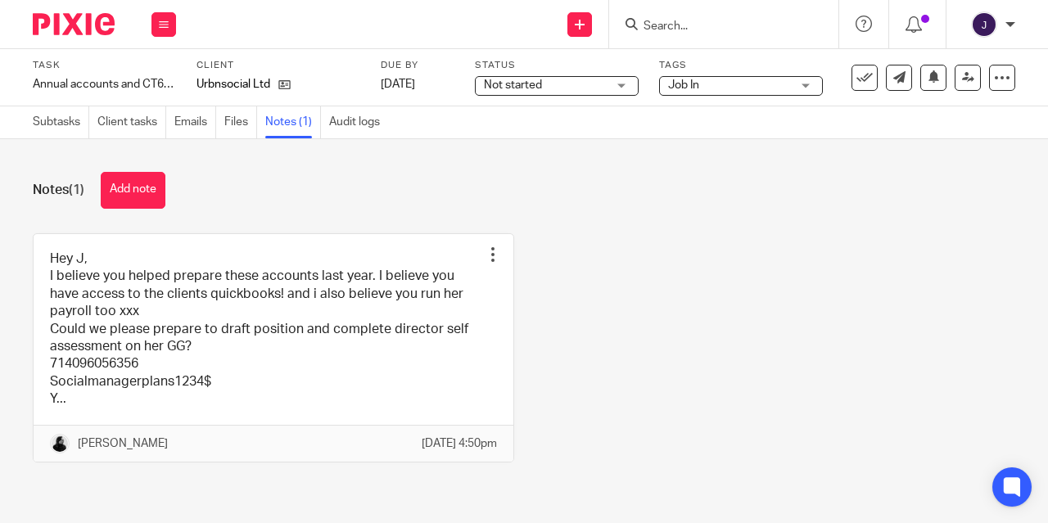
scroll to position [11, 0]
click at [160, 24] on icon at bounding box center [164, 25] width 10 height 10
click at [163, 77] on link "Work" at bounding box center [156, 75] width 29 height 11
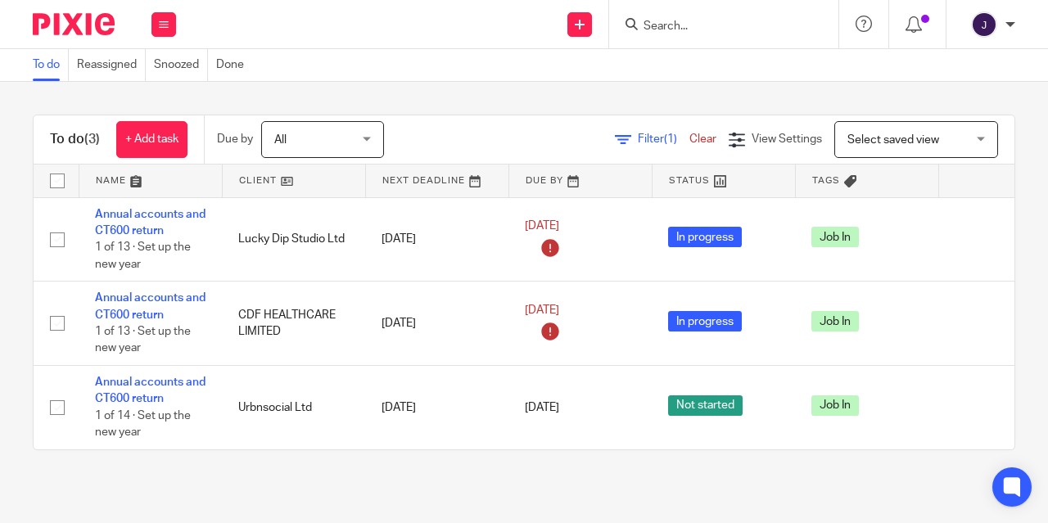
click at [689, 142] on link "Clear" at bounding box center [702, 138] width 27 height 11
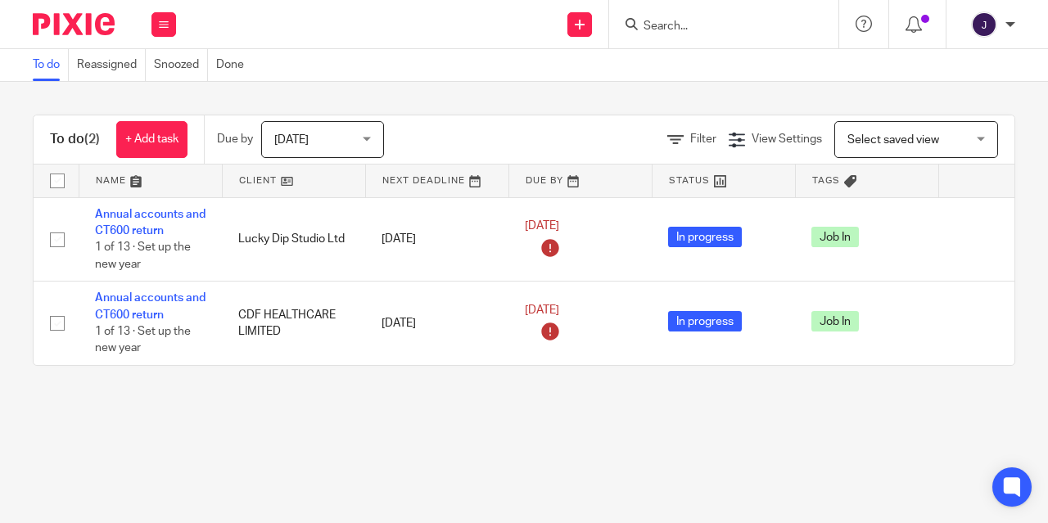
click at [332, 131] on span "Today" at bounding box center [317, 139] width 87 height 34
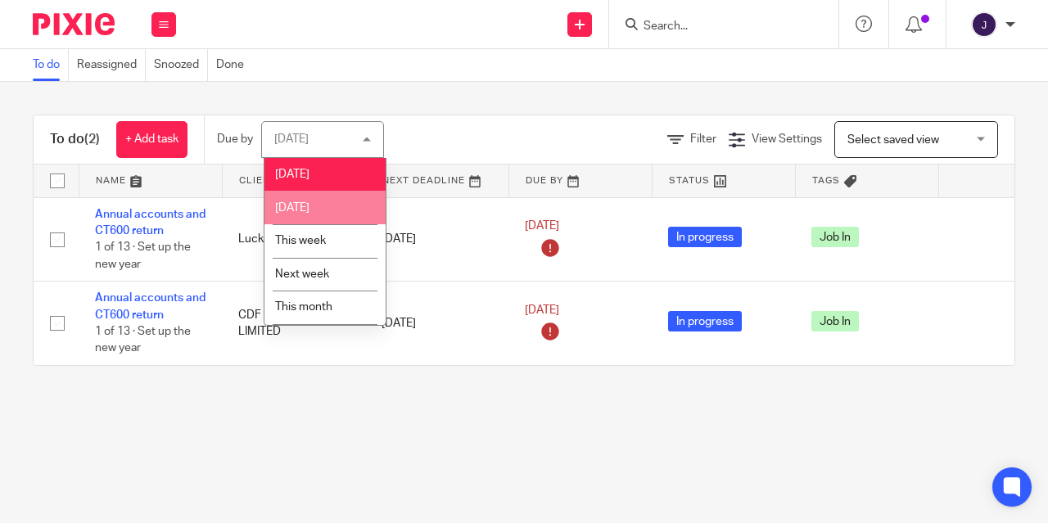
scroll to position [70, 0]
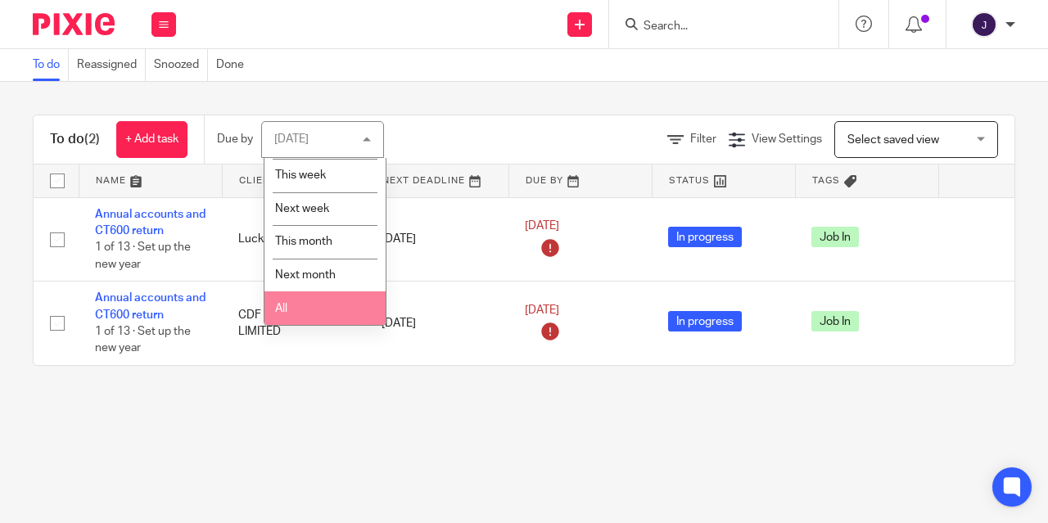
click at [314, 313] on li "All" at bounding box center [324, 308] width 121 height 34
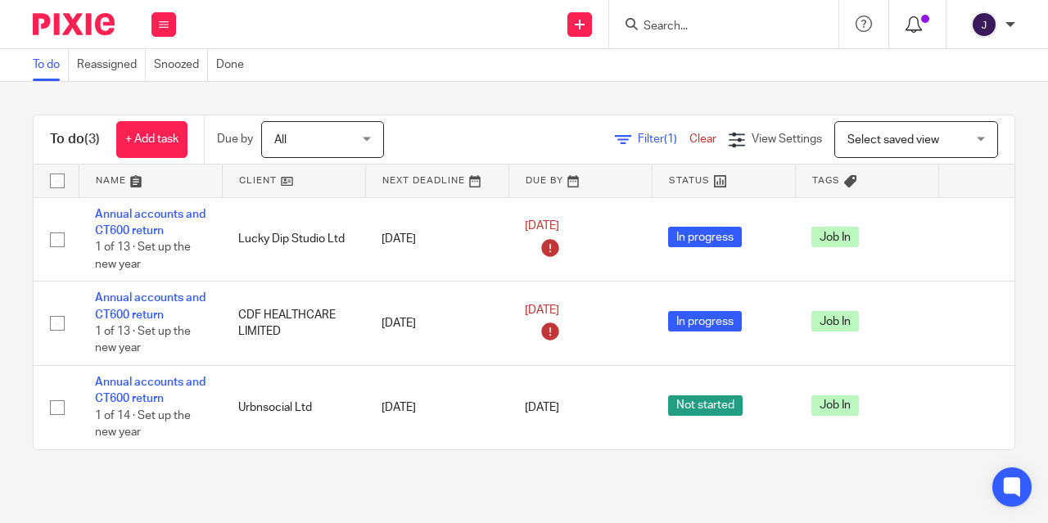
click at [920, 27] on icon at bounding box center [914, 24] width 16 height 16
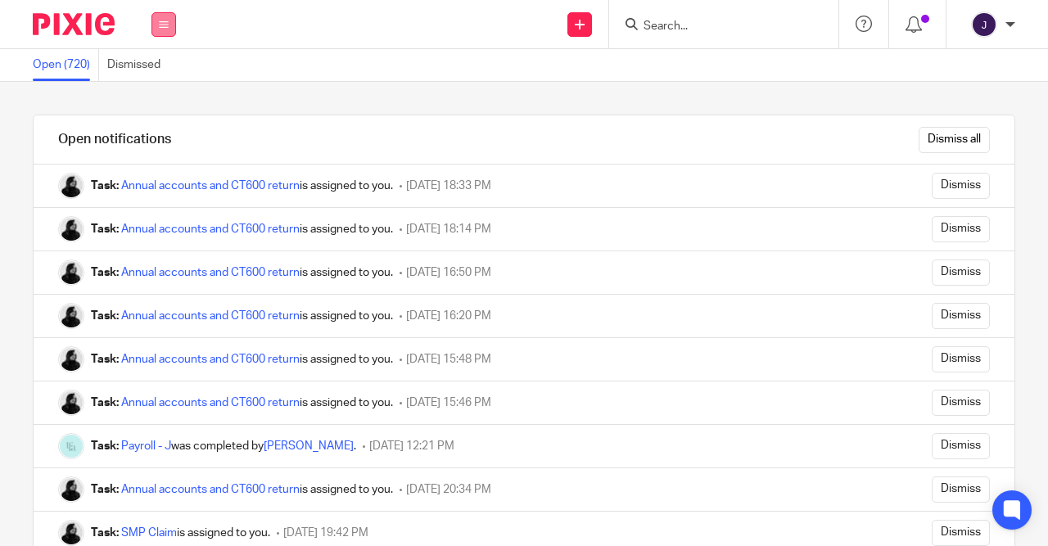
click at [169, 25] on button at bounding box center [163, 24] width 25 height 25
click at [154, 78] on link "Work" at bounding box center [155, 75] width 26 height 11
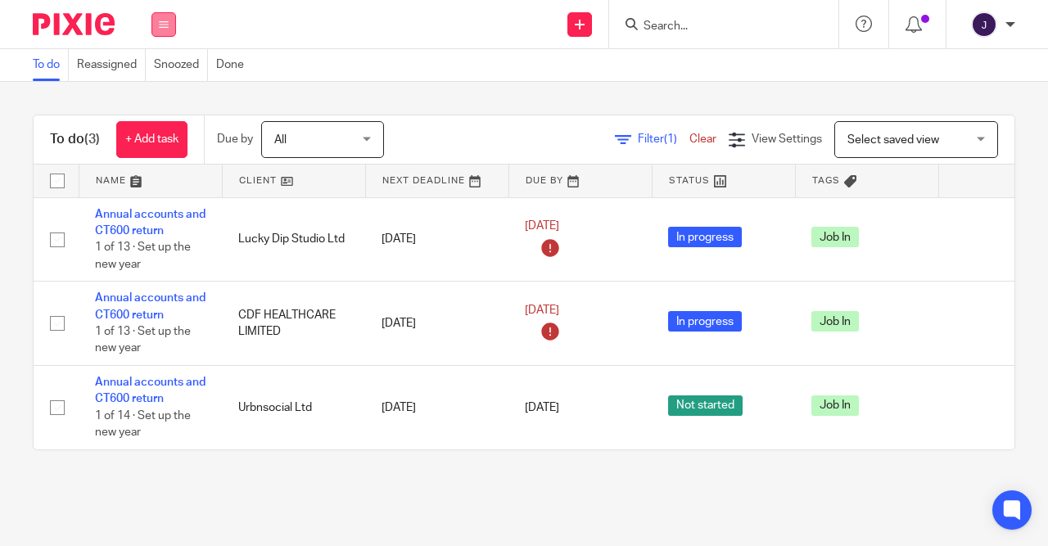
click at [164, 29] on icon at bounding box center [164, 25] width 10 height 10
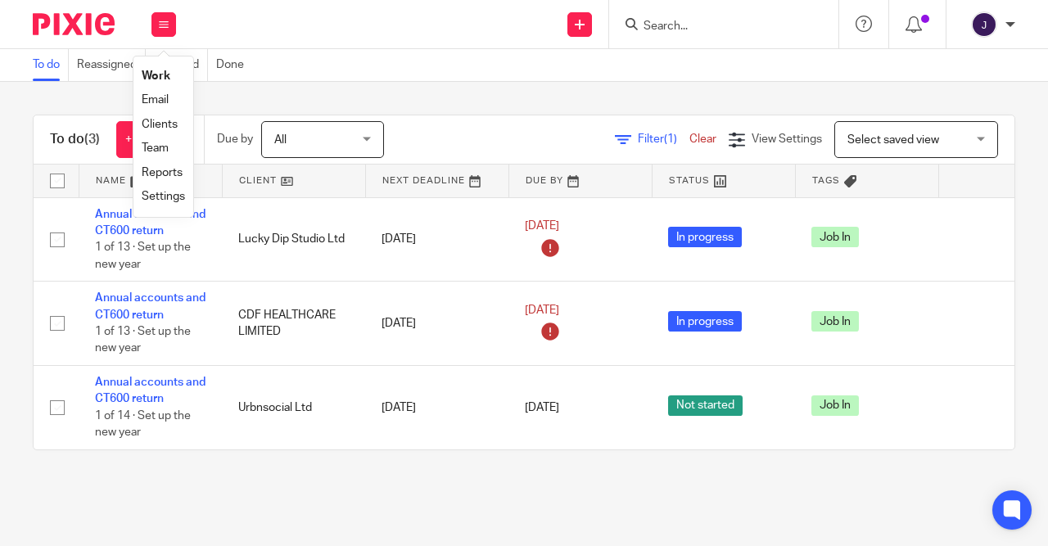
click at [154, 101] on link "Email" at bounding box center [155, 99] width 27 height 11
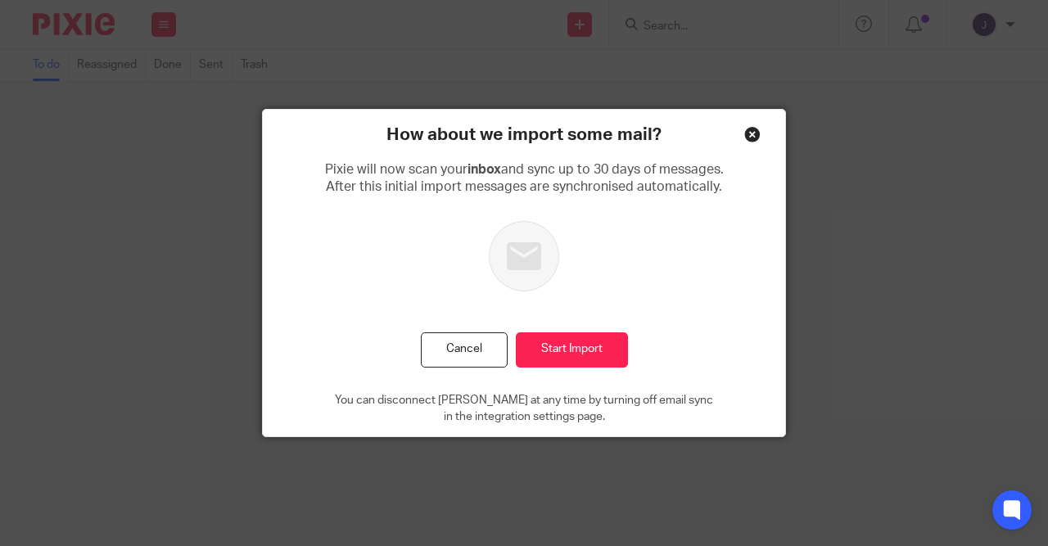
click at [746, 138] on div "Close this dialog window" at bounding box center [752, 134] width 16 height 16
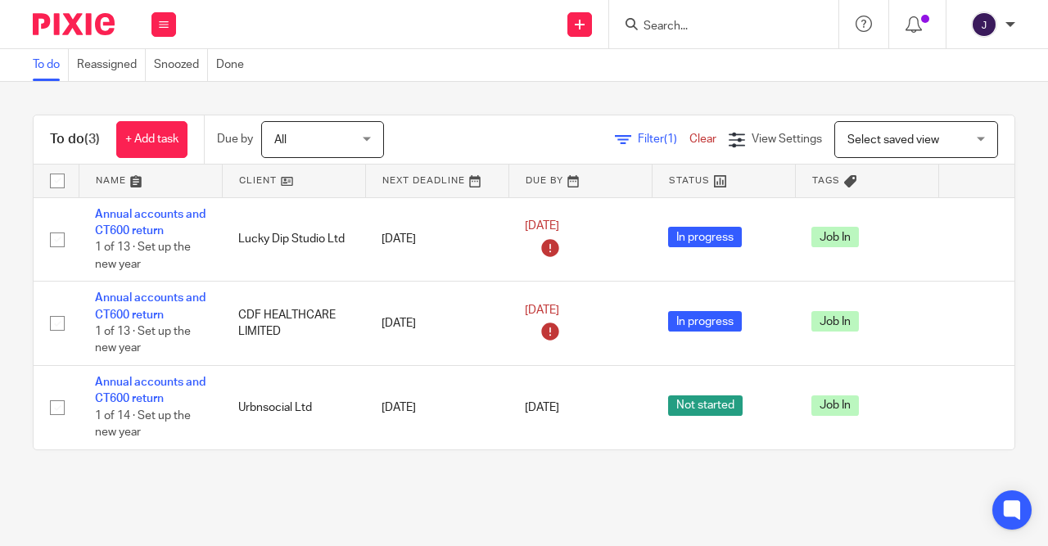
click at [152, 41] on div "Work Email Clients Team Reports Settings" at bounding box center [163, 24] width 57 height 48
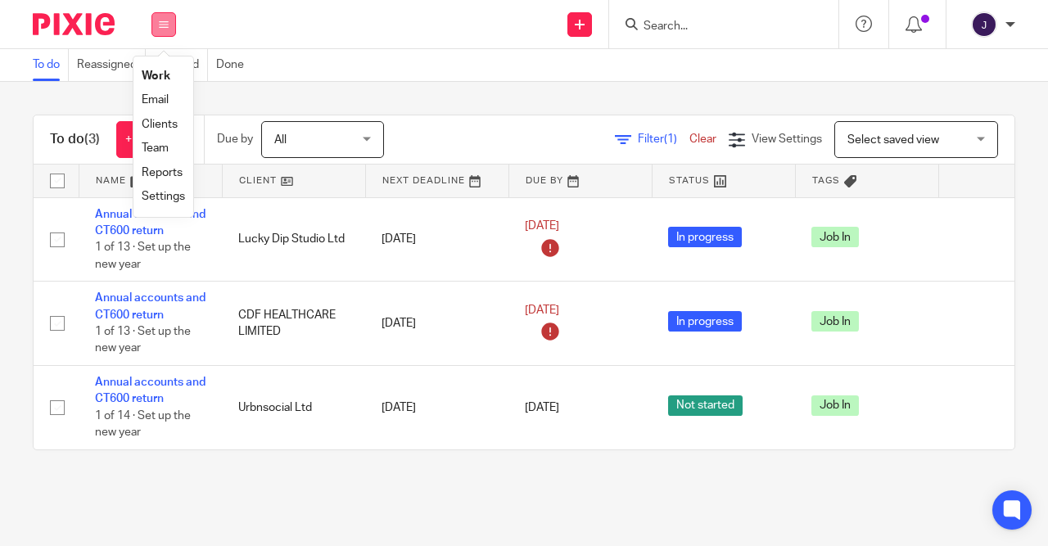
click at [157, 36] on button at bounding box center [163, 24] width 25 height 25
click at [164, 35] on button at bounding box center [163, 24] width 25 height 25
click at [175, 108] on li "Email" at bounding box center [163, 100] width 43 height 24
click at [157, 101] on link "Email" at bounding box center [155, 99] width 27 height 11
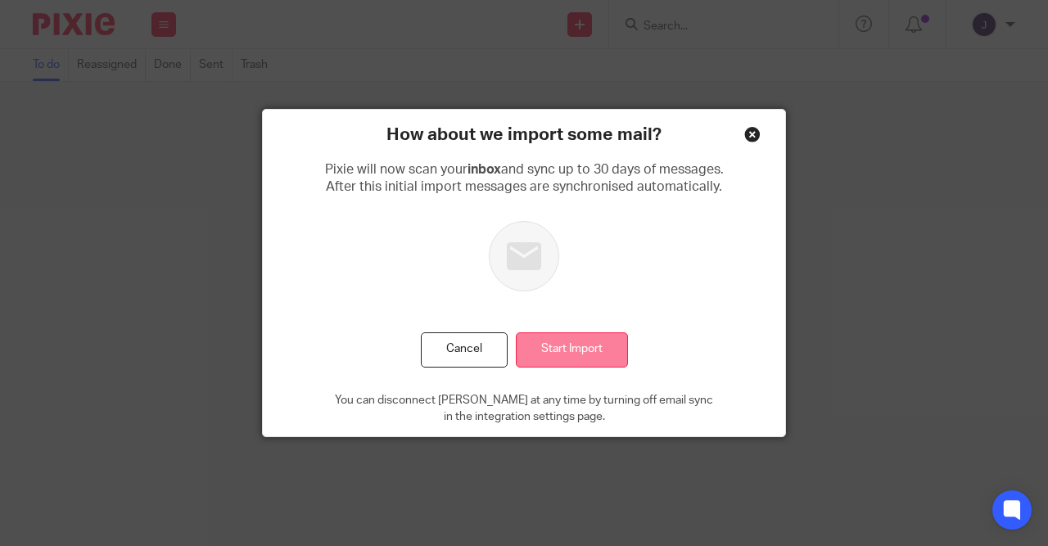
click at [570, 346] on input "Start Import" at bounding box center [572, 349] width 112 height 35
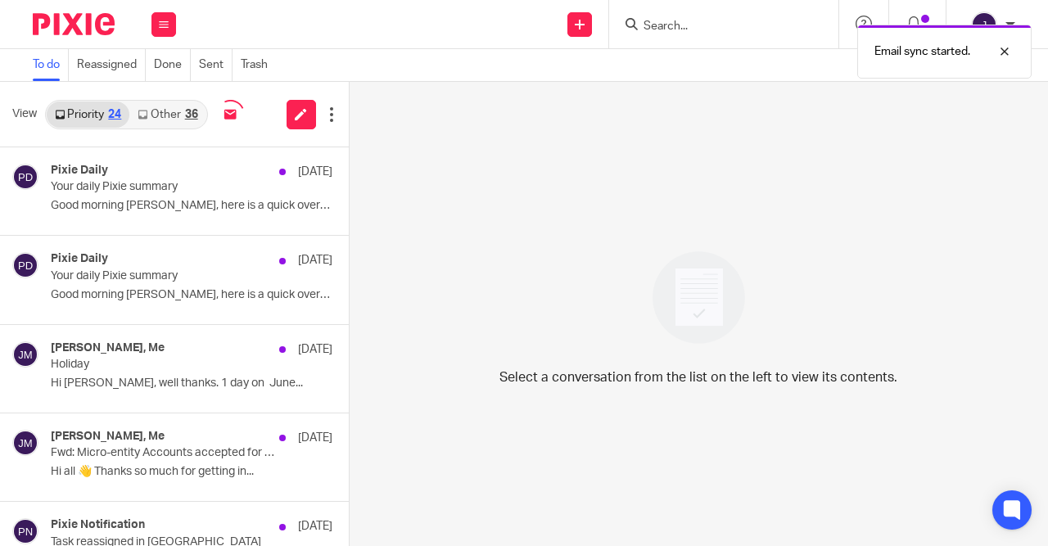
click at [182, 120] on link "Other 36" at bounding box center [167, 115] width 76 height 26
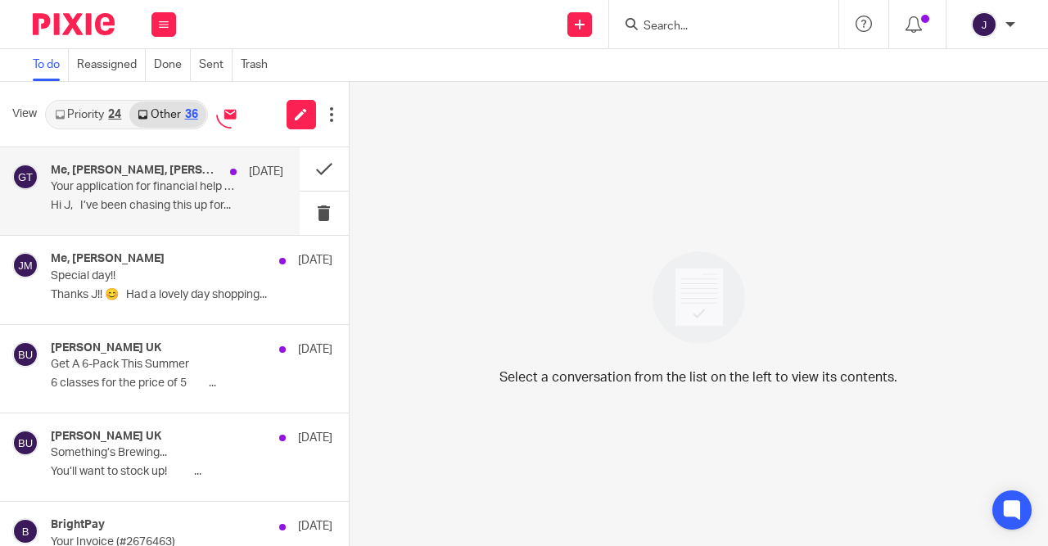
click at [205, 204] on p "Hi J, I’ve been chasing this up for..." at bounding box center [167, 206] width 233 height 14
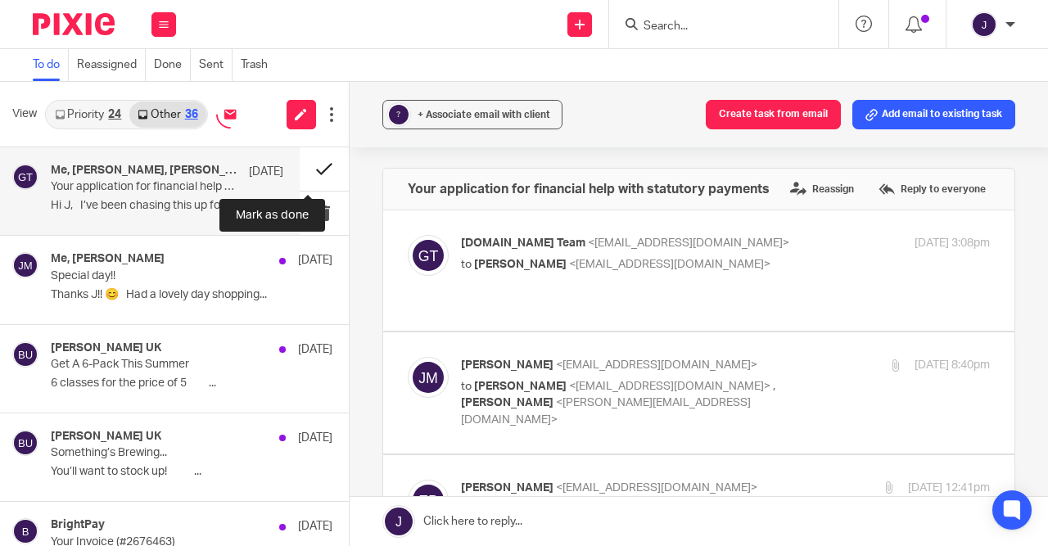
click at [317, 169] on button at bounding box center [324, 168] width 49 height 43
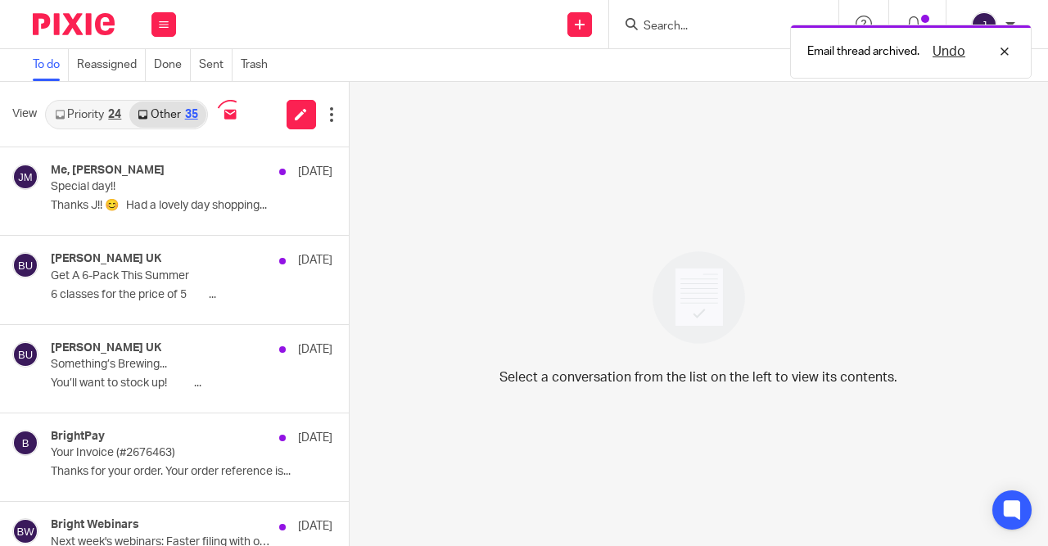
click at [349, 169] on button at bounding box center [355, 168] width 13 height 43
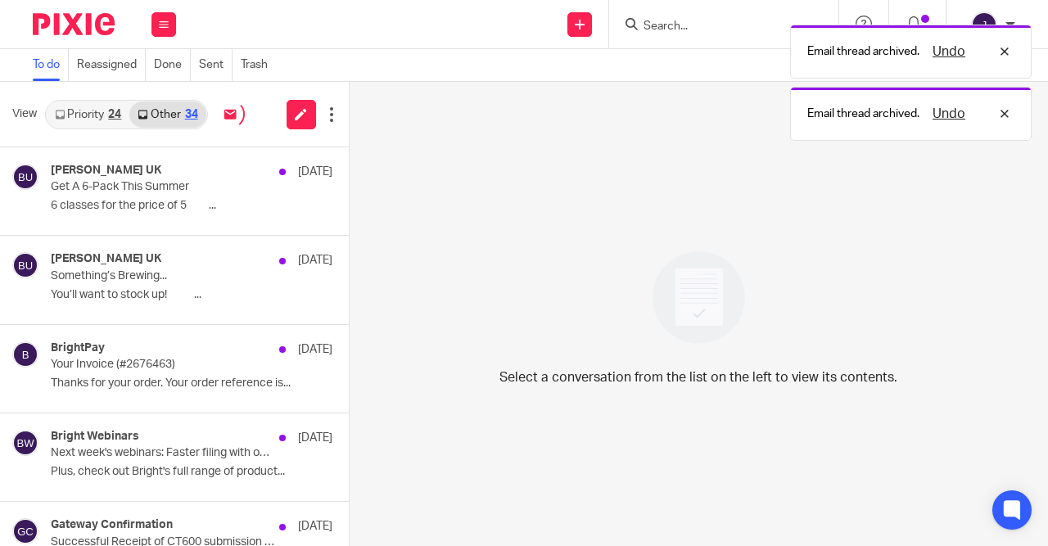
click at [349, 169] on button at bounding box center [355, 168] width 13 height 43
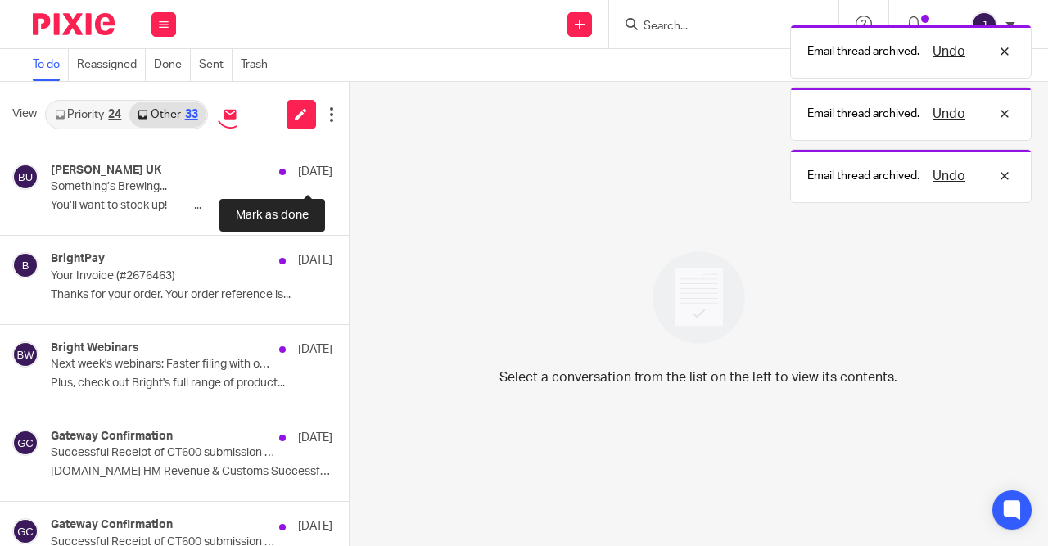
click at [349, 169] on button at bounding box center [355, 168] width 13 height 43
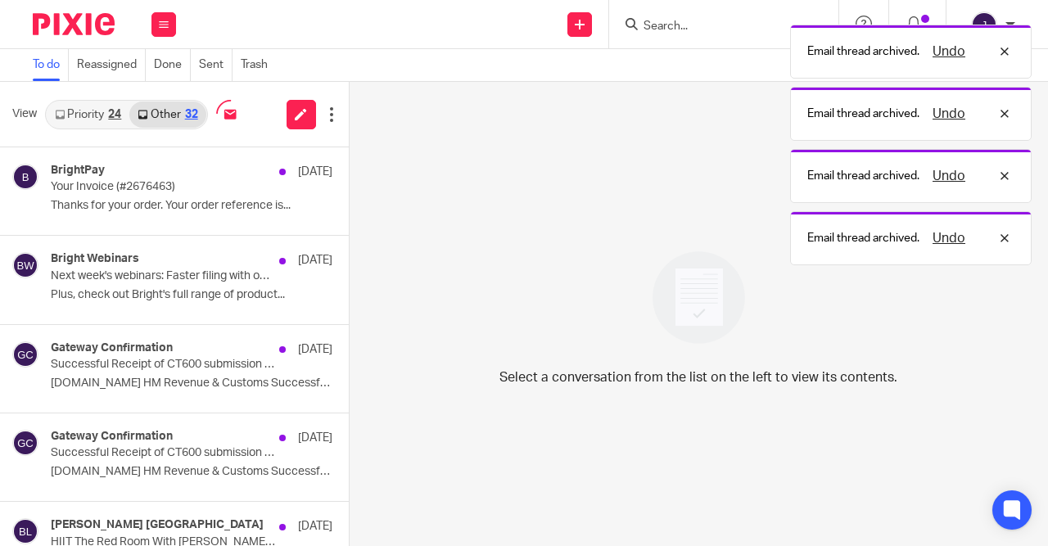
click at [349, 169] on button at bounding box center [355, 168] width 13 height 43
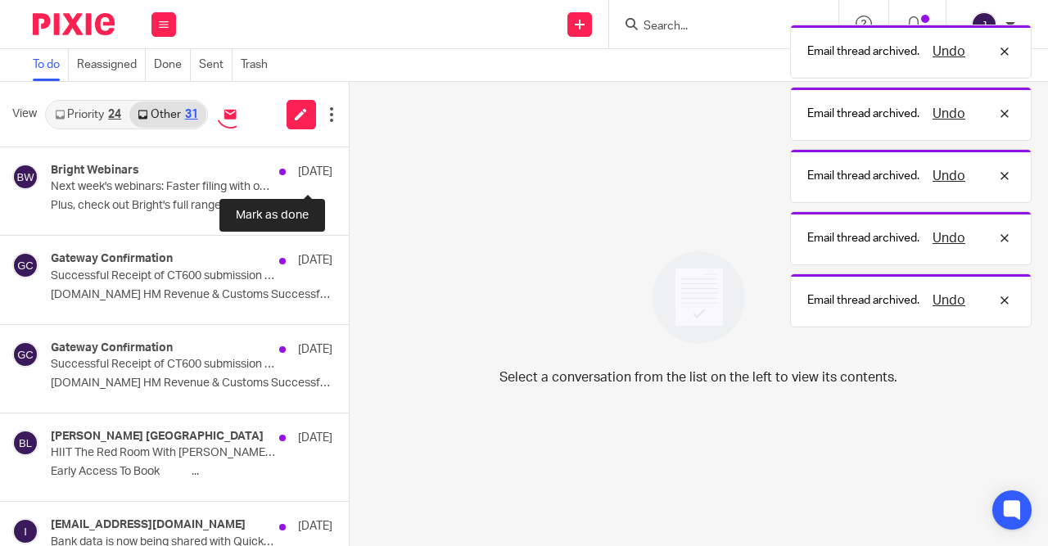
click at [349, 169] on button at bounding box center [355, 168] width 13 height 43
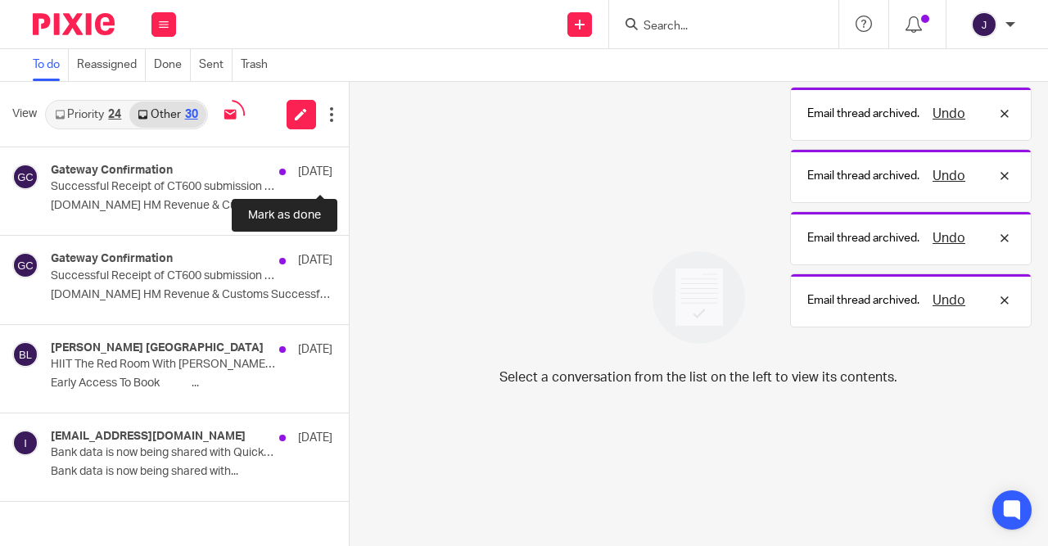
click at [349, 169] on button at bounding box center [355, 168] width 13 height 43
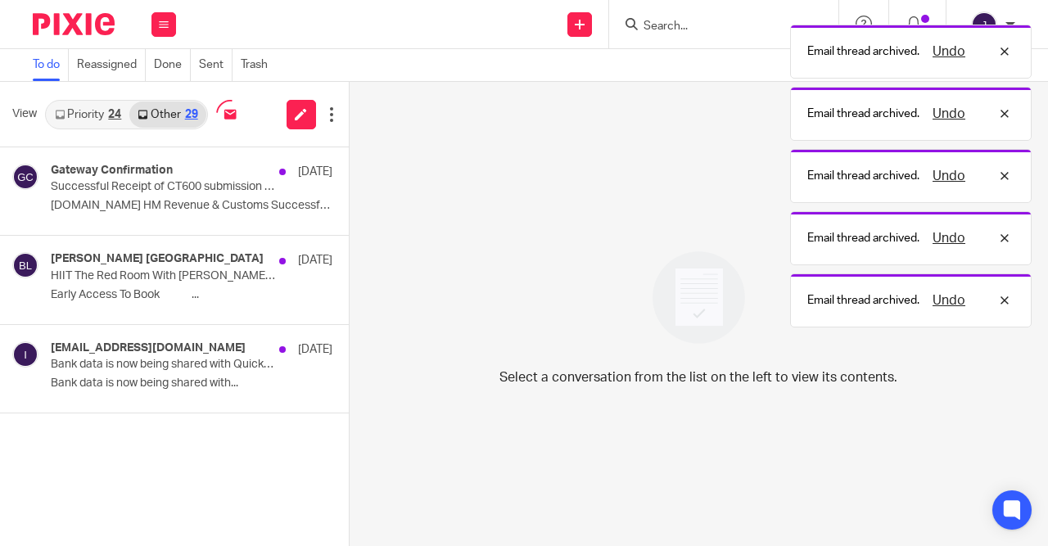
click at [349, 169] on button at bounding box center [355, 168] width 13 height 43
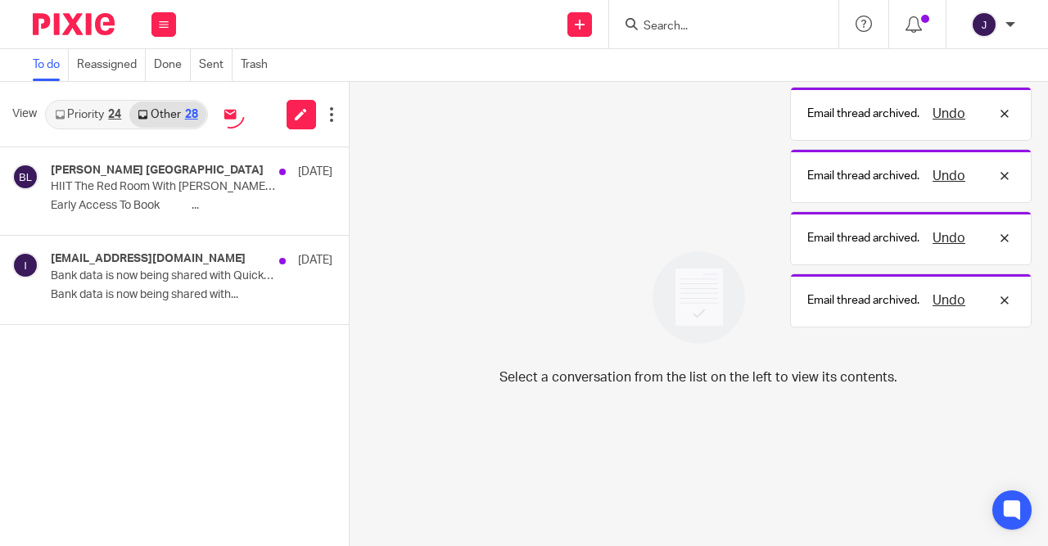
click at [349, 169] on button at bounding box center [355, 168] width 13 height 43
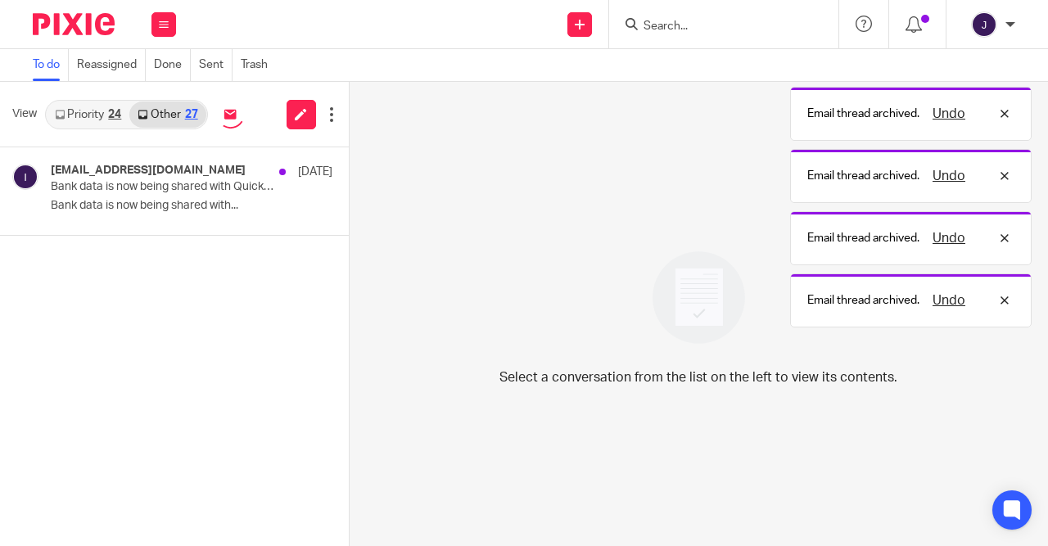
click at [349, 169] on button at bounding box center [355, 168] width 13 height 43
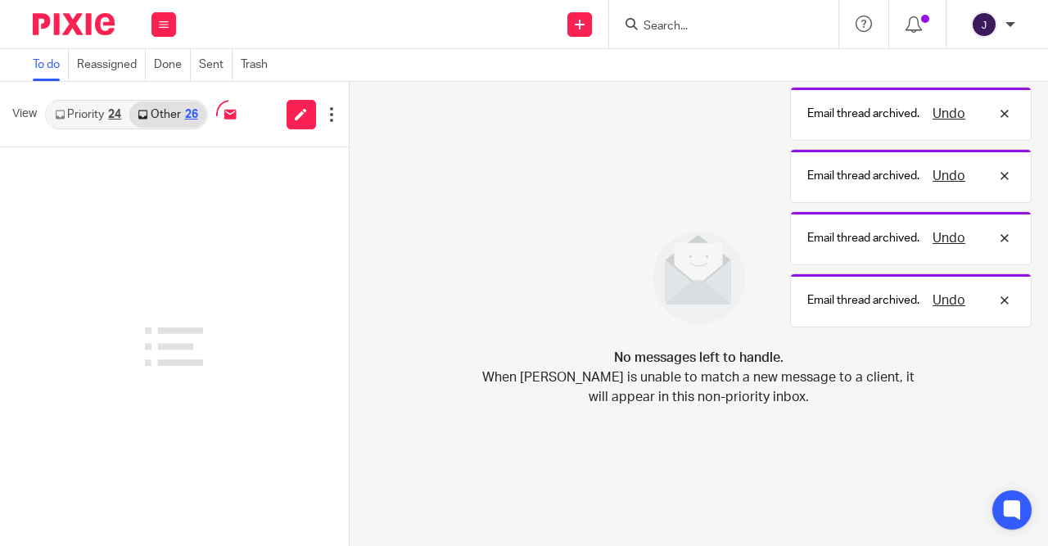
click at [193, 115] on div "26" at bounding box center [191, 114] width 13 height 11
click at [110, 113] on div "24" at bounding box center [114, 114] width 13 height 11
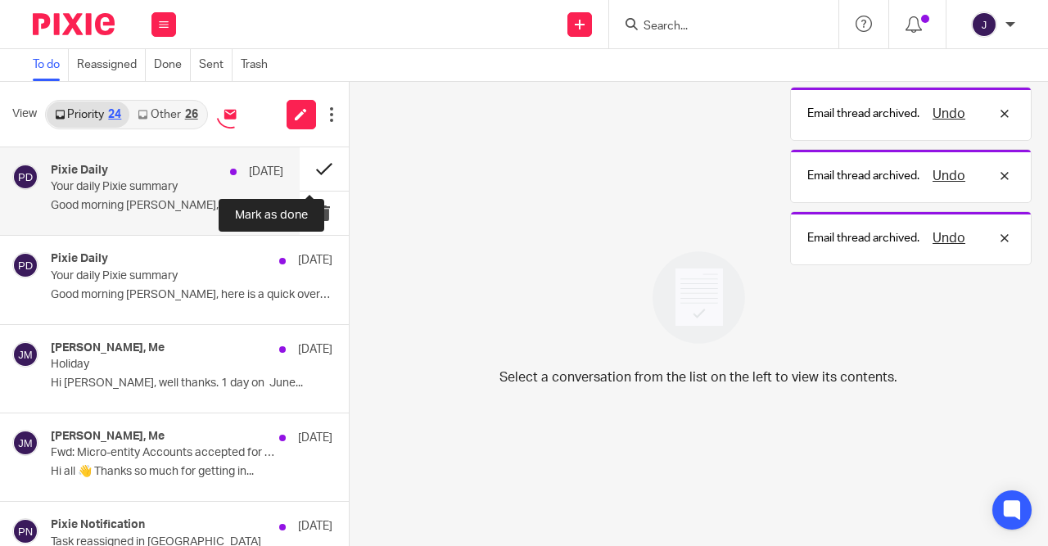
click at [318, 170] on button at bounding box center [324, 168] width 49 height 43
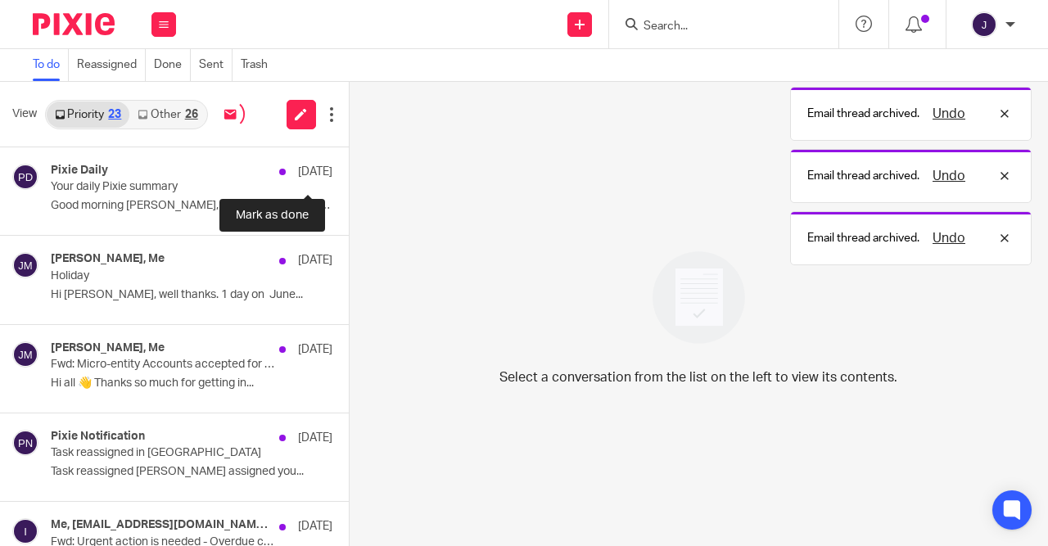
click at [349, 170] on button at bounding box center [355, 168] width 13 height 43
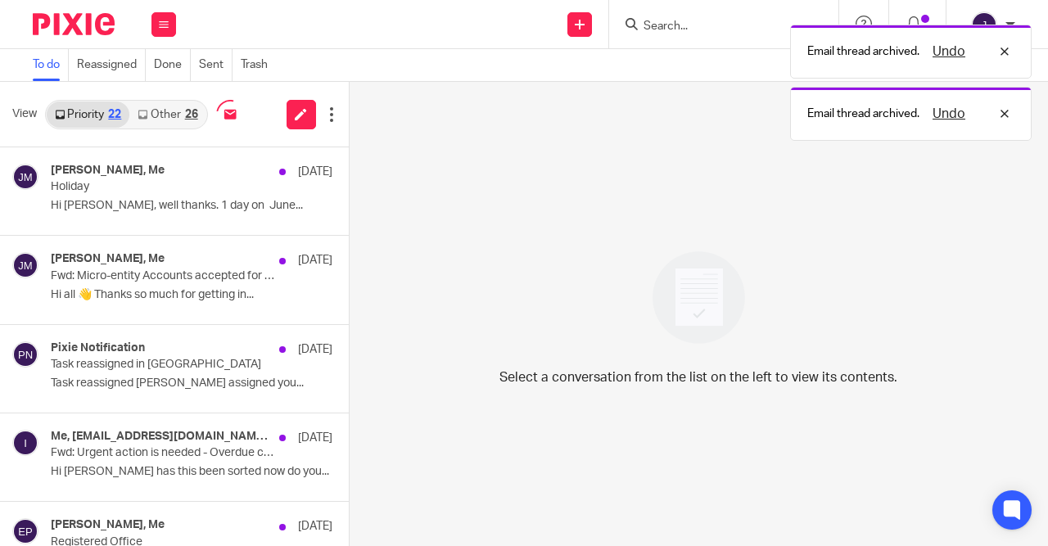
click at [349, 170] on button at bounding box center [355, 168] width 13 height 43
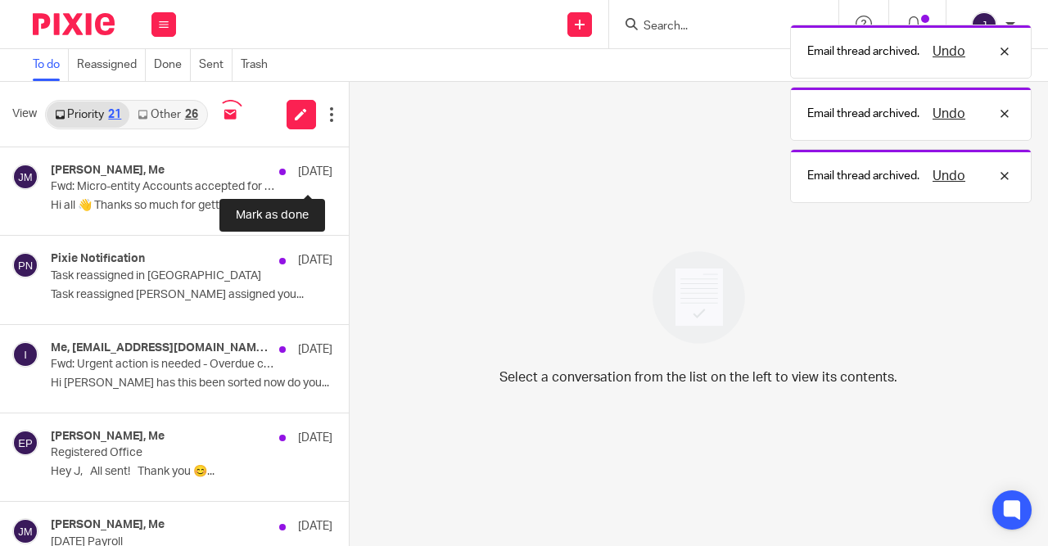
click at [349, 170] on button at bounding box center [355, 168] width 13 height 43
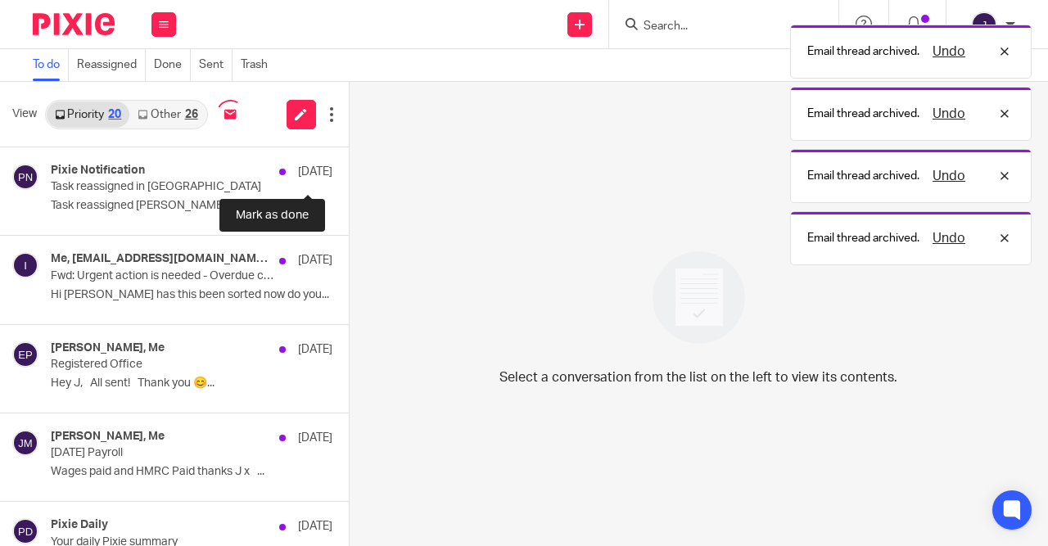
click at [349, 170] on button at bounding box center [355, 168] width 13 height 43
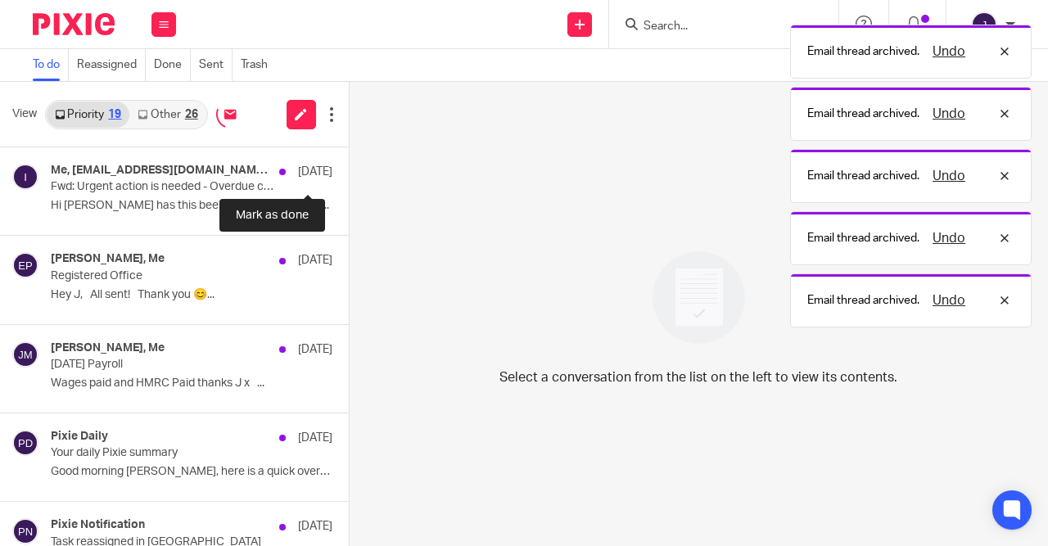
click at [349, 170] on button at bounding box center [355, 168] width 13 height 43
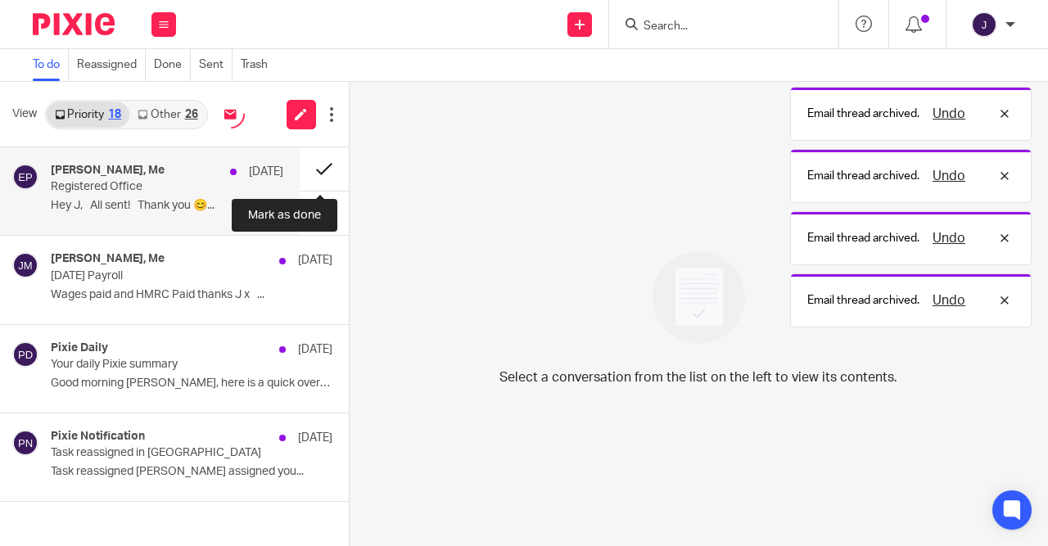
click at [318, 170] on button at bounding box center [324, 168] width 49 height 43
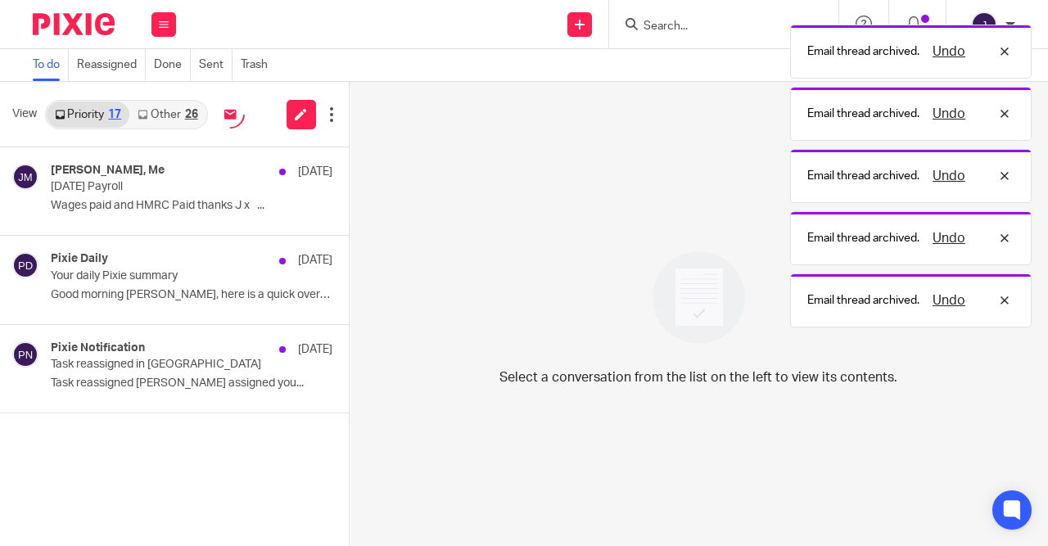
click at [349, 170] on button at bounding box center [355, 168] width 13 height 43
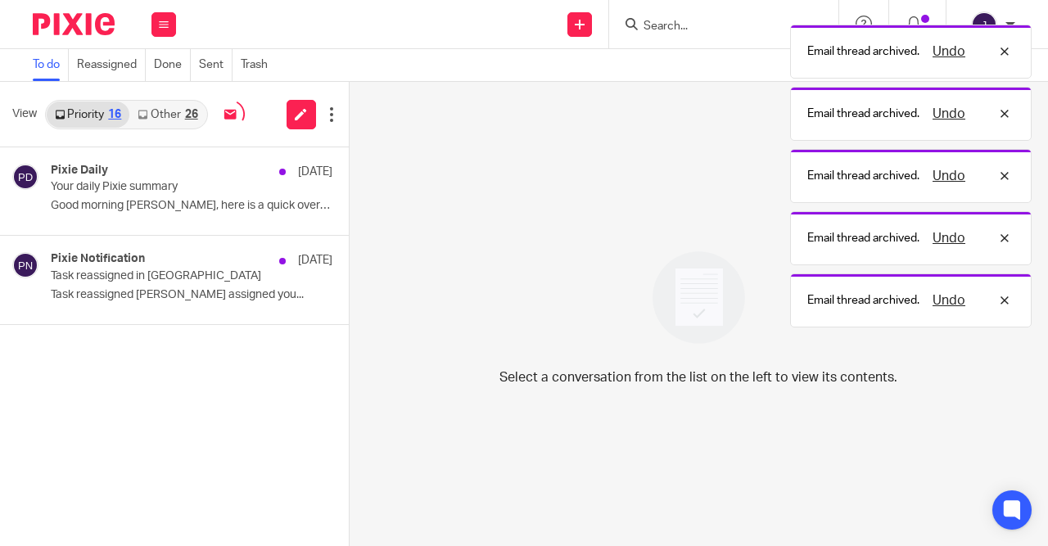
click at [349, 170] on button at bounding box center [355, 168] width 13 height 43
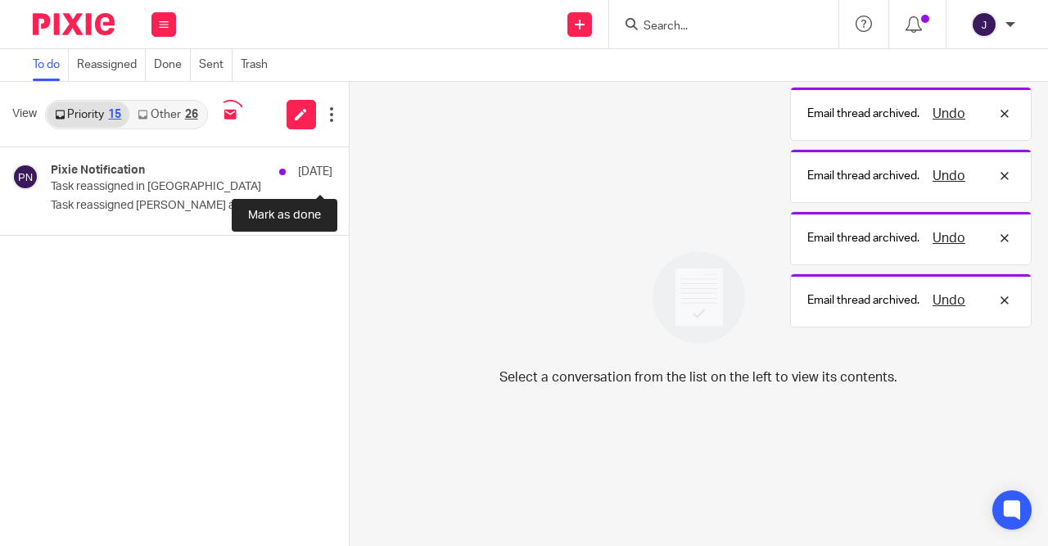
click at [349, 170] on button at bounding box center [355, 168] width 13 height 43
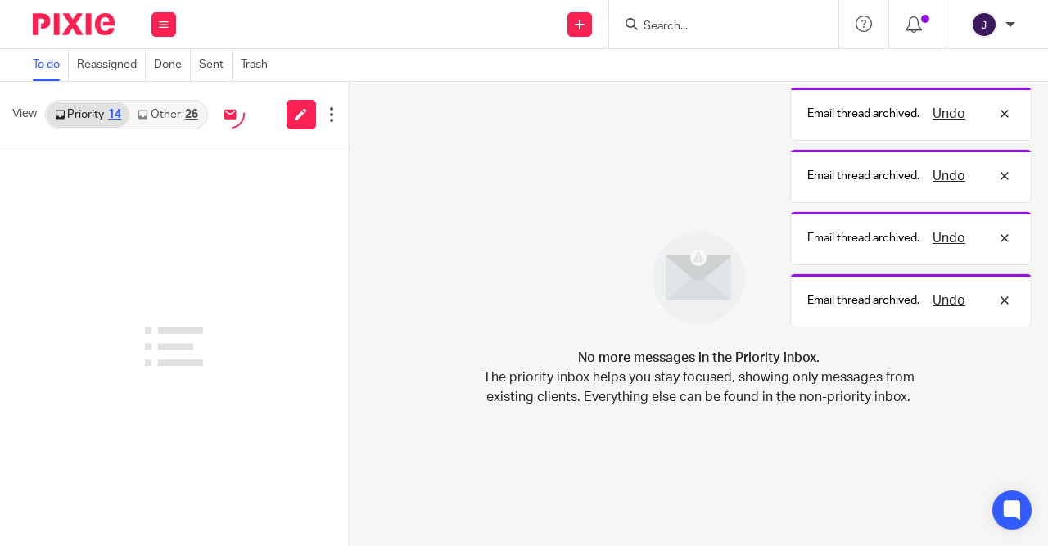
click at [191, 114] on div "26" at bounding box center [191, 114] width 13 height 11
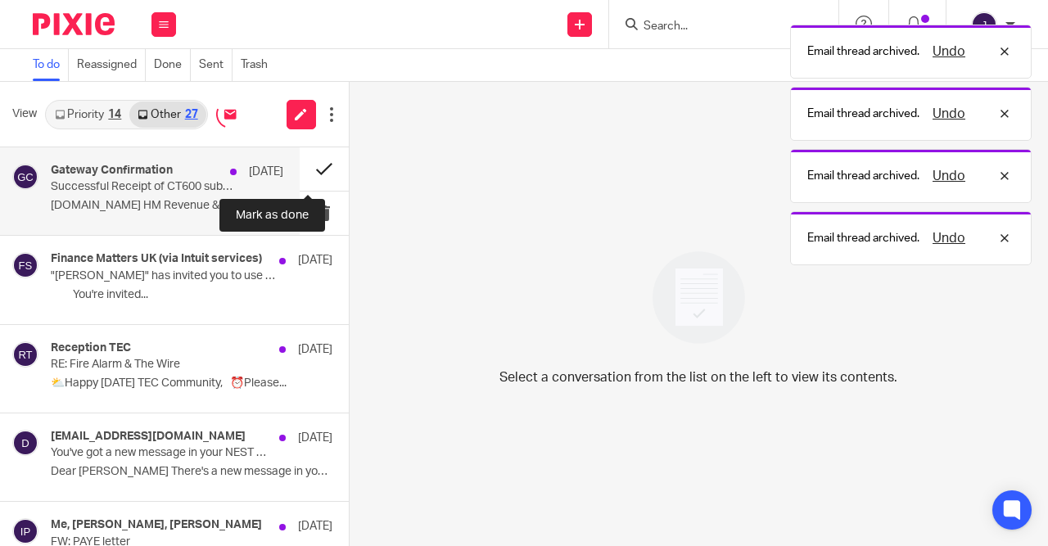
click at [319, 169] on button at bounding box center [324, 168] width 49 height 43
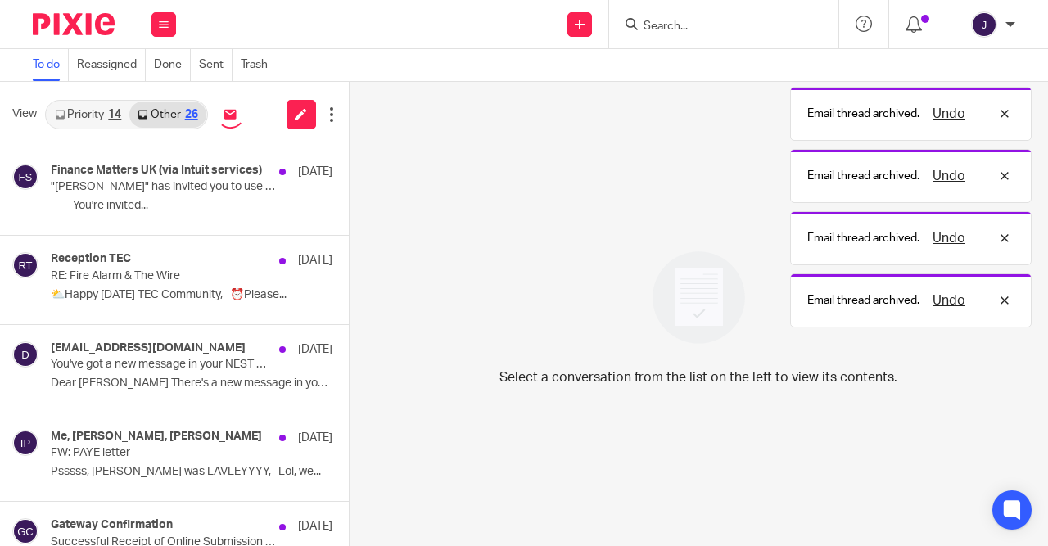
click at [349, 169] on button at bounding box center [355, 168] width 13 height 43
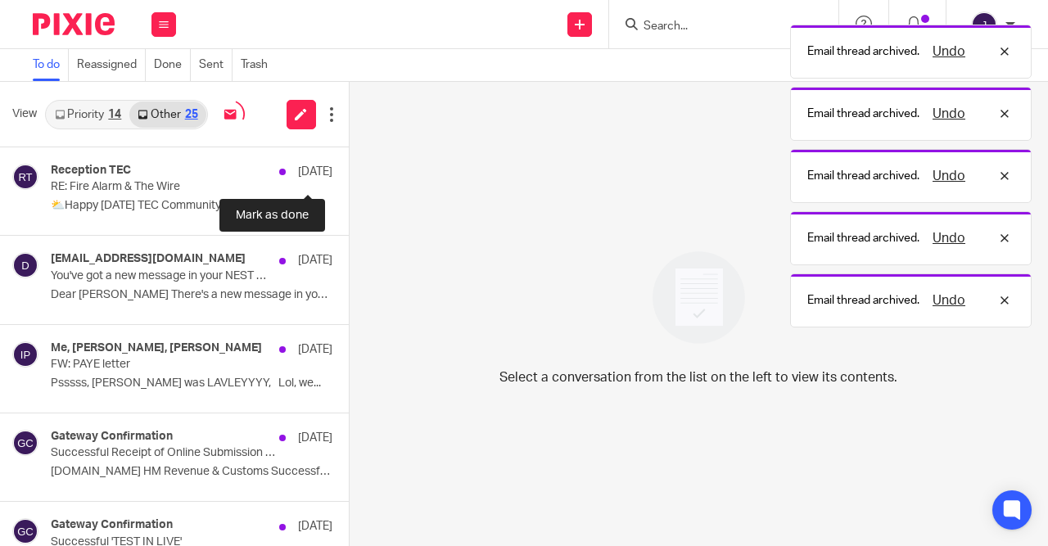
click at [349, 169] on button at bounding box center [355, 168] width 13 height 43
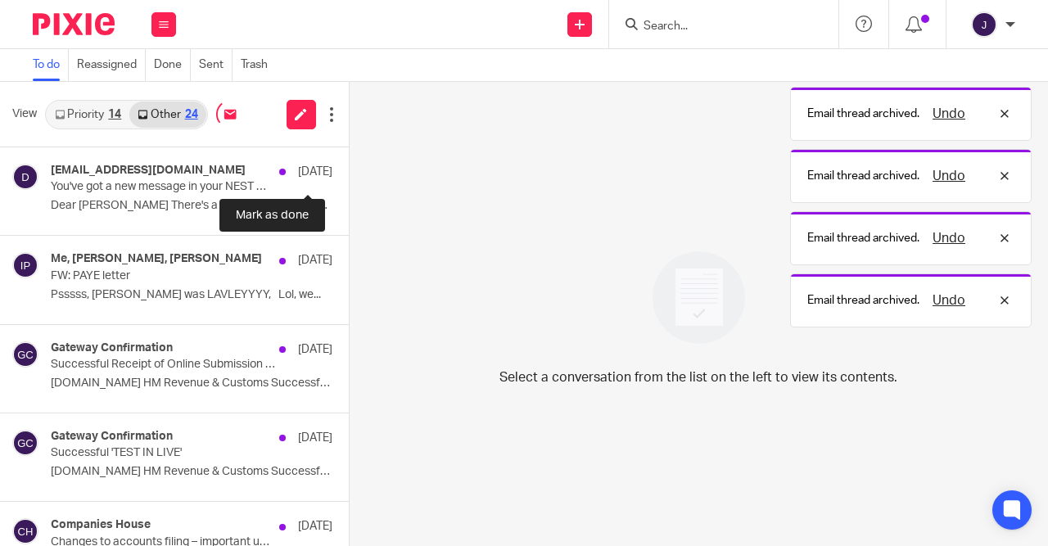
click at [349, 169] on button at bounding box center [355, 168] width 13 height 43
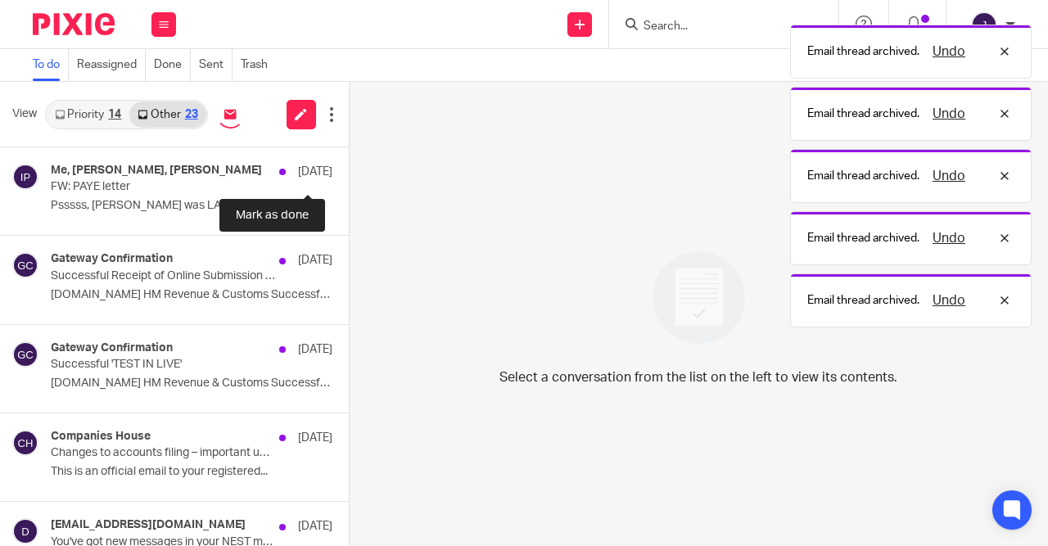
click at [349, 169] on button at bounding box center [355, 168] width 13 height 43
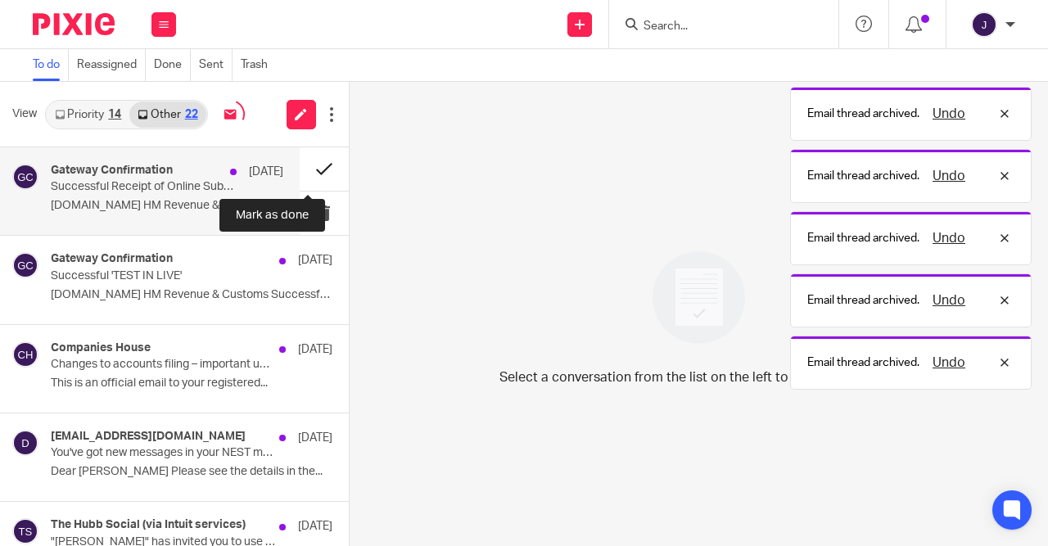
click at [319, 169] on button at bounding box center [324, 168] width 49 height 43
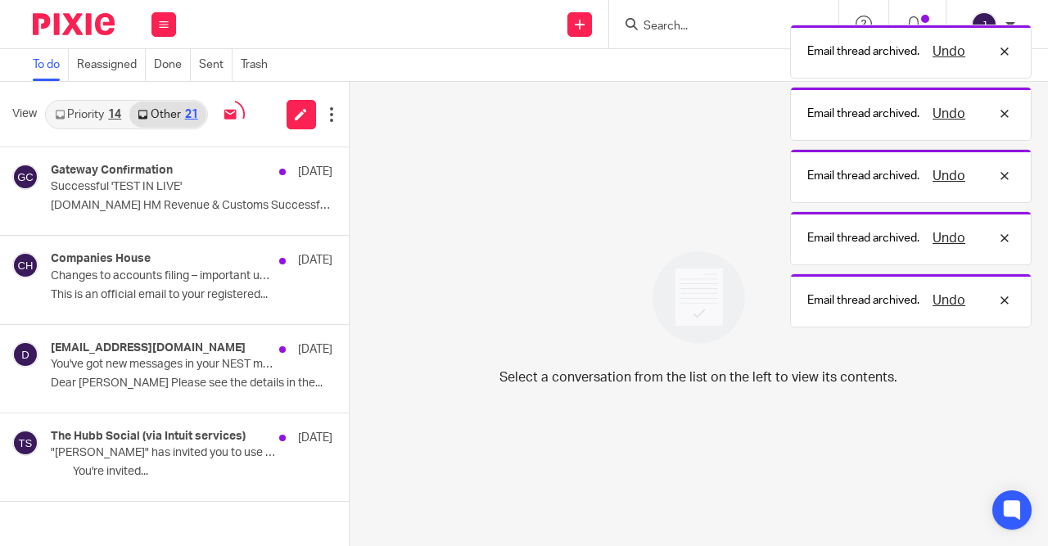
click at [349, 169] on button at bounding box center [355, 168] width 13 height 43
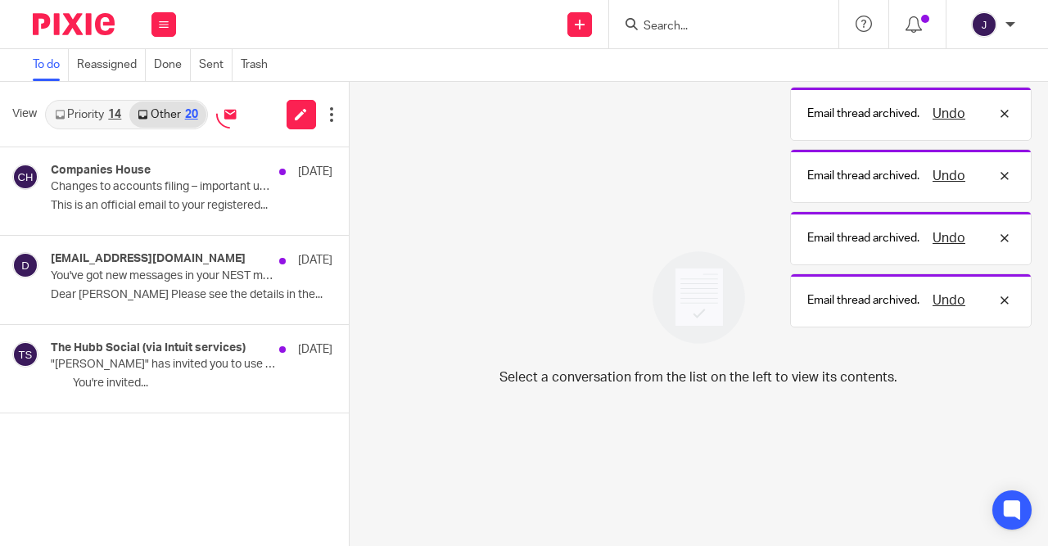
click at [349, 169] on button at bounding box center [355, 168] width 13 height 43
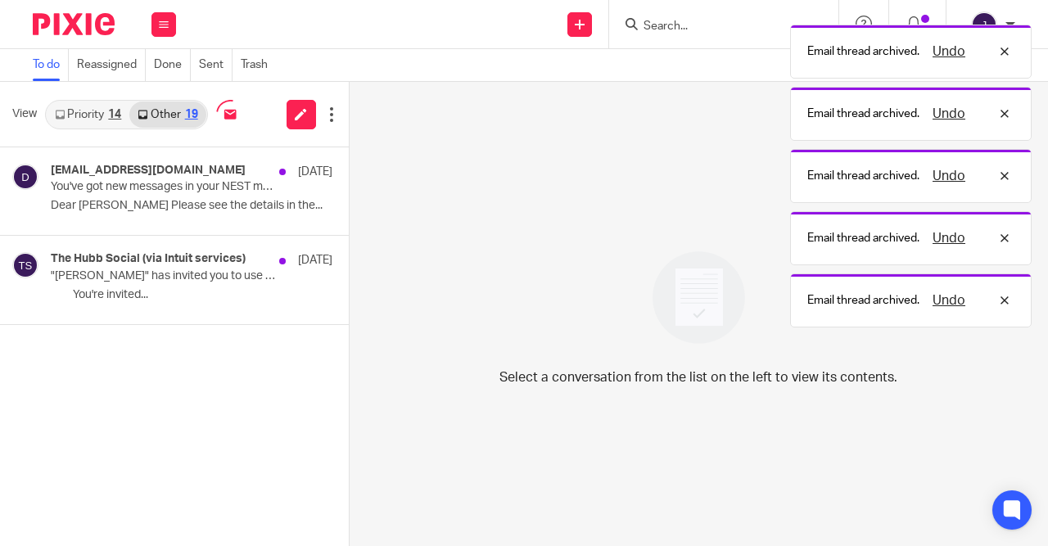
click at [349, 169] on button at bounding box center [355, 168] width 13 height 43
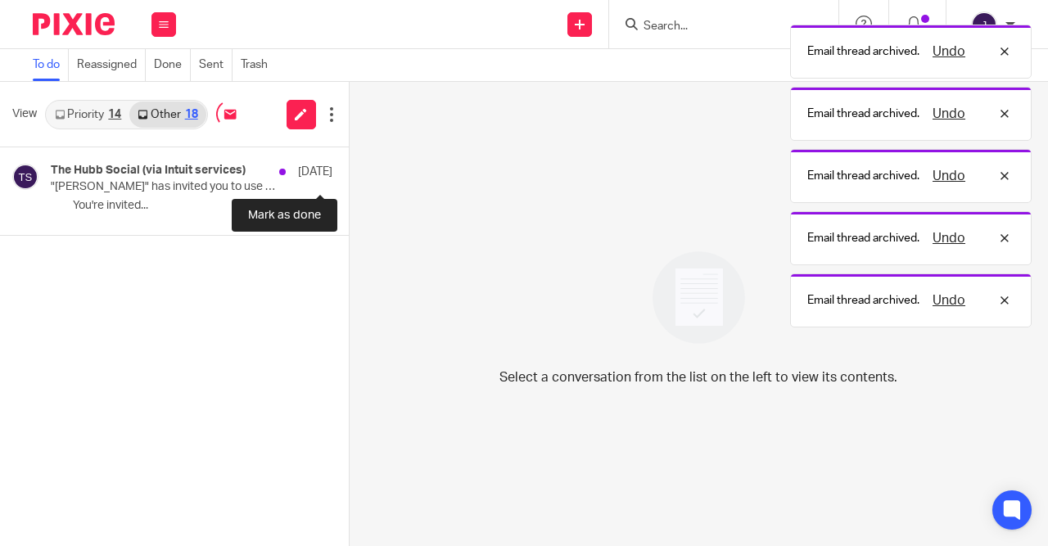
click at [349, 169] on button at bounding box center [355, 168] width 13 height 43
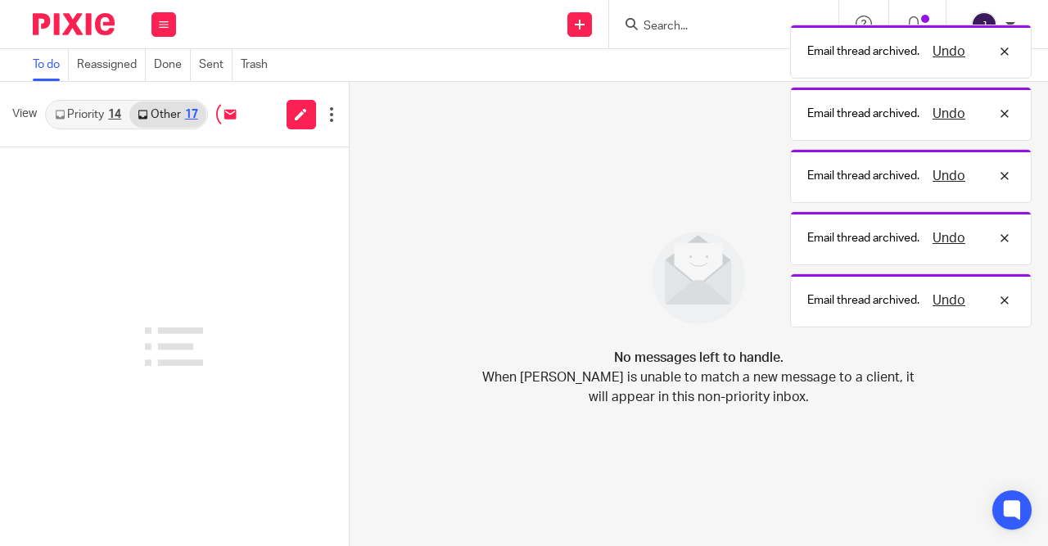
click at [98, 115] on link "Priority 14" at bounding box center [88, 115] width 83 height 26
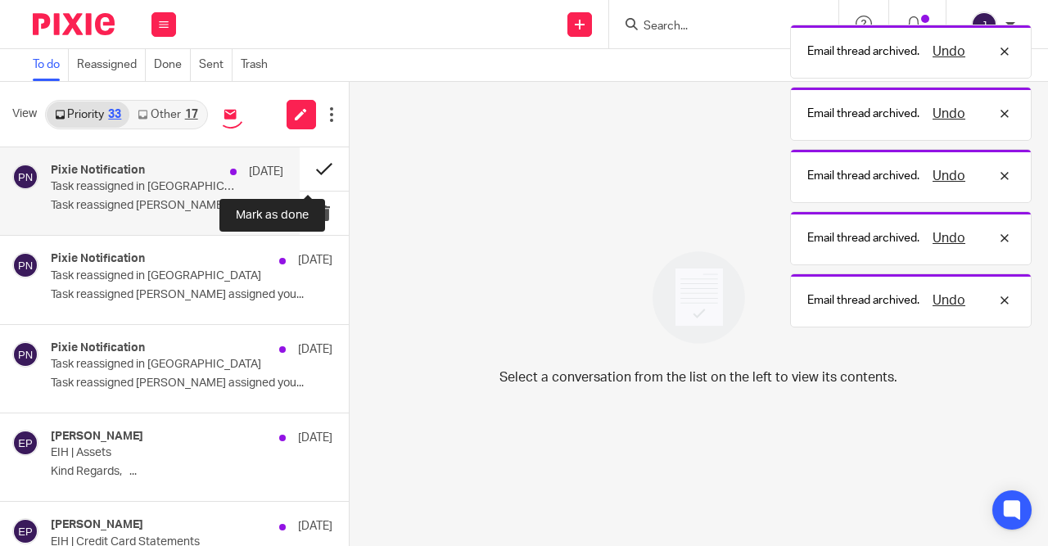
click at [308, 173] on button at bounding box center [324, 168] width 49 height 43
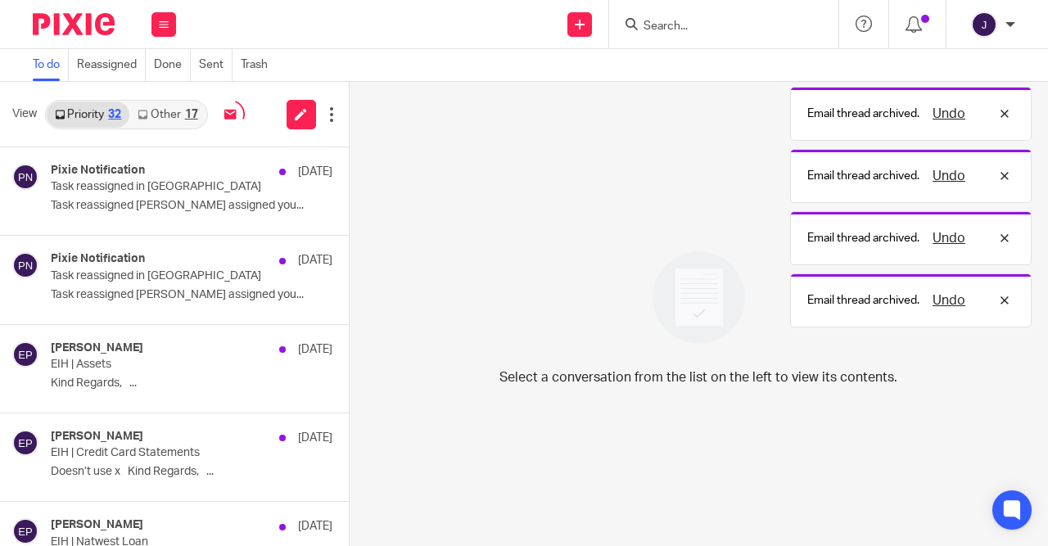
click at [349, 173] on button at bounding box center [355, 168] width 13 height 43
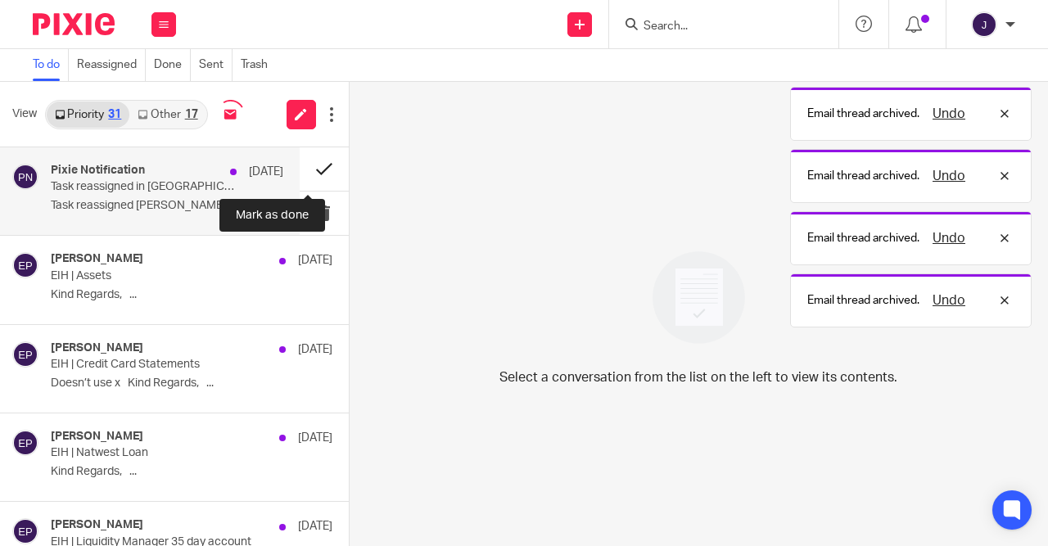
click at [308, 174] on button at bounding box center [324, 168] width 49 height 43
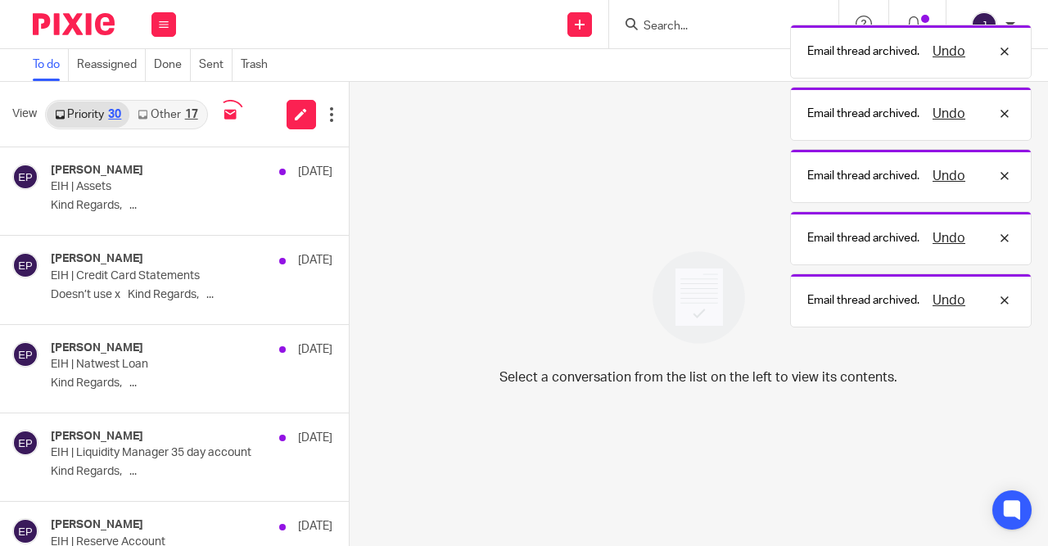
click at [349, 174] on button at bounding box center [355, 168] width 13 height 43
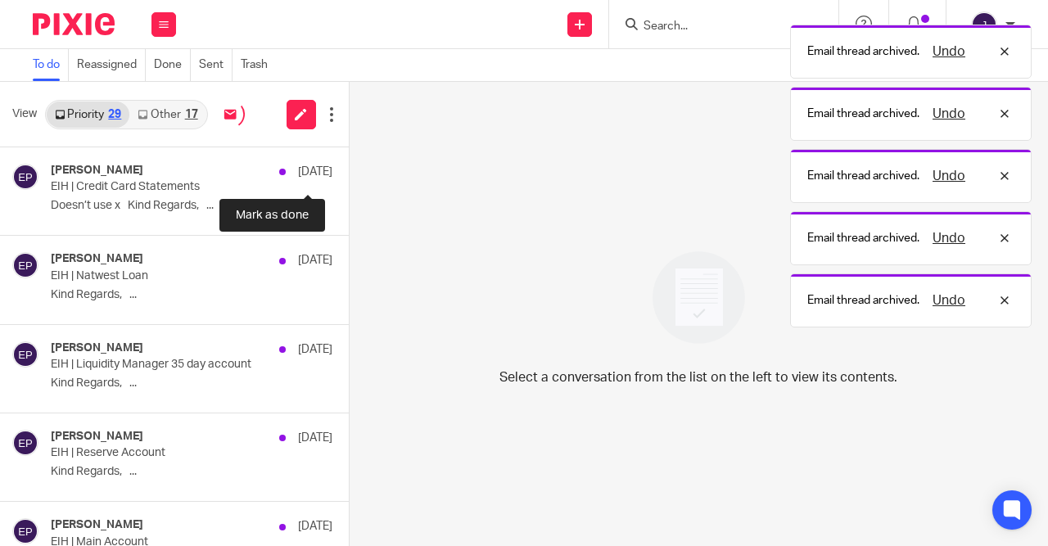
click at [349, 174] on button at bounding box center [355, 168] width 13 height 43
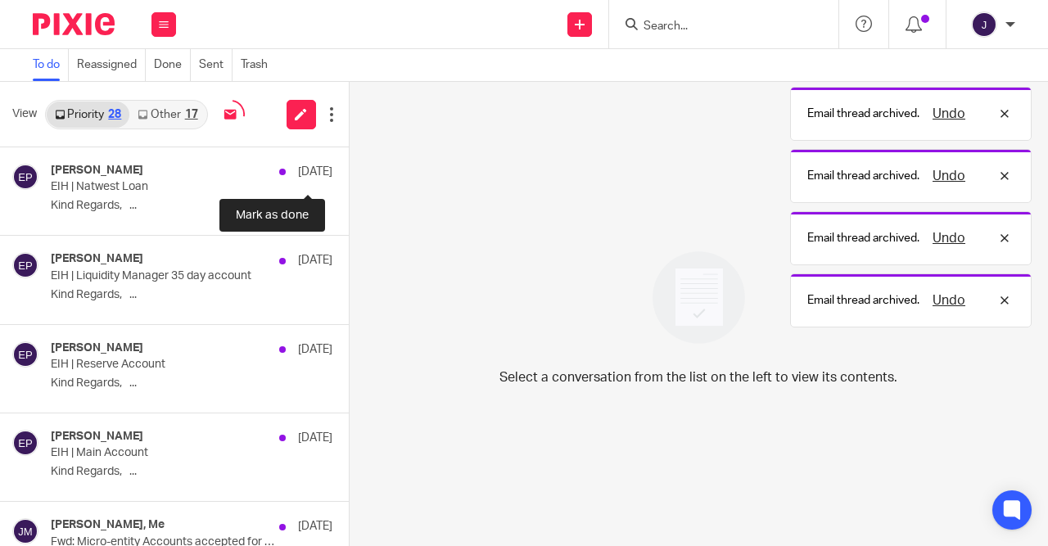
click at [349, 174] on button at bounding box center [355, 168] width 13 height 43
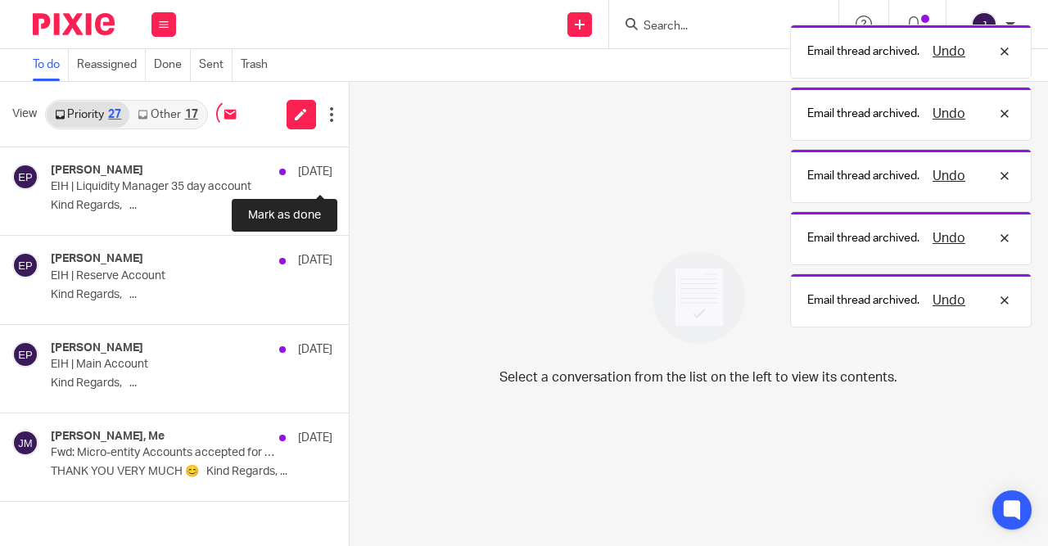
click at [349, 174] on button at bounding box center [355, 168] width 13 height 43
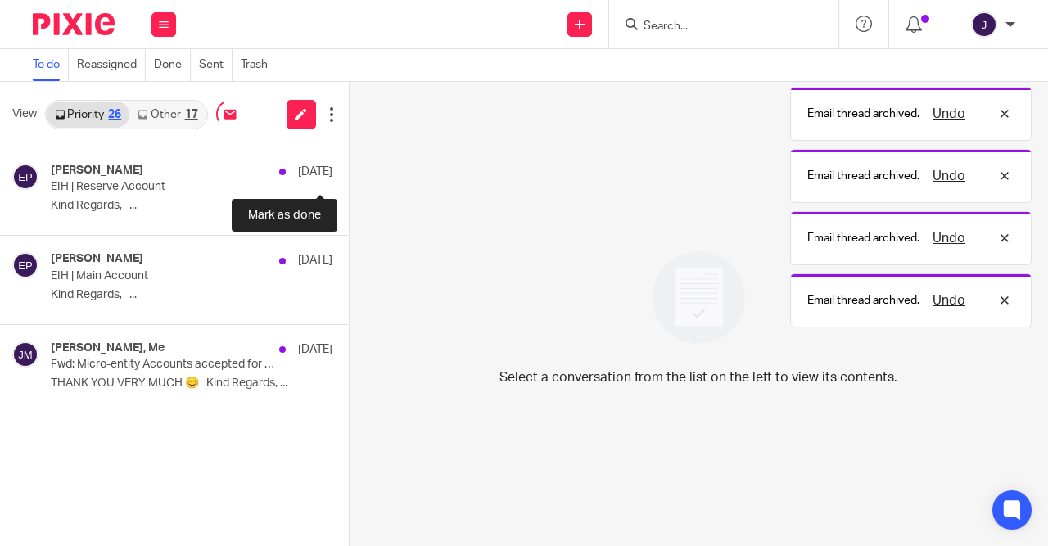
click at [349, 174] on button at bounding box center [355, 168] width 13 height 43
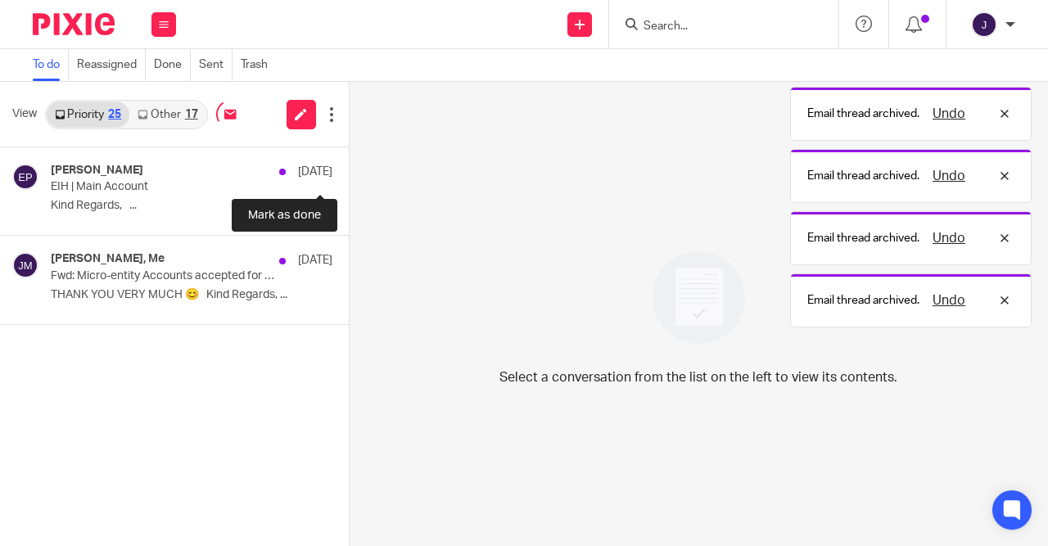
click at [349, 174] on button at bounding box center [355, 168] width 13 height 43
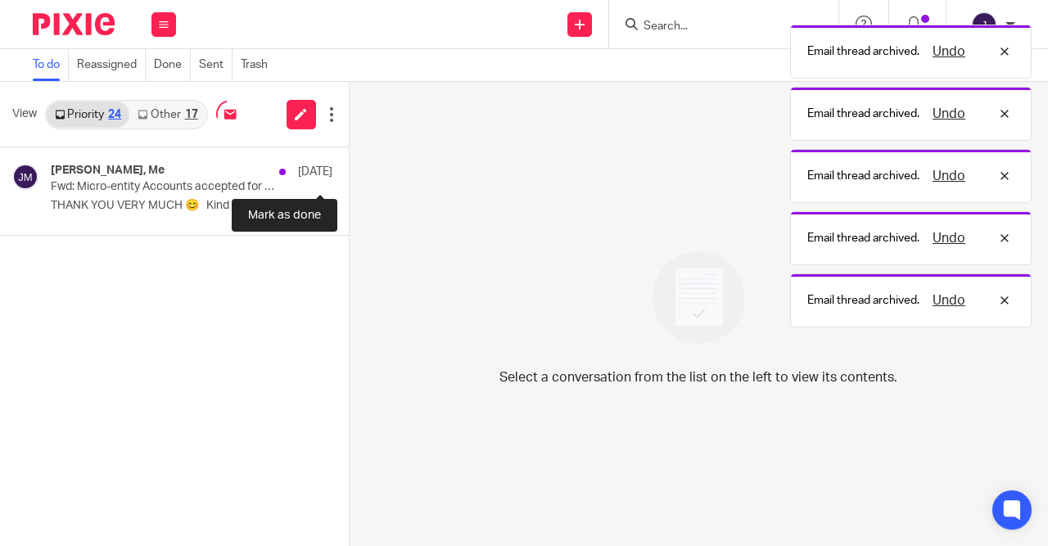
click at [349, 174] on button at bounding box center [355, 168] width 13 height 43
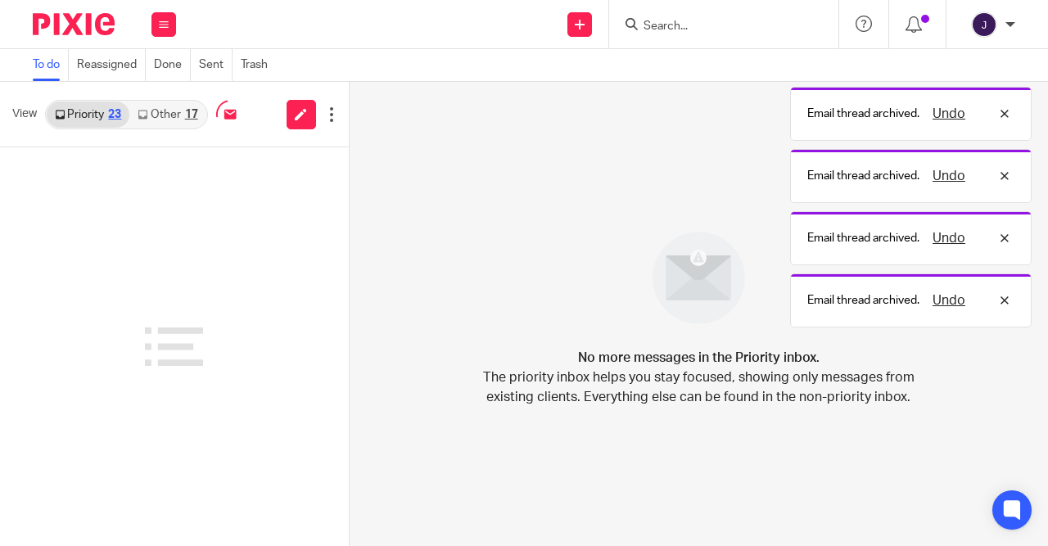
click at [183, 116] on link "Other 17" at bounding box center [167, 115] width 76 height 26
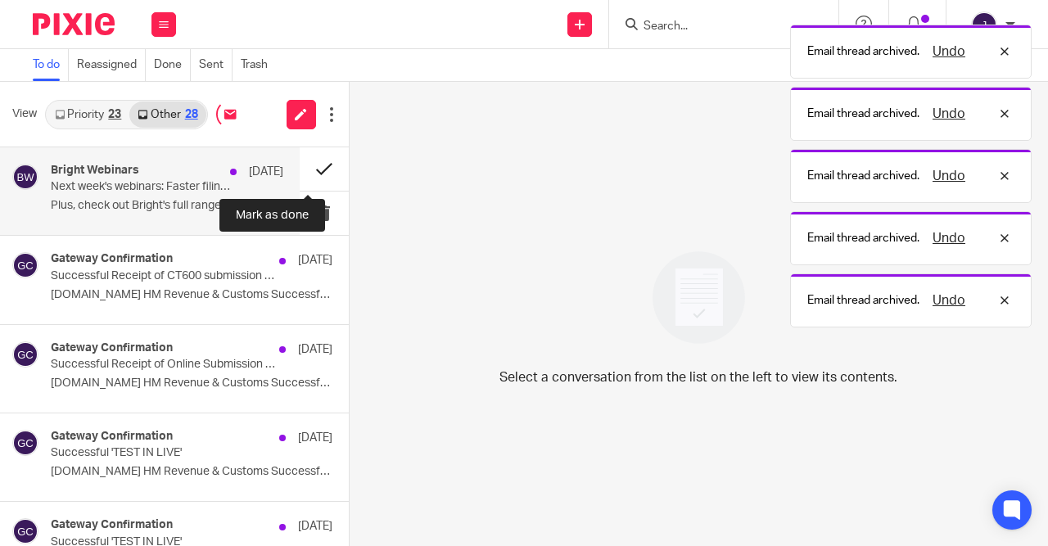
click at [314, 165] on button at bounding box center [324, 168] width 49 height 43
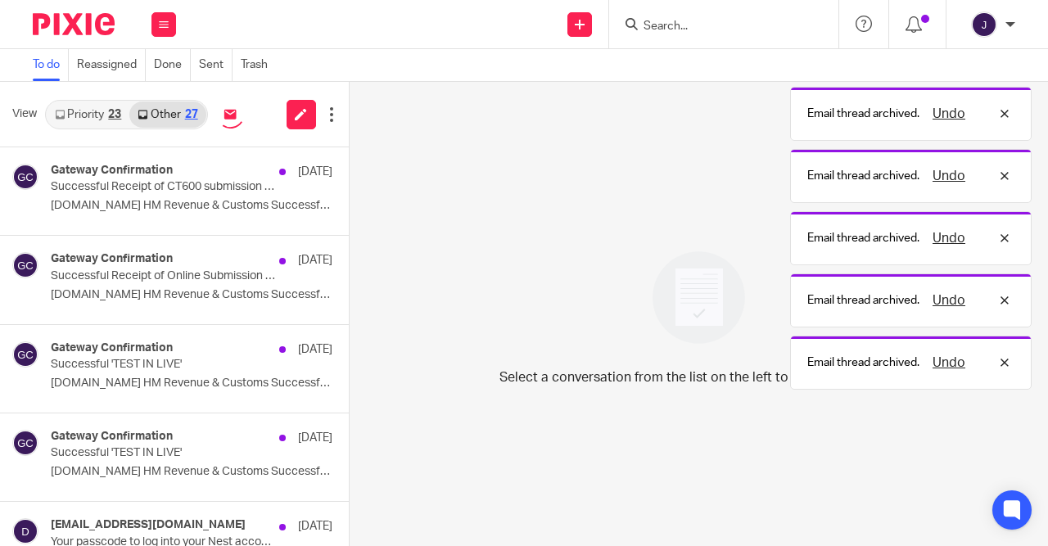
click at [349, 165] on button at bounding box center [355, 168] width 13 height 43
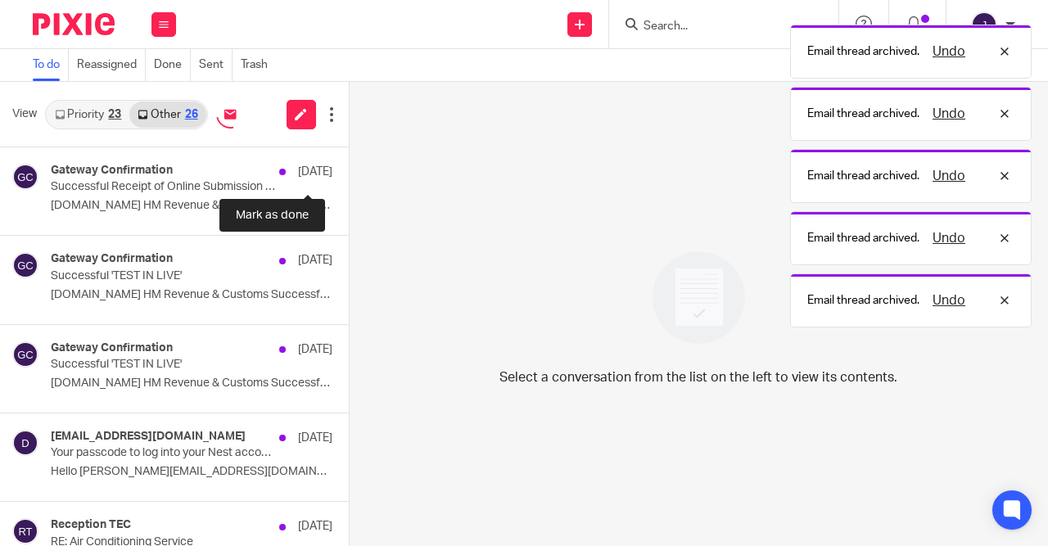
click at [349, 165] on button at bounding box center [355, 168] width 13 height 43
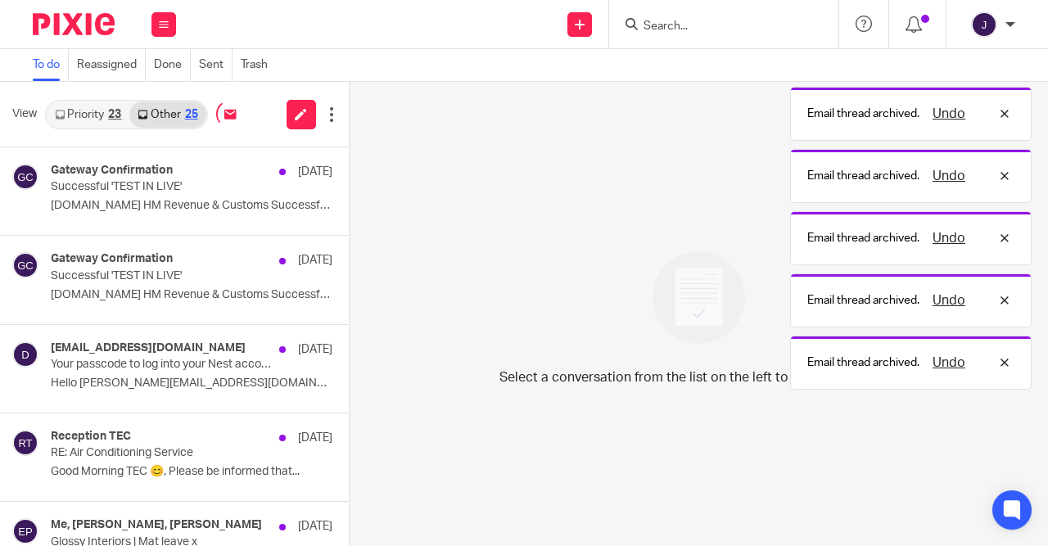
click at [349, 165] on button at bounding box center [355, 168] width 13 height 43
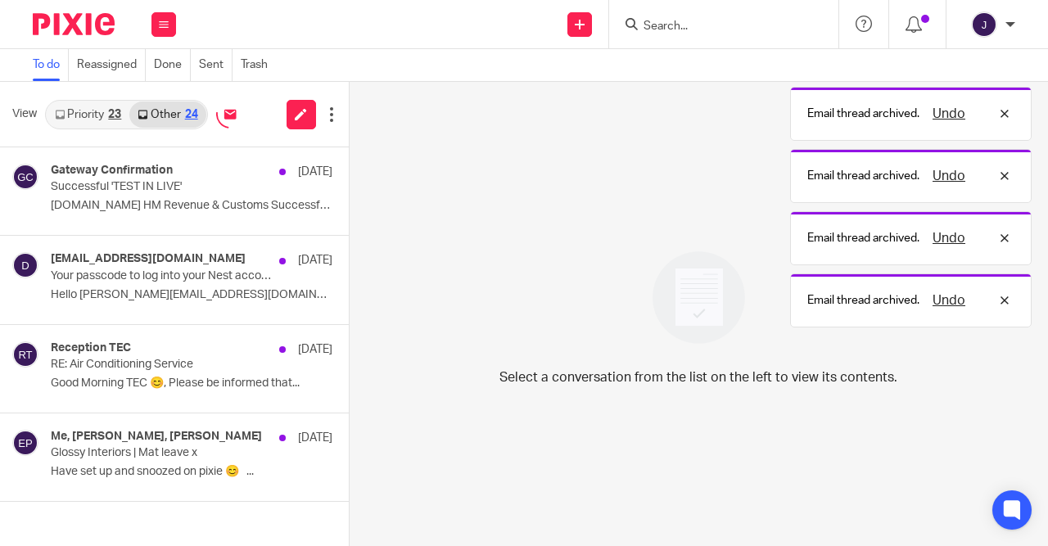
click at [349, 165] on button at bounding box center [355, 168] width 13 height 43
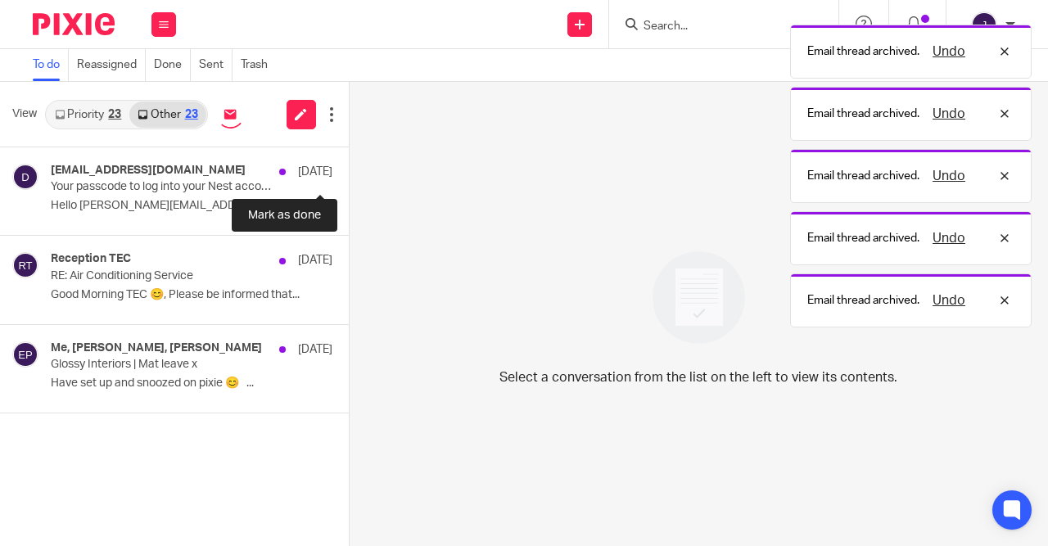
click at [349, 165] on button at bounding box center [355, 168] width 13 height 43
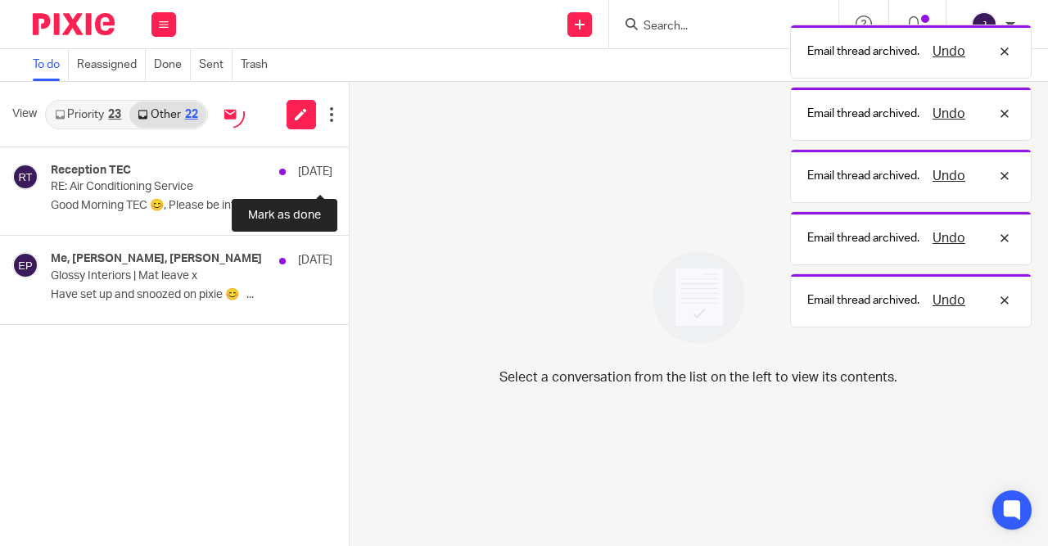
click at [349, 165] on button at bounding box center [355, 168] width 13 height 43
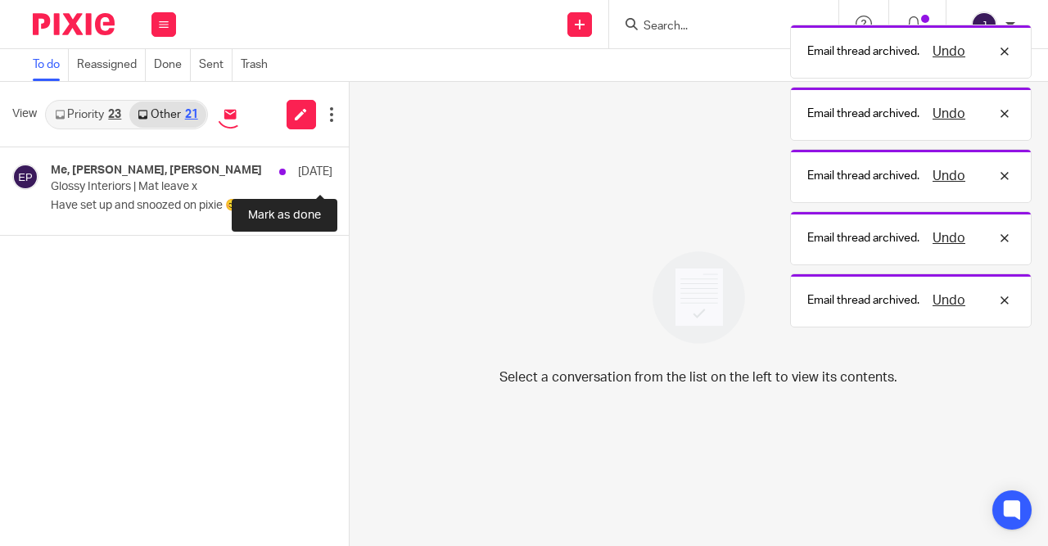
click at [349, 165] on button at bounding box center [355, 168] width 13 height 43
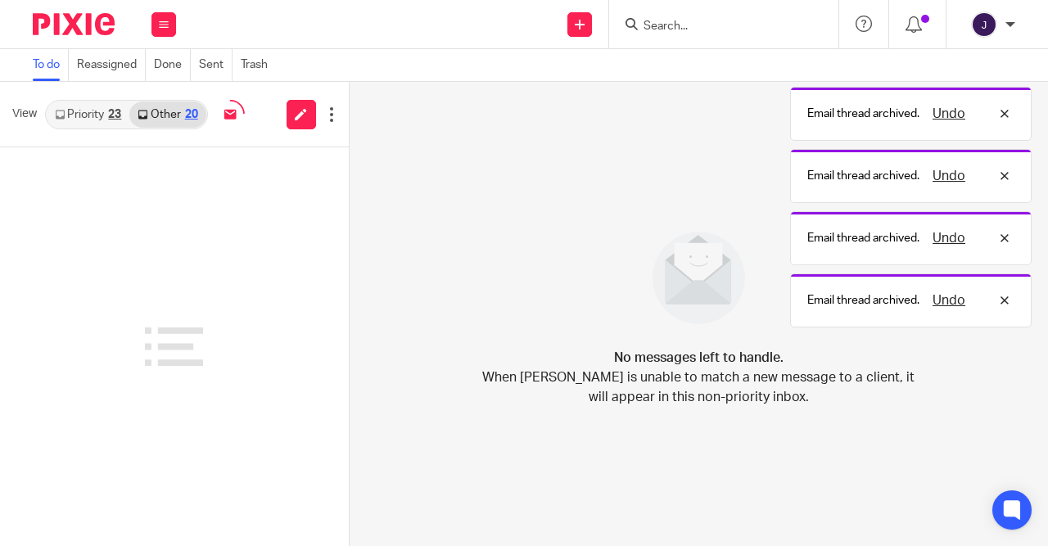
click at [97, 111] on link "Priority 23" at bounding box center [88, 115] width 83 height 26
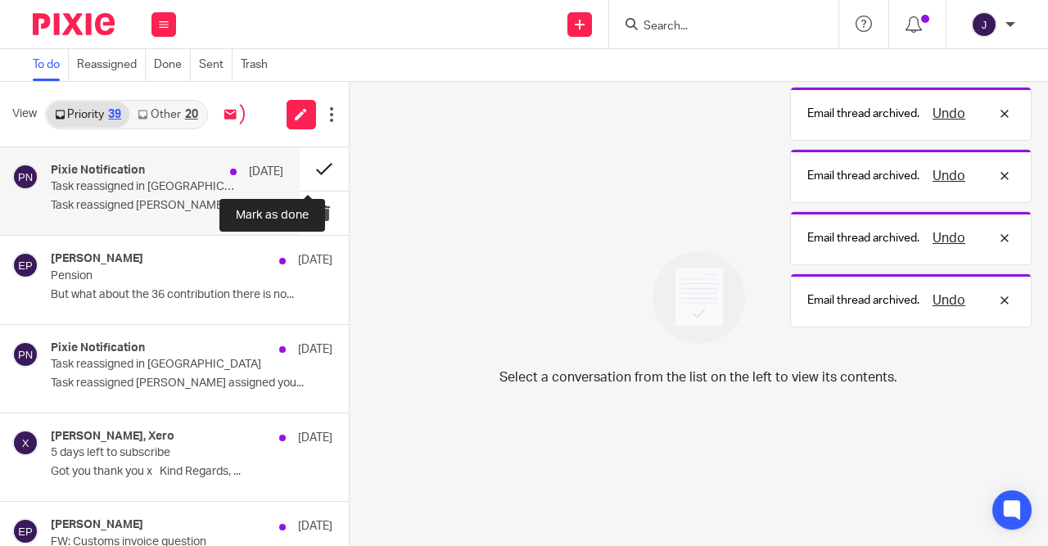
click at [305, 168] on button at bounding box center [324, 168] width 49 height 43
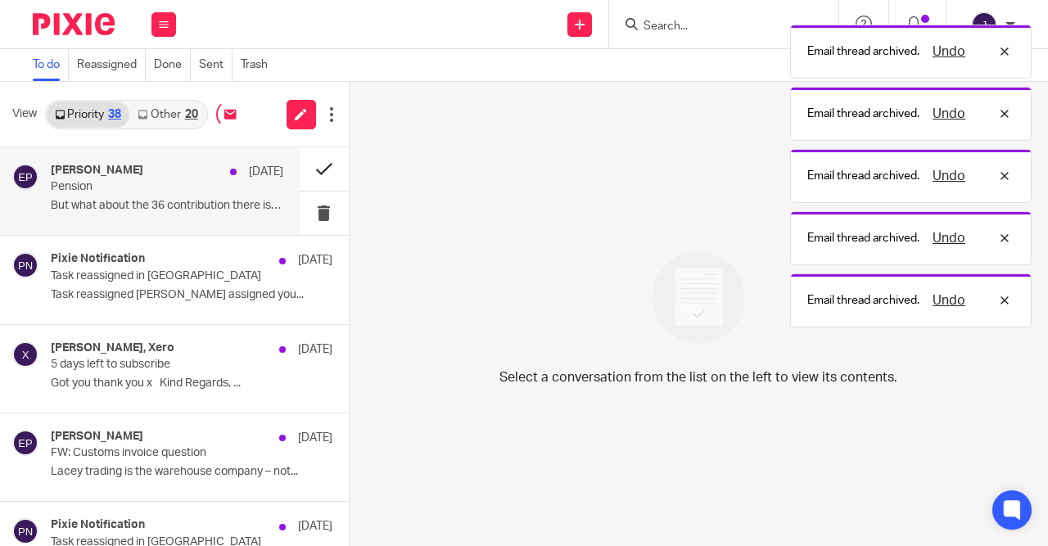
click at [305, 168] on button at bounding box center [324, 168] width 49 height 43
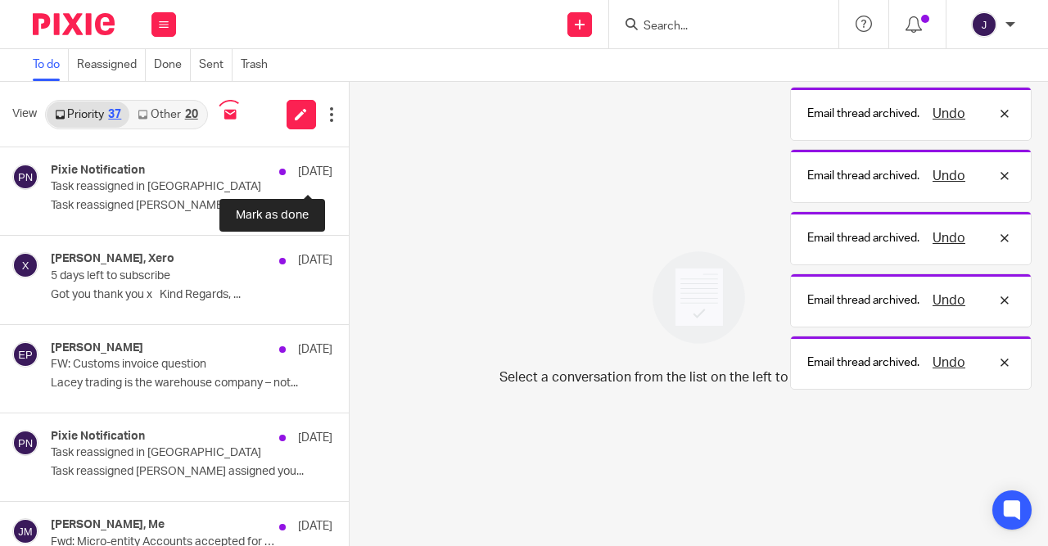
click at [349, 168] on button at bounding box center [355, 168] width 13 height 43
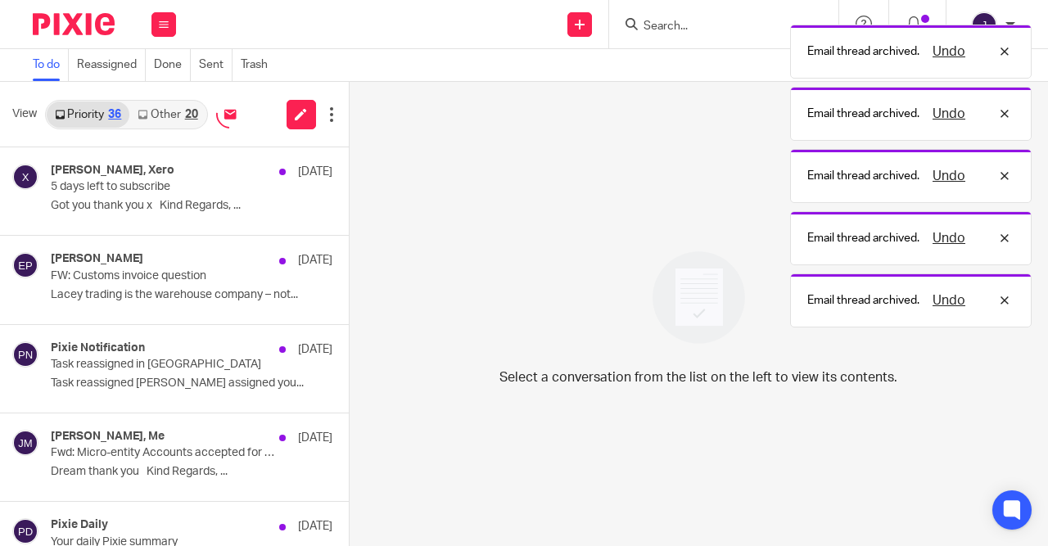
click at [349, 168] on button at bounding box center [355, 168] width 13 height 43
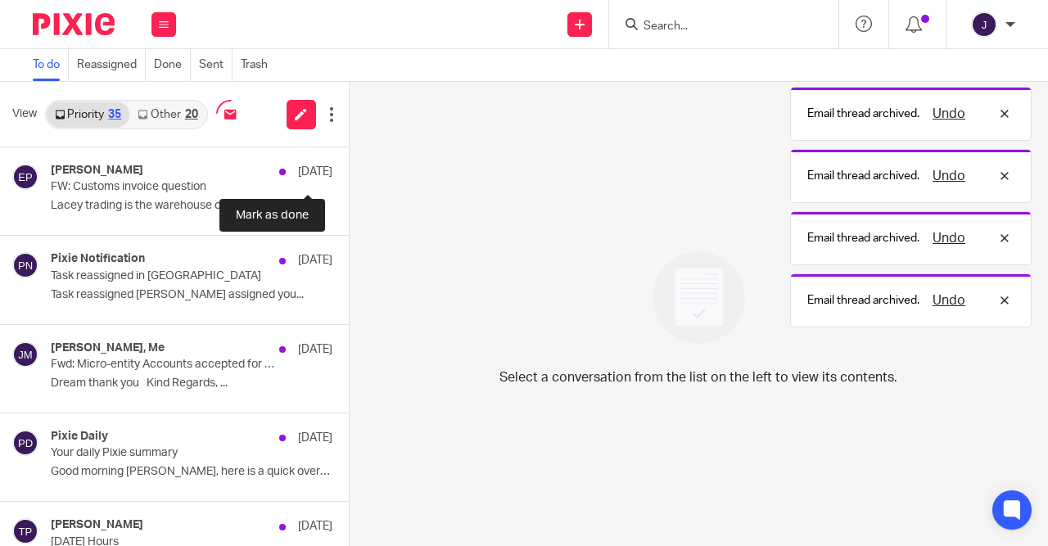
click at [349, 168] on button at bounding box center [355, 168] width 13 height 43
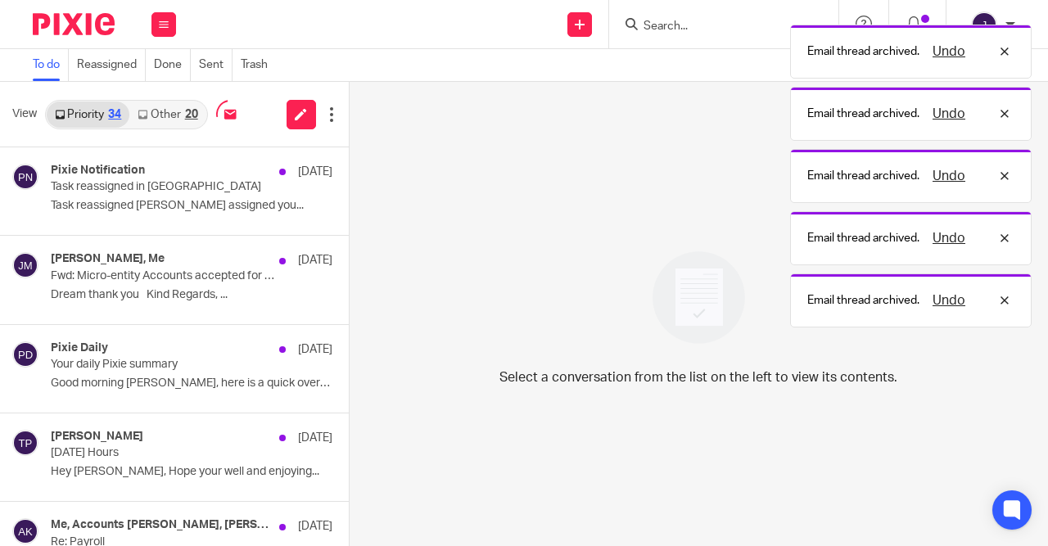
click at [349, 168] on button at bounding box center [355, 168] width 13 height 43
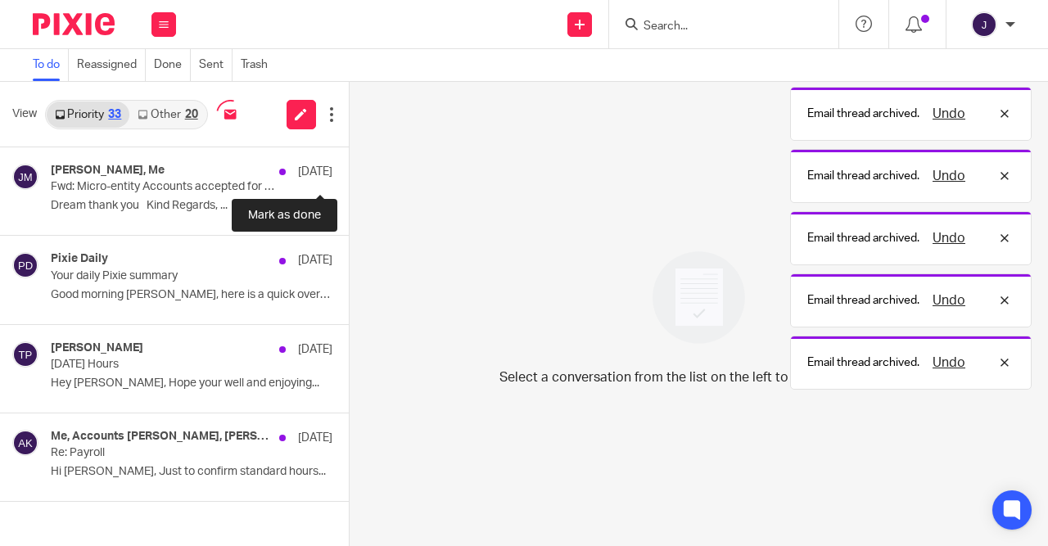
click at [349, 168] on button at bounding box center [355, 168] width 13 height 43
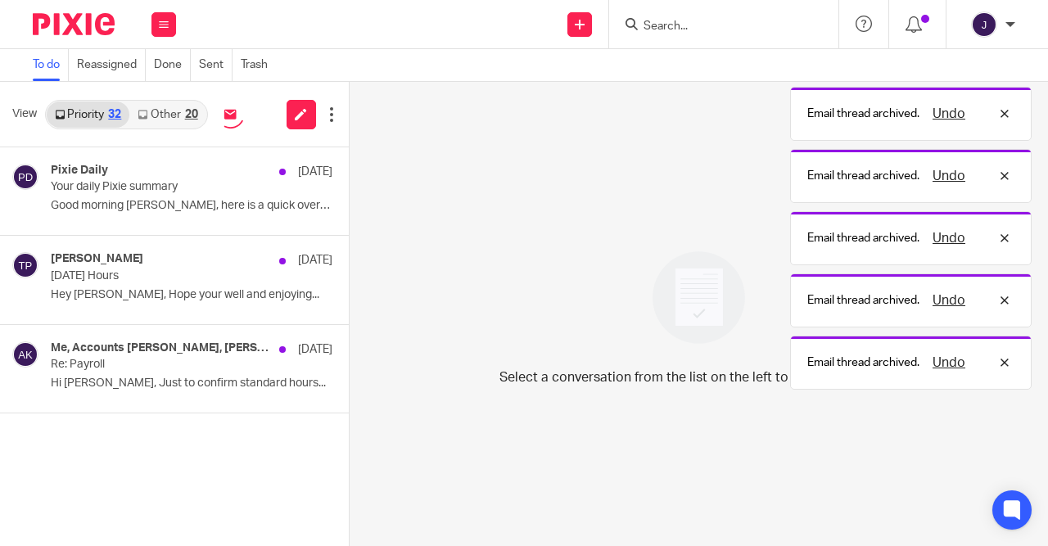
click at [349, 168] on button at bounding box center [355, 168] width 13 height 43
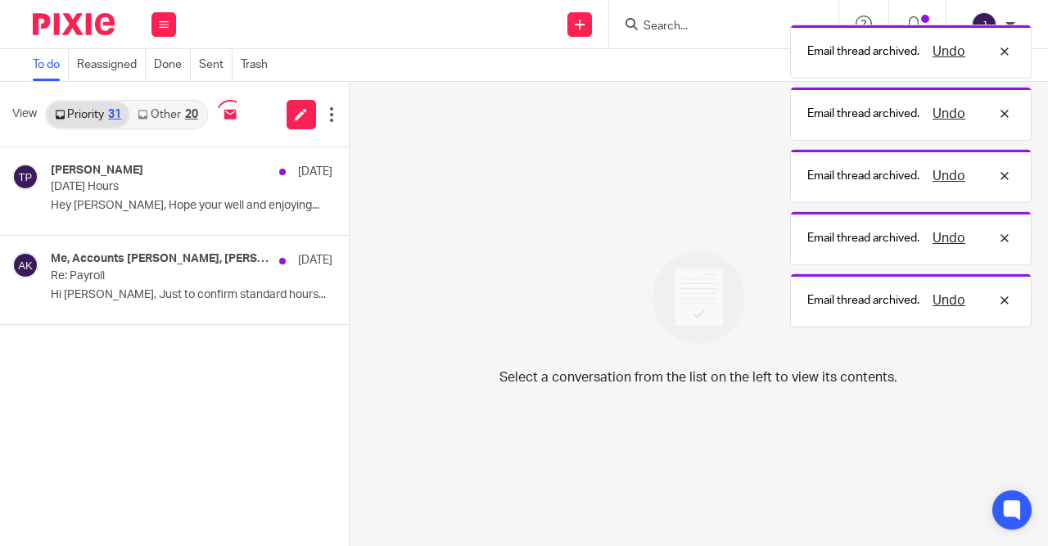
click at [349, 168] on button at bounding box center [355, 168] width 13 height 43
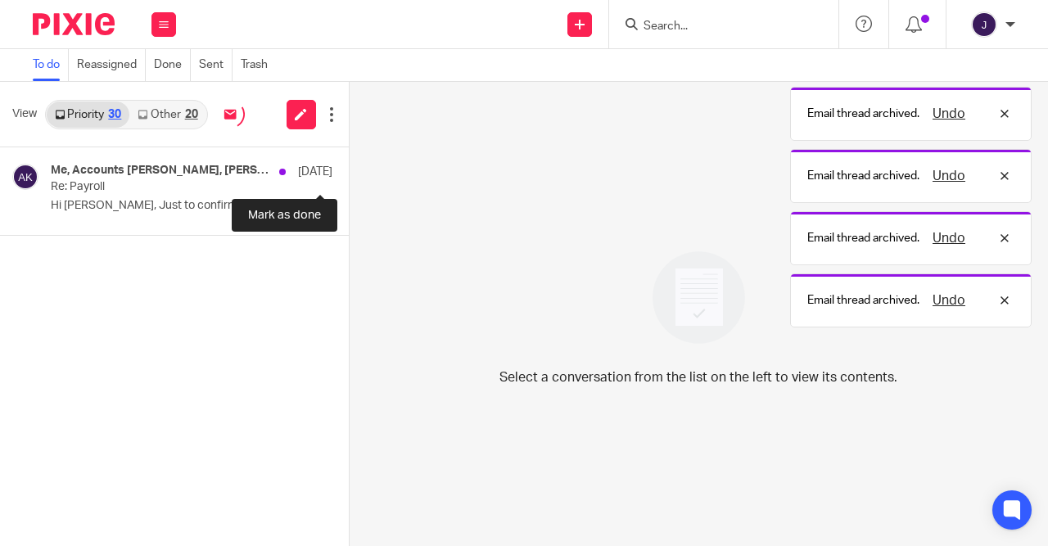
click at [349, 168] on button at bounding box center [355, 168] width 13 height 43
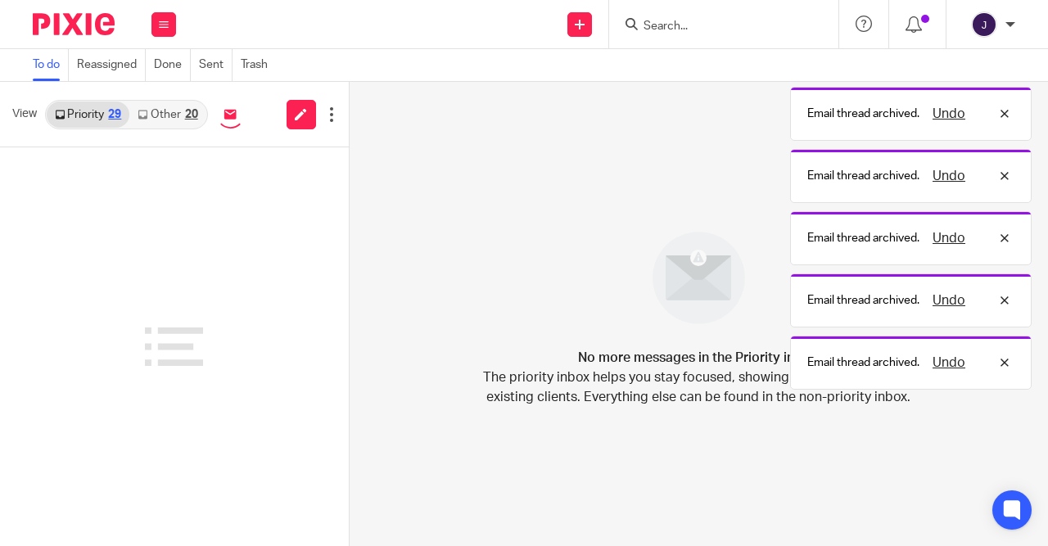
click at [185, 114] on div "20" at bounding box center [191, 114] width 13 height 11
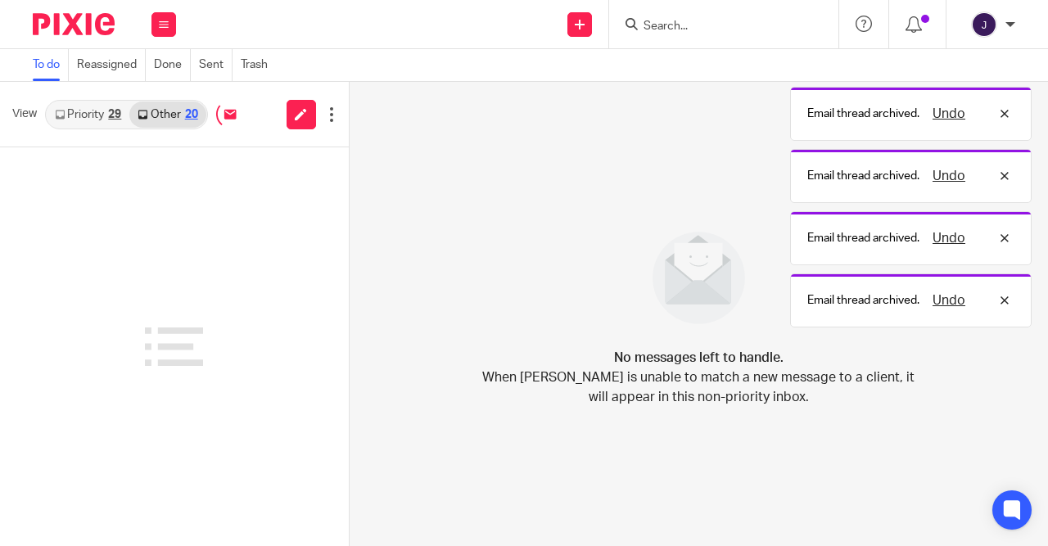
click at [117, 117] on div "29" at bounding box center [114, 114] width 13 height 11
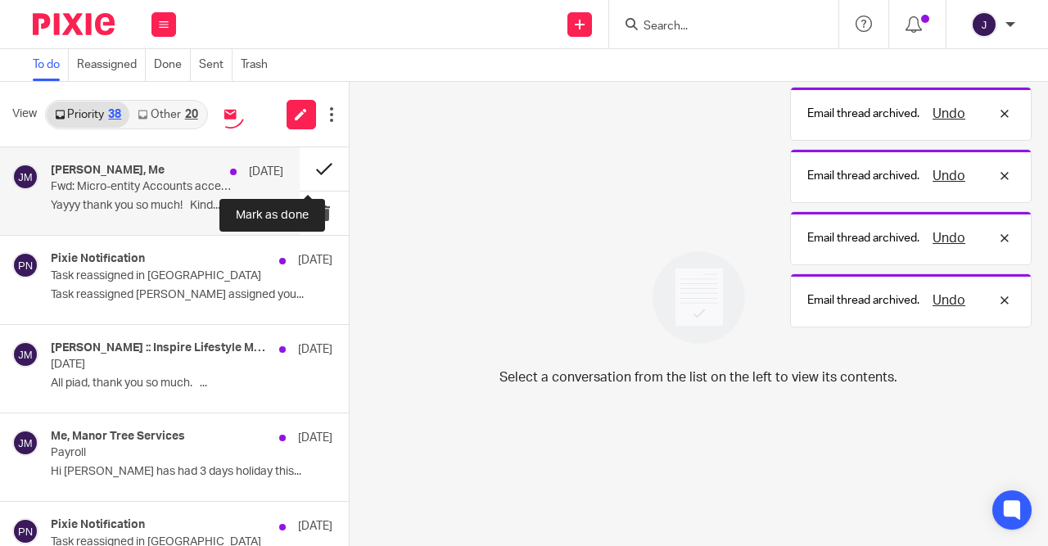
click at [307, 174] on button at bounding box center [324, 168] width 49 height 43
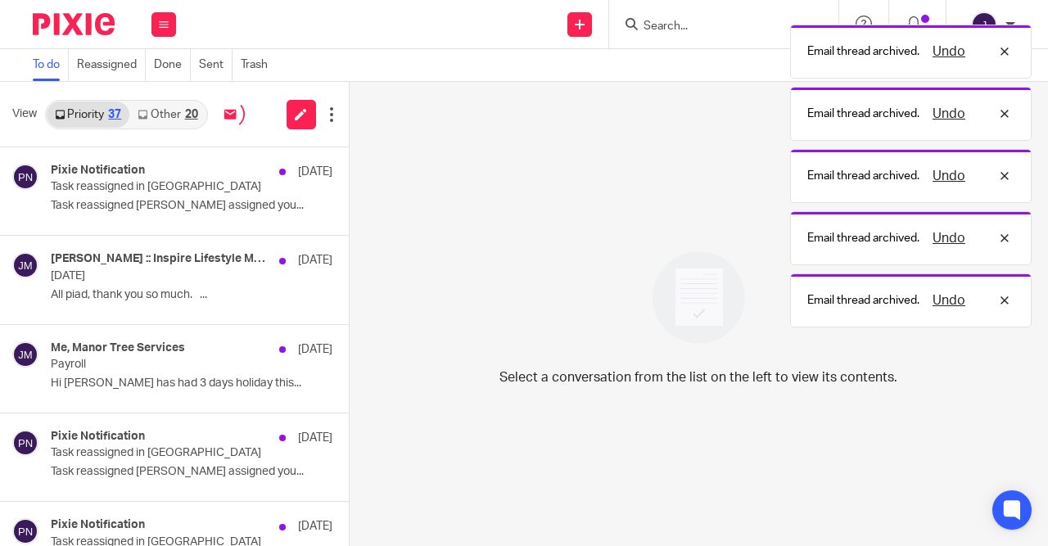
click at [349, 174] on button at bounding box center [355, 168] width 13 height 43
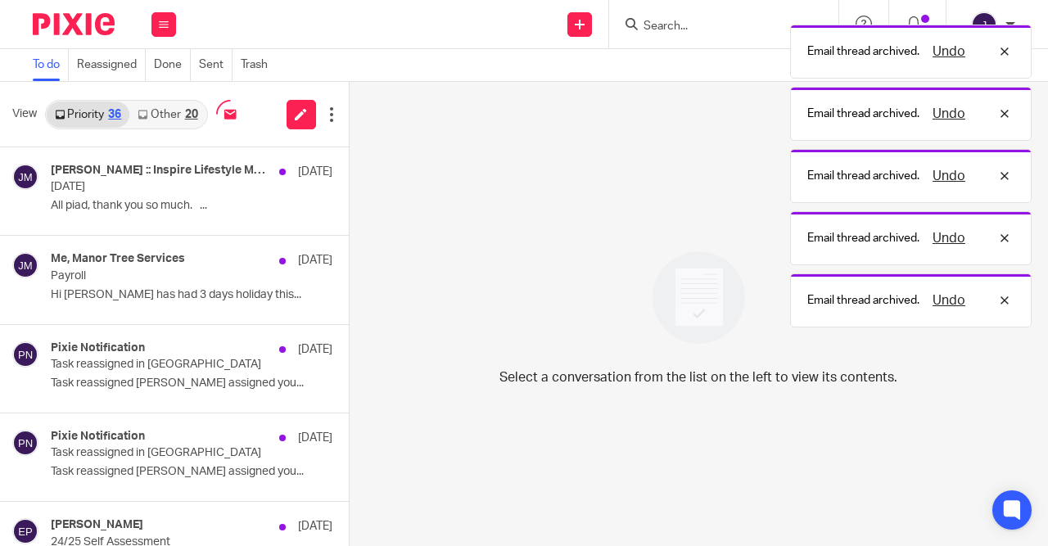
click at [349, 174] on button at bounding box center [355, 168] width 13 height 43
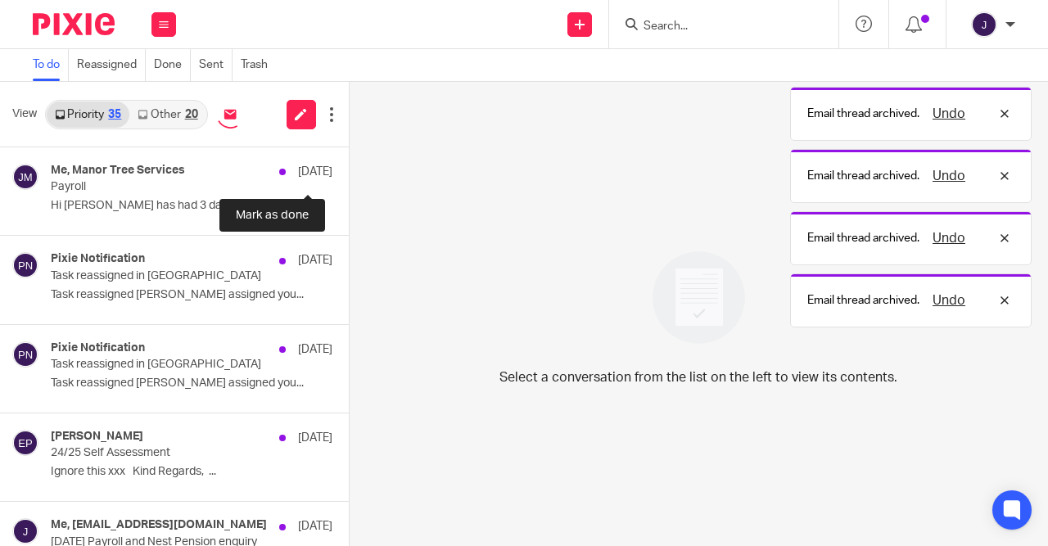
click at [349, 174] on button at bounding box center [355, 168] width 13 height 43
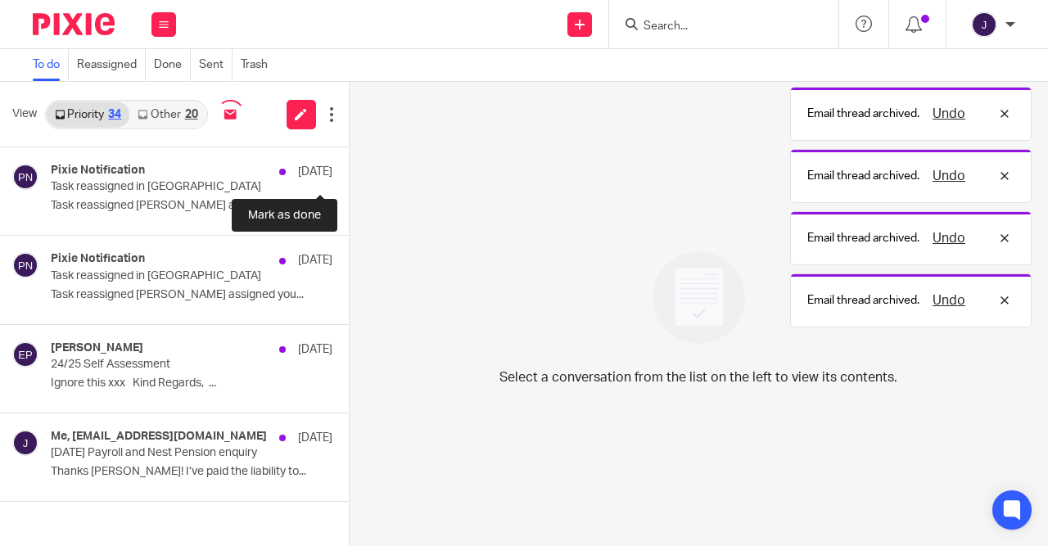
click at [349, 174] on button at bounding box center [355, 168] width 13 height 43
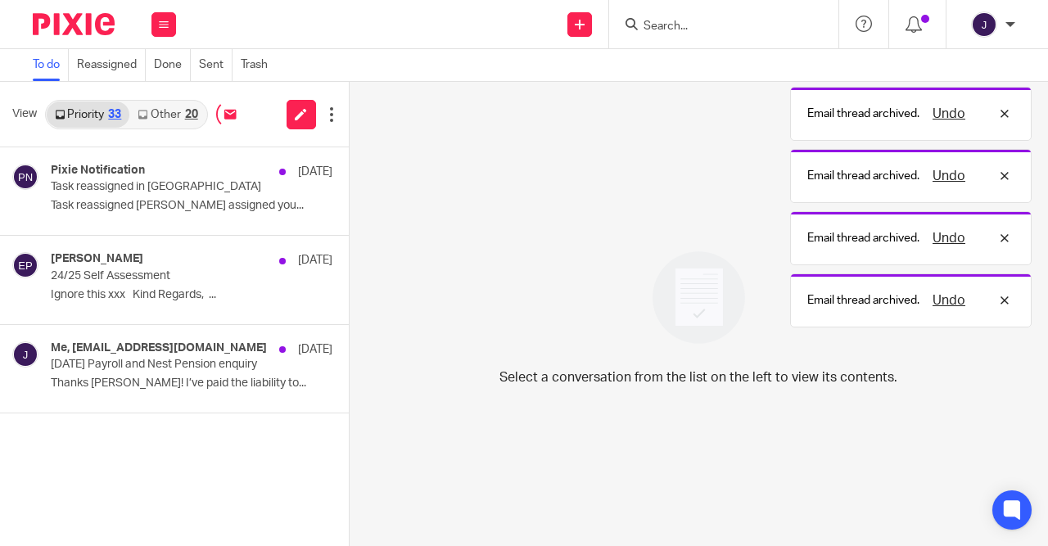
click at [349, 174] on button at bounding box center [355, 168] width 13 height 43
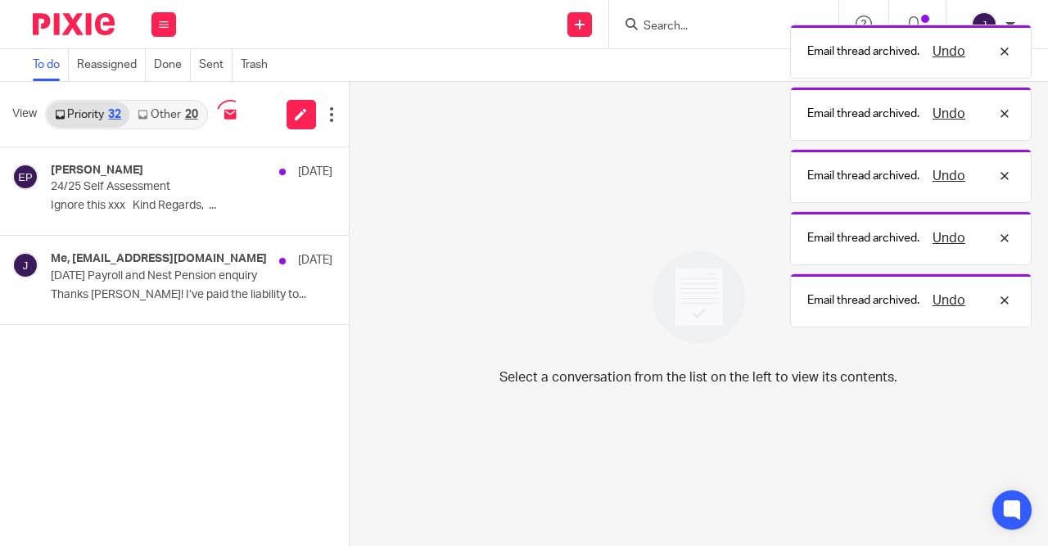
click at [349, 174] on button at bounding box center [355, 168] width 13 height 43
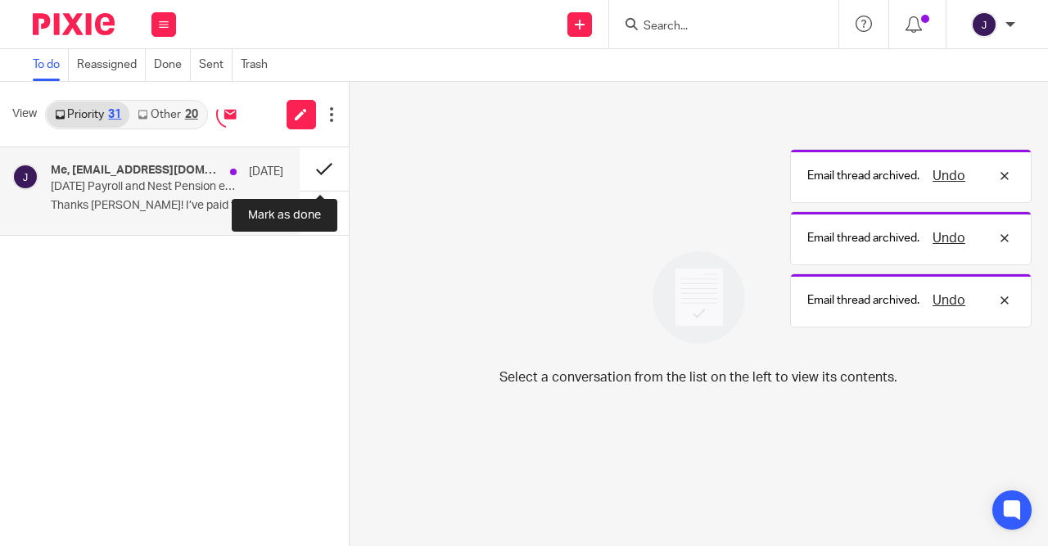
click at [309, 174] on button at bounding box center [324, 168] width 49 height 43
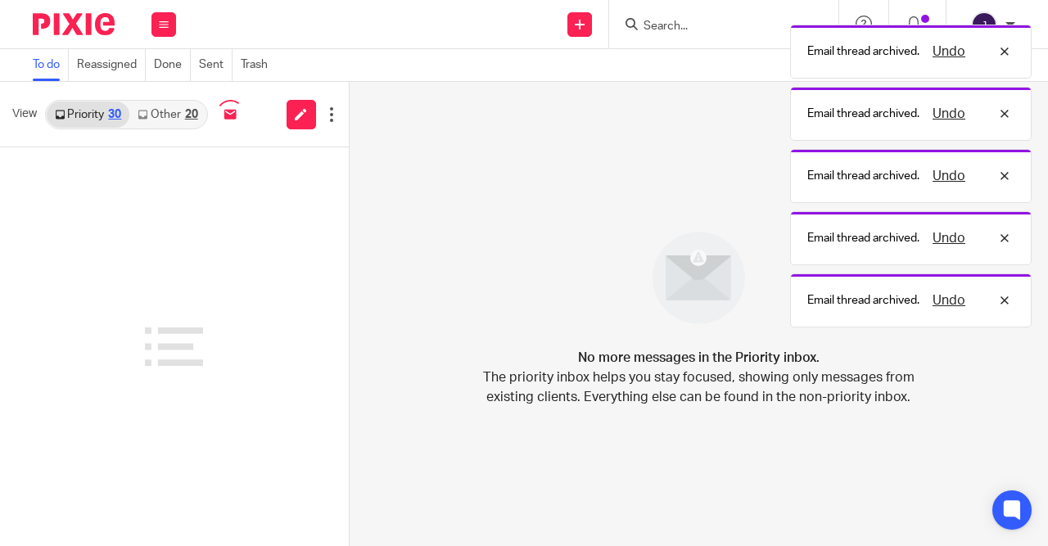
click at [184, 121] on link "Other 20" at bounding box center [167, 115] width 76 height 26
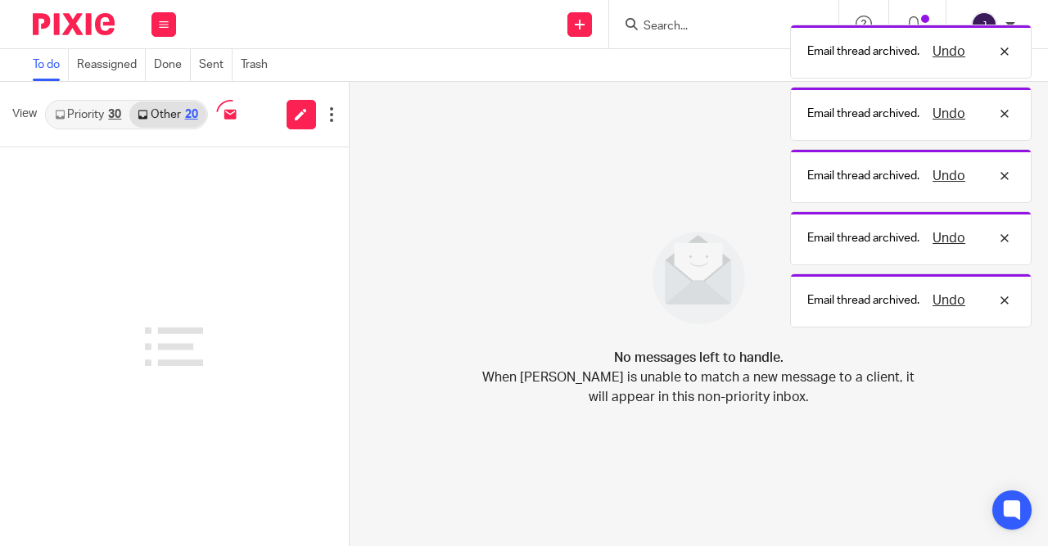
click at [97, 121] on link "Priority 30" at bounding box center [88, 115] width 83 height 26
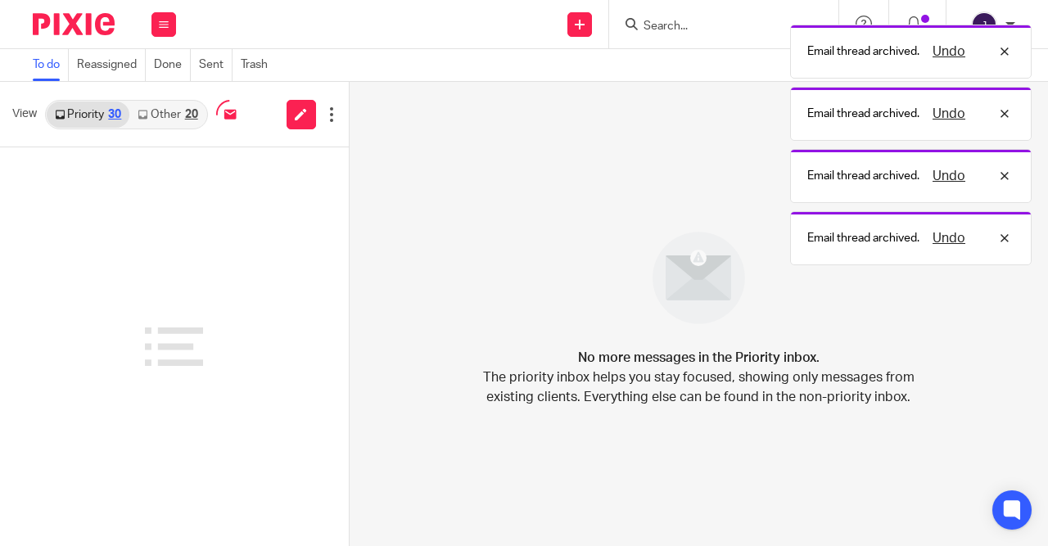
click at [151, 111] on link "Other 20" at bounding box center [167, 115] width 76 height 26
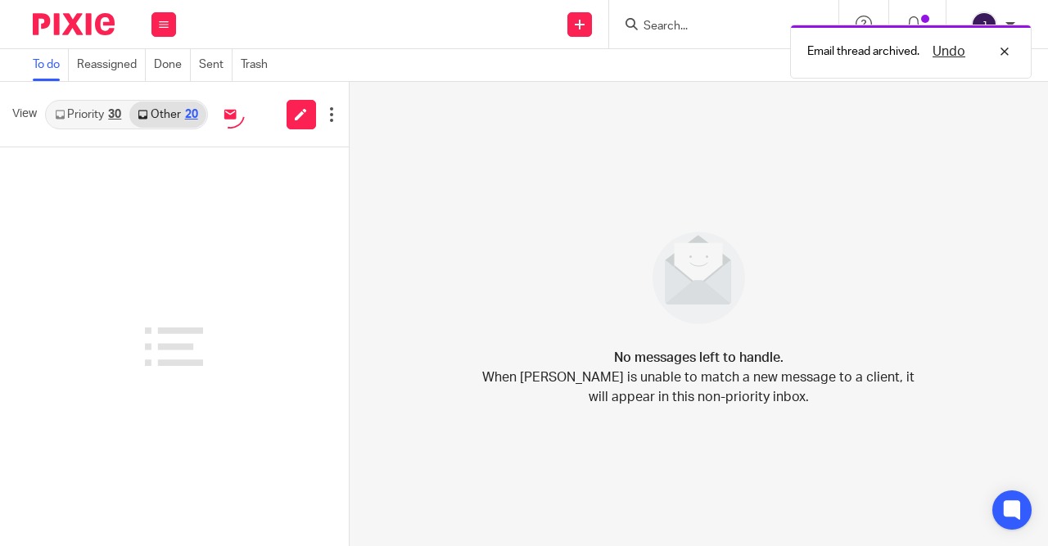
click at [93, 122] on link "Priority 30" at bounding box center [88, 115] width 83 height 26
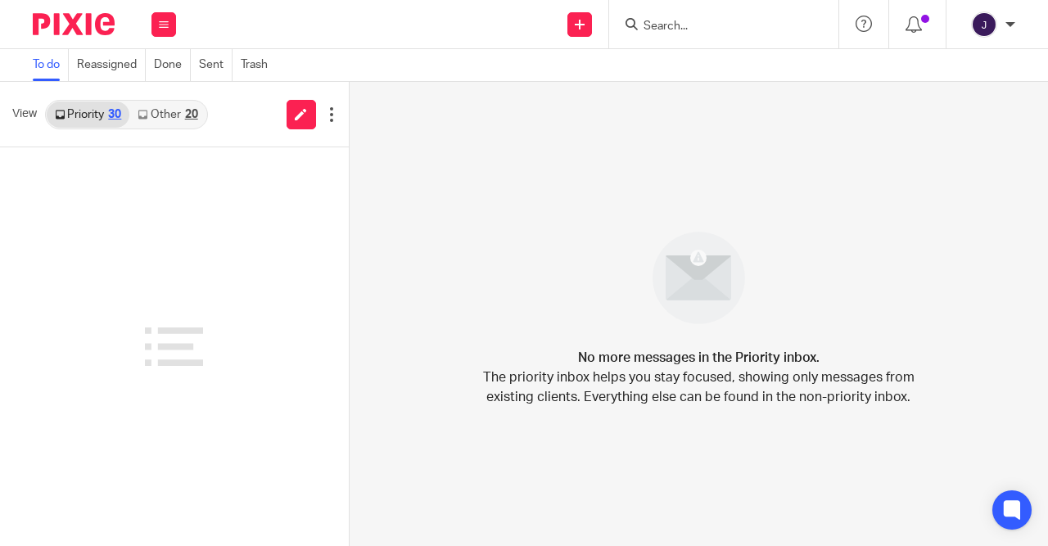
click at [184, 115] on link "Other 20" at bounding box center [167, 115] width 76 height 26
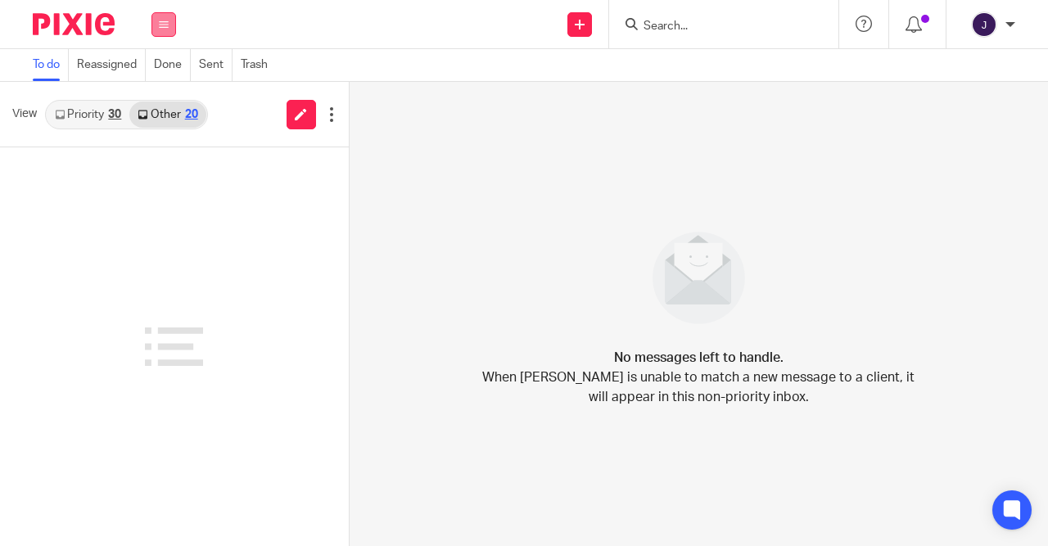
click at [169, 31] on button at bounding box center [163, 24] width 25 height 25
click at [154, 115] on li "Clients" at bounding box center [163, 125] width 43 height 24
click at [162, 105] on link "Email" at bounding box center [156, 99] width 29 height 11
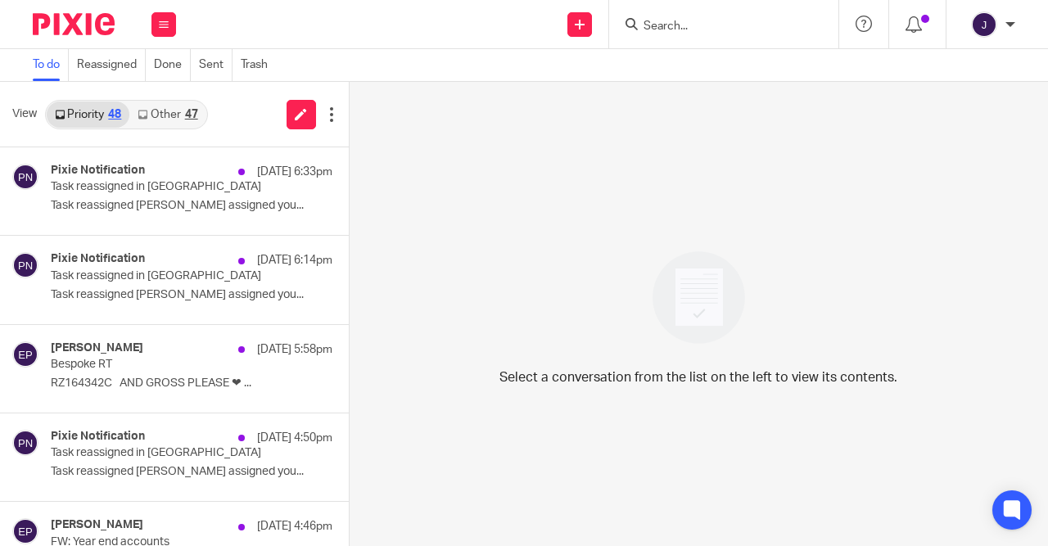
click at [166, 111] on link "Other 47" at bounding box center [167, 115] width 76 height 26
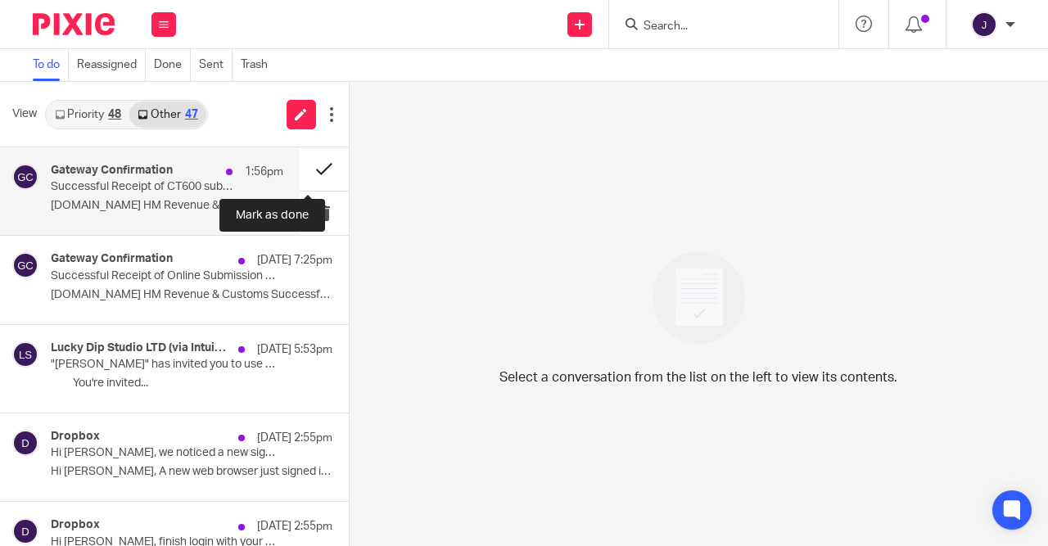
click at [314, 174] on button at bounding box center [324, 168] width 49 height 43
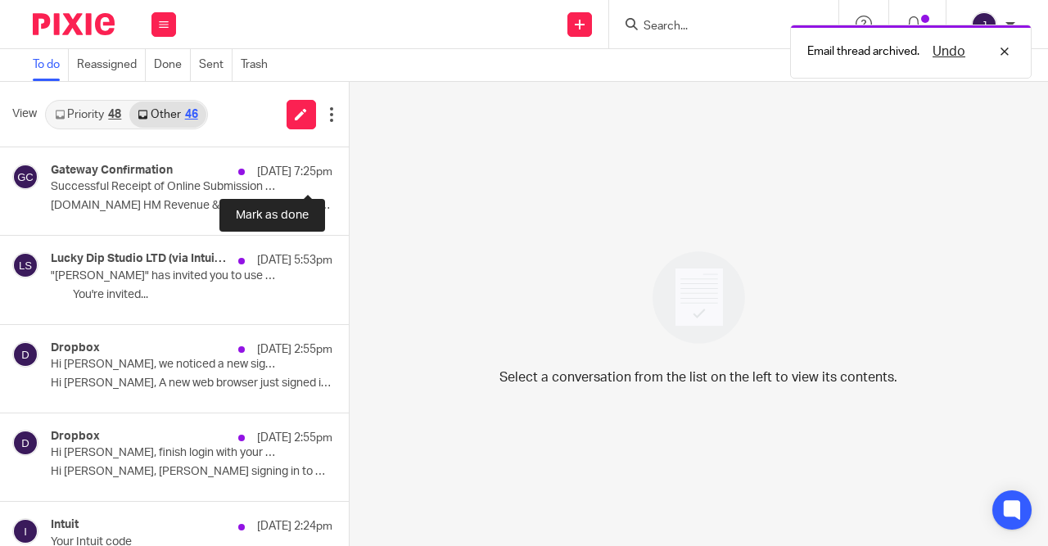
click at [349, 174] on button at bounding box center [355, 168] width 13 height 43
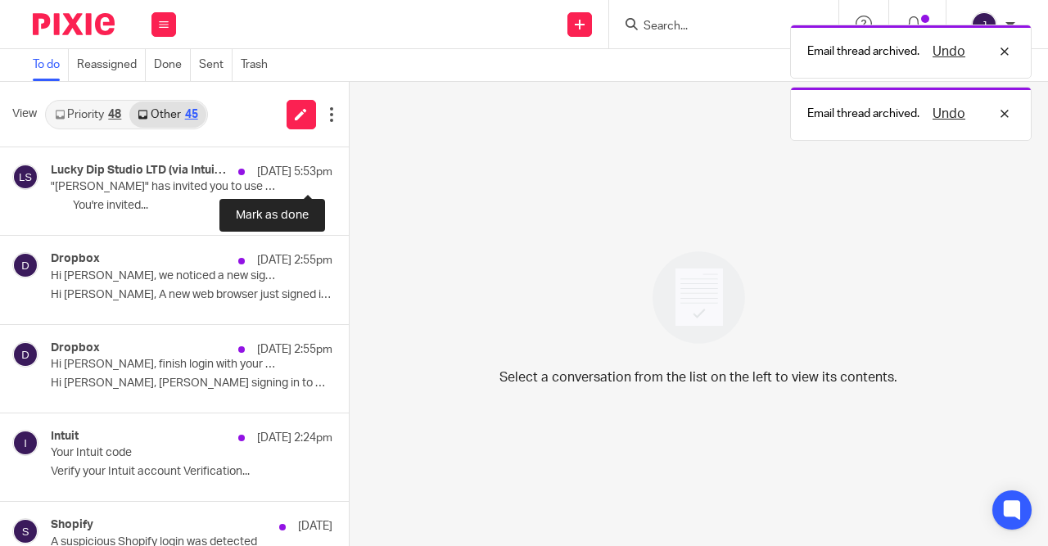
click at [349, 174] on button at bounding box center [355, 168] width 13 height 43
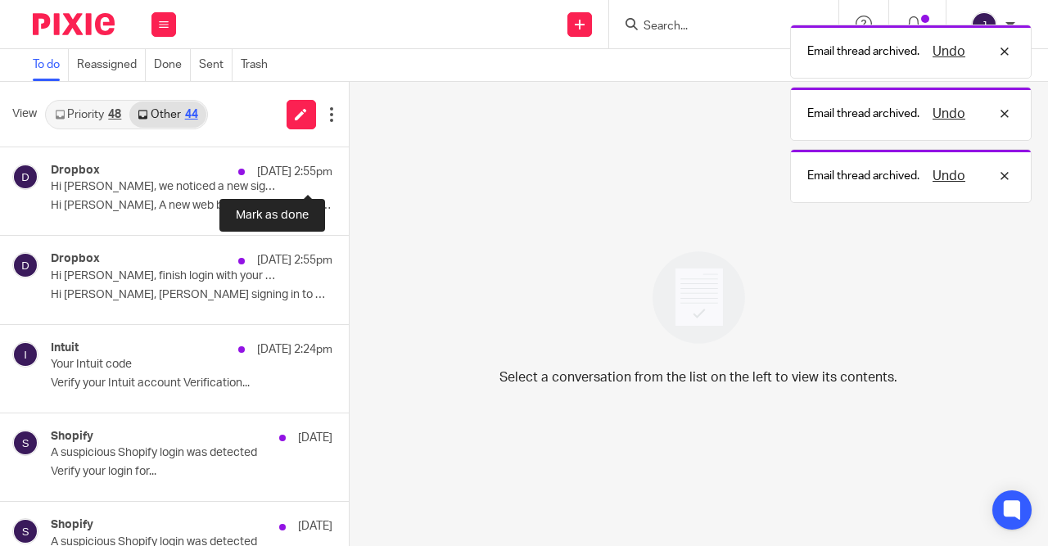
click at [349, 174] on button at bounding box center [355, 168] width 13 height 43
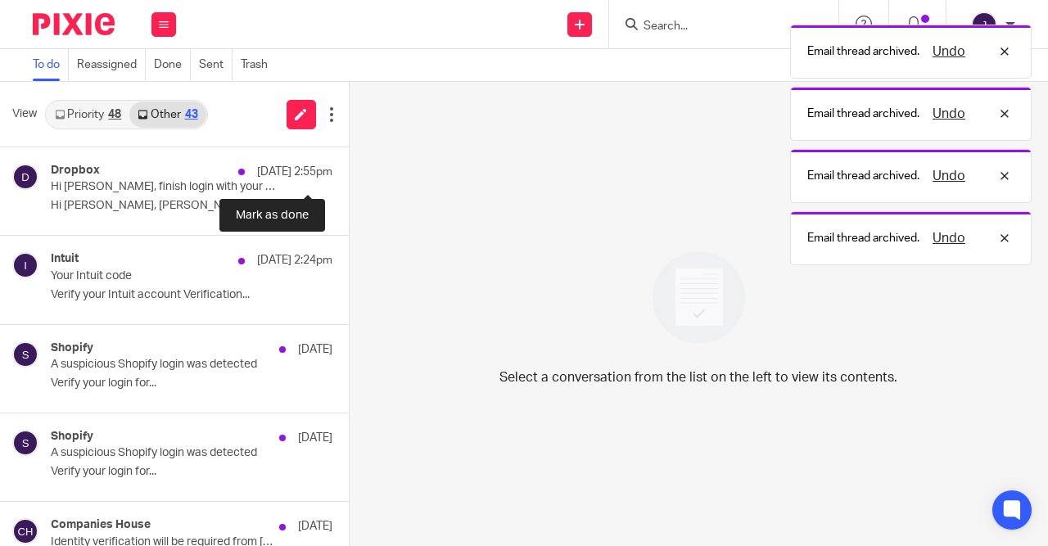
click at [349, 174] on button at bounding box center [355, 168] width 13 height 43
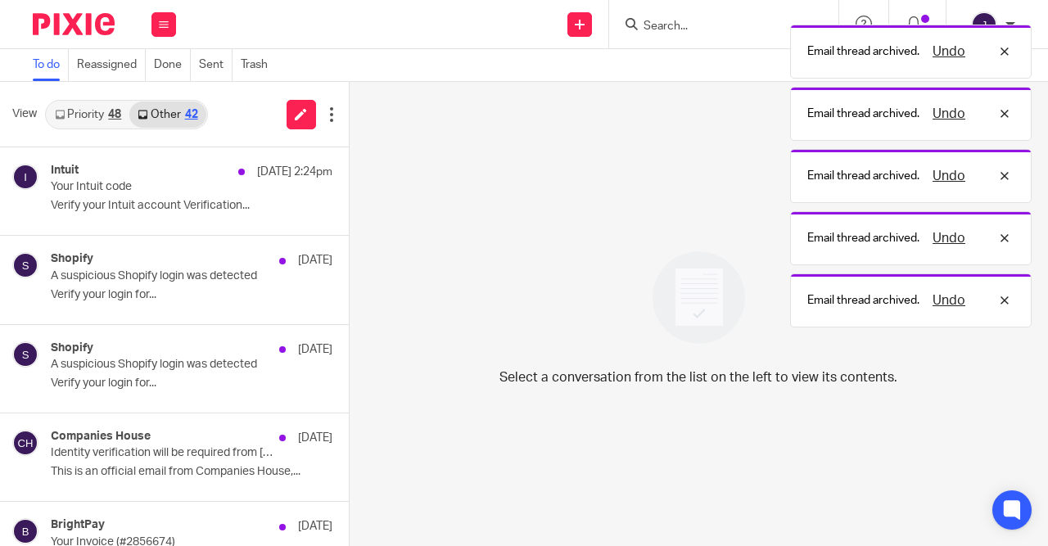
click at [349, 174] on button at bounding box center [355, 168] width 13 height 43
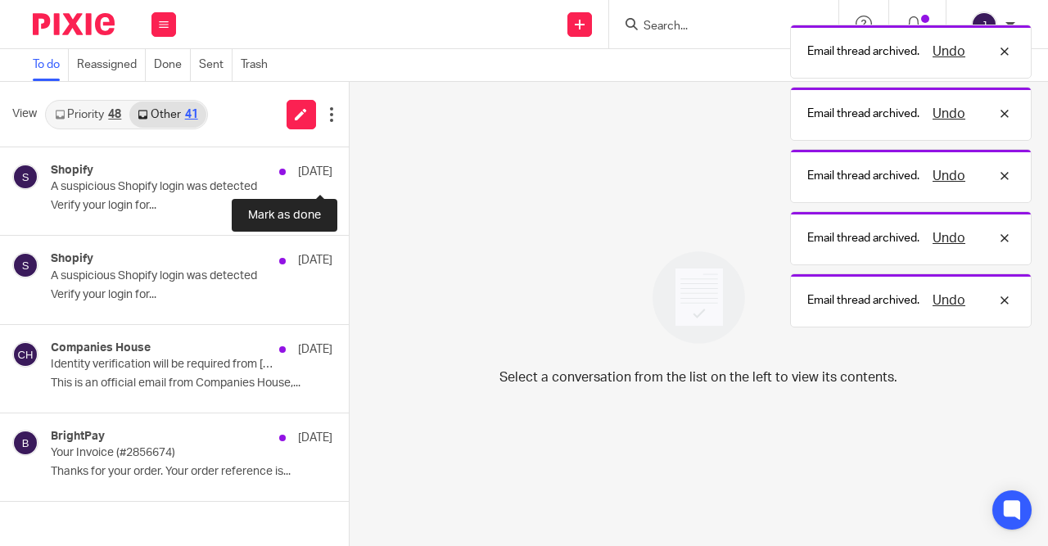
click at [349, 174] on button at bounding box center [355, 168] width 13 height 43
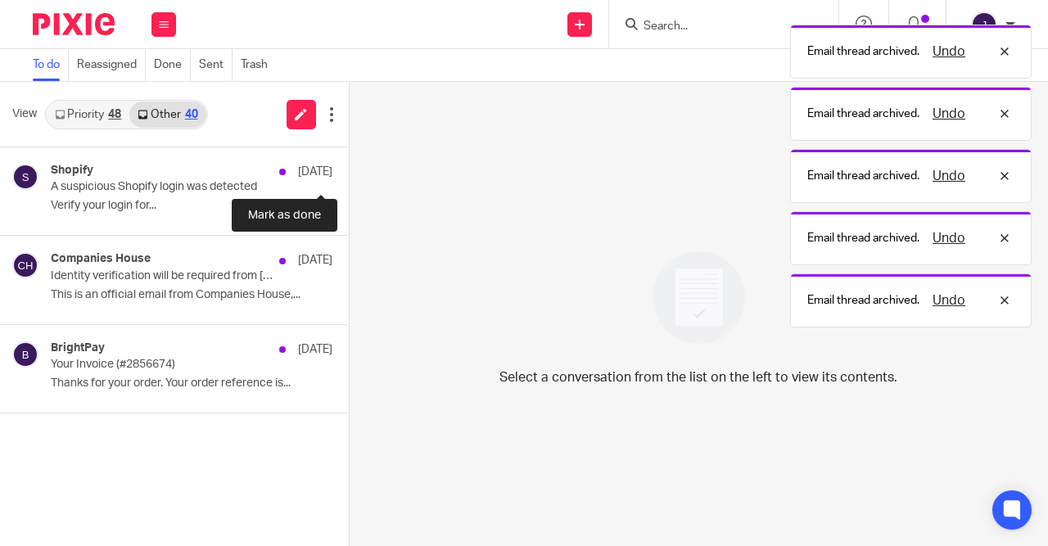
click at [349, 174] on button at bounding box center [355, 168] width 13 height 43
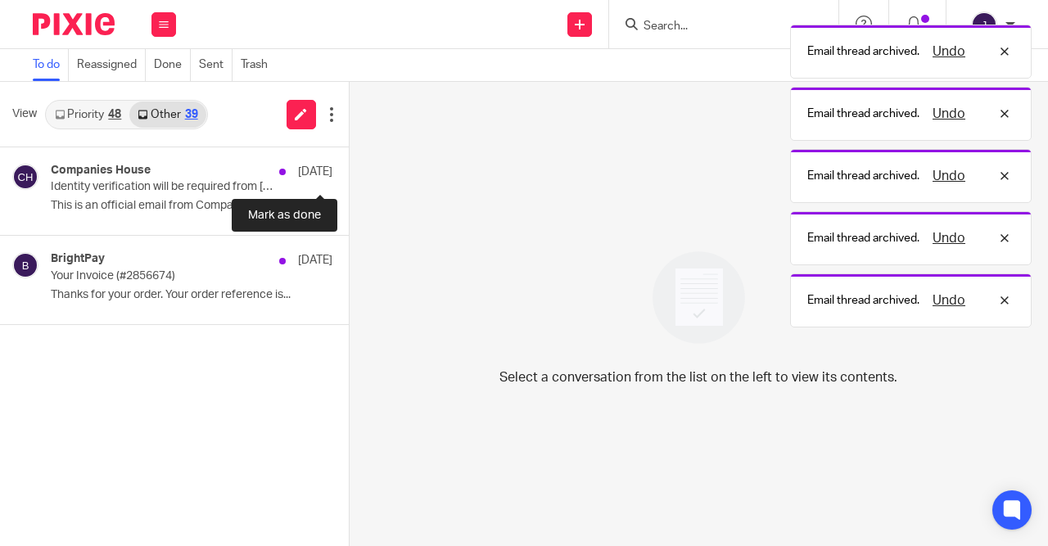
click at [349, 174] on button at bounding box center [355, 168] width 13 height 43
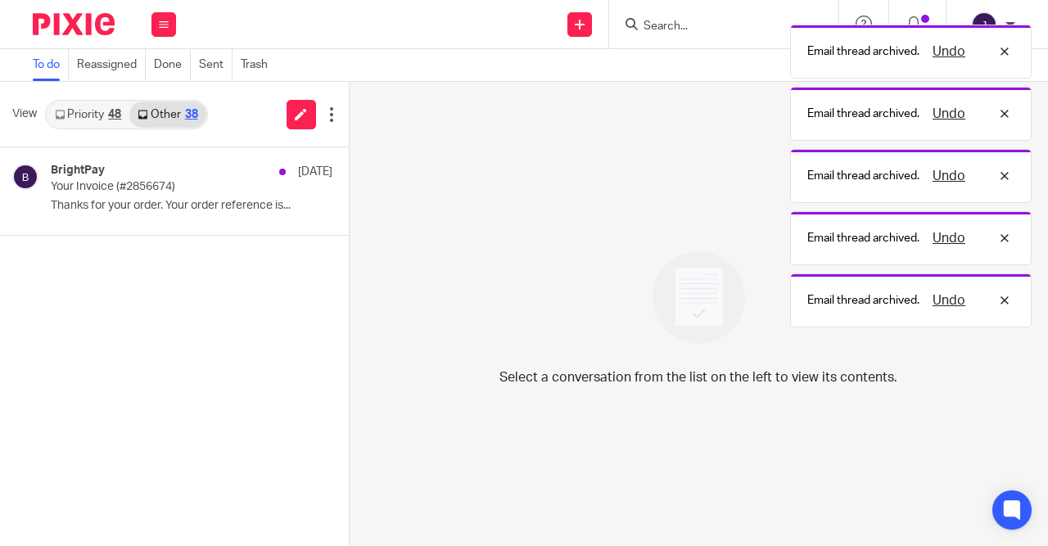
click at [349, 174] on button at bounding box center [355, 168] width 13 height 43
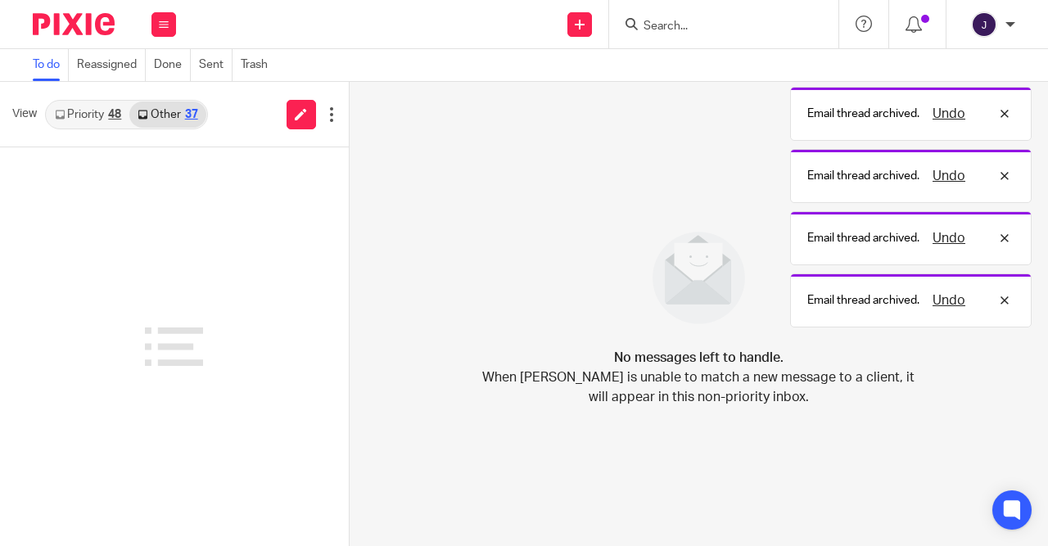
click at [108, 119] on link "Priority 48" at bounding box center [88, 115] width 83 height 26
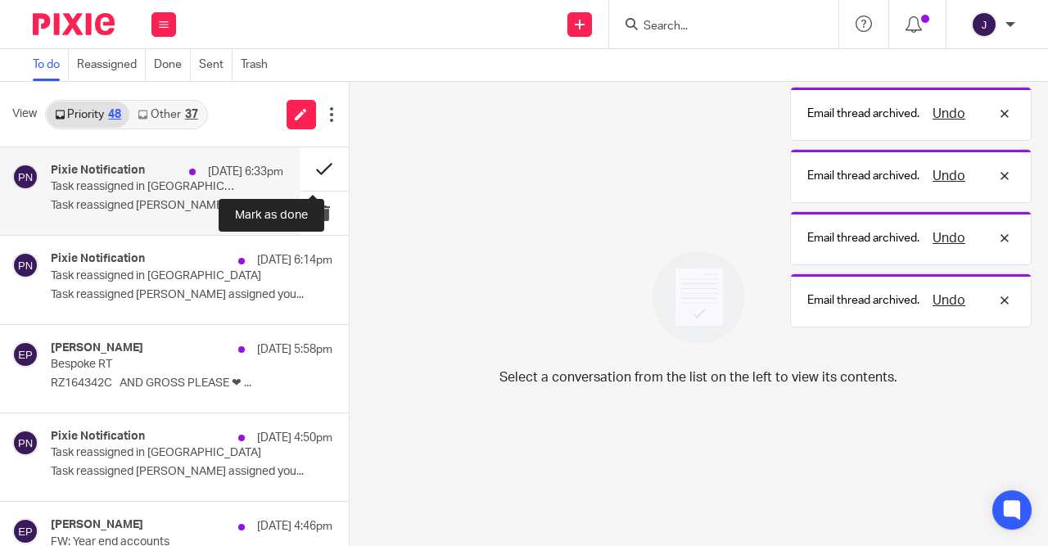
click at [319, 172] on button at bounding box center [324, 168] width 49 height 43
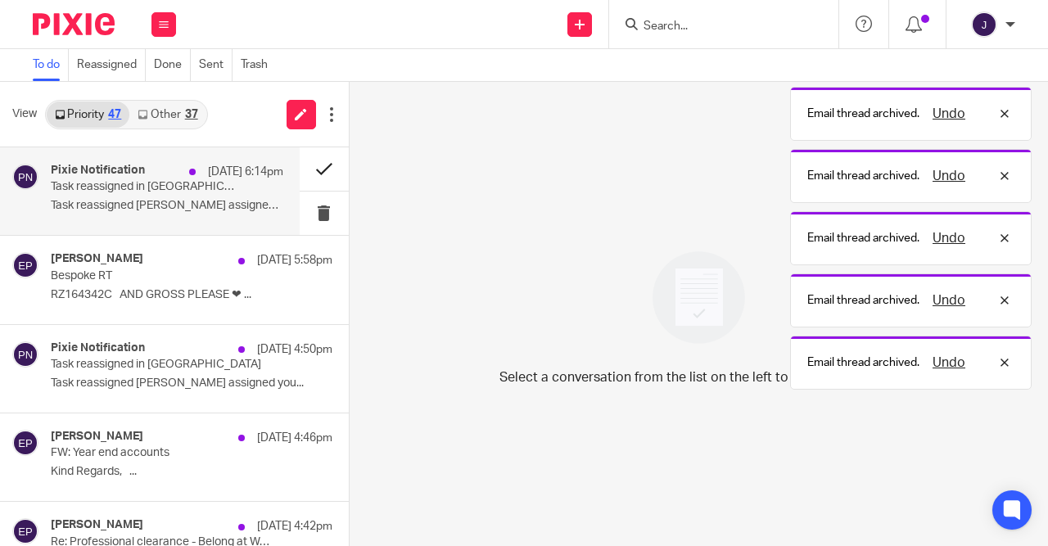
click at [319, 172] on button at bounding box center [324, 168] width 49 height 43
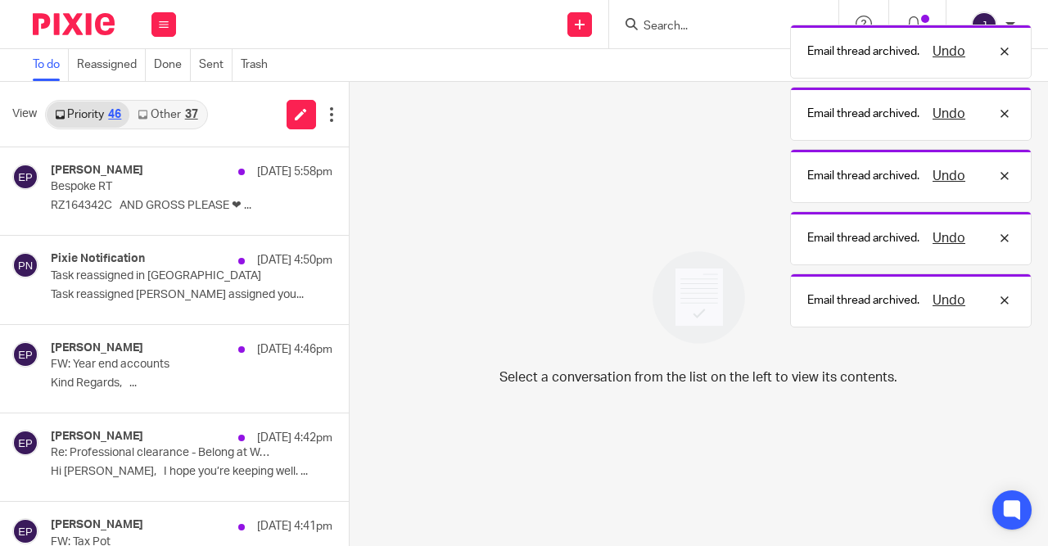
click at [349, 172] on button at bounding box center [355, 168] width 13 height 43
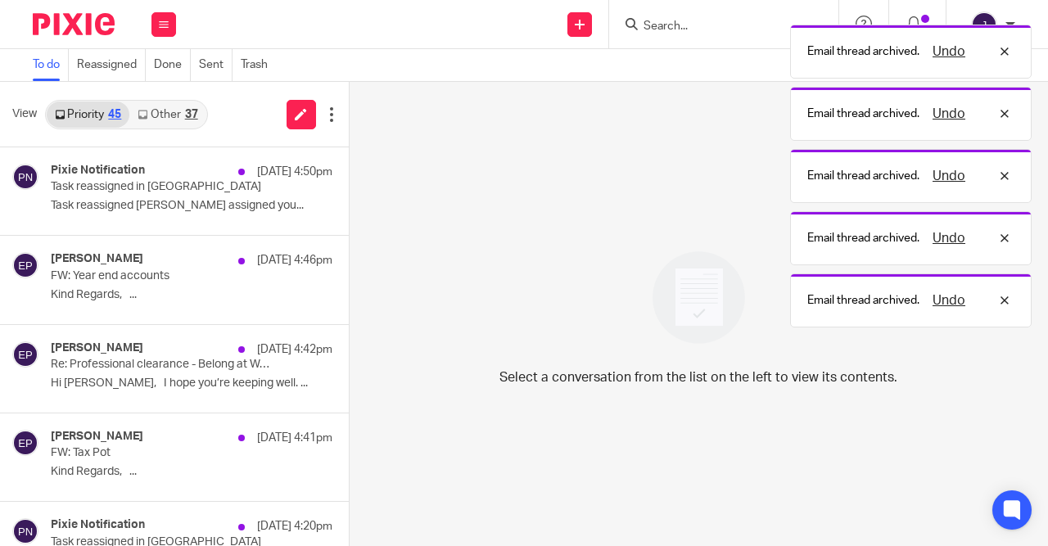
click at [349, 172] on button at bounding box center [355, 168] width 13 height 43
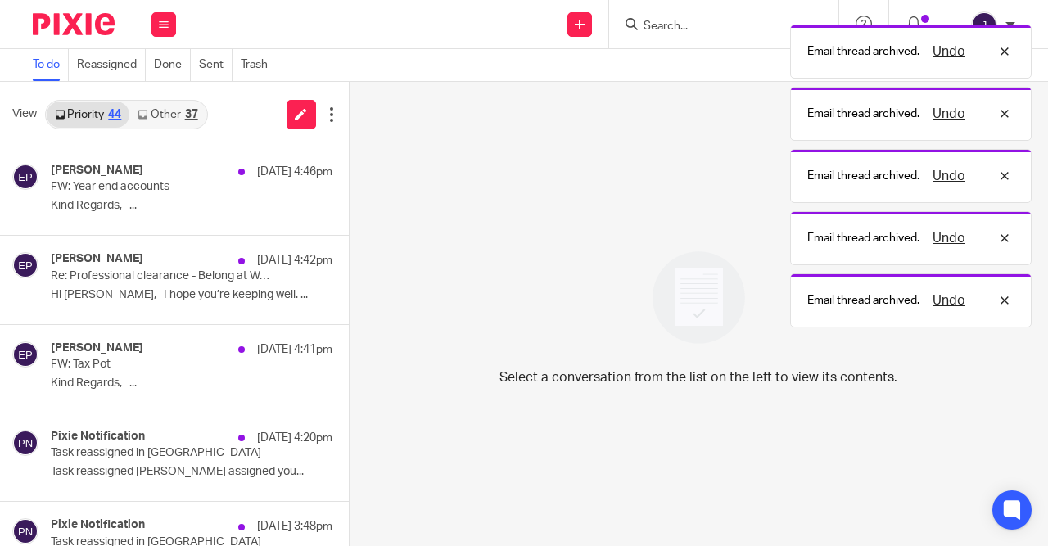
click at [349, 172] on button at bounding box center [355, 168] width 13 height 43
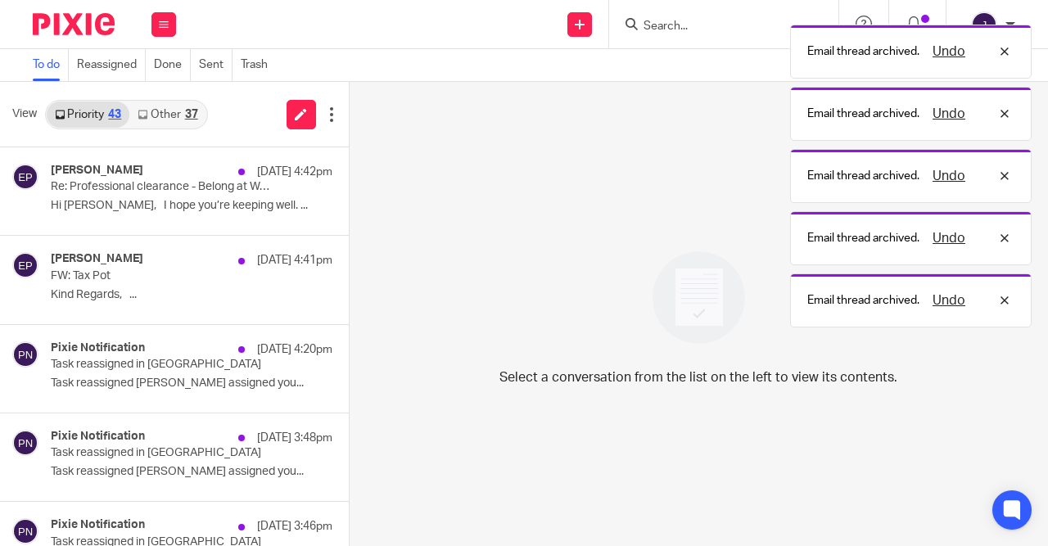
click at [349, 172] on button at bounding box center [355, 168] width 13 height 43
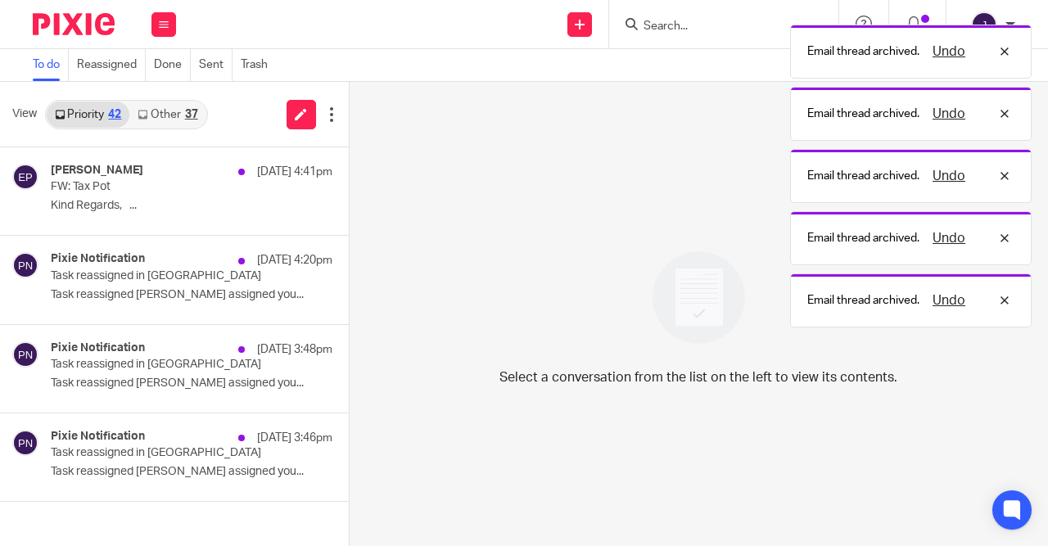
click at [349, 172] on button at bounding box center [355, 168] width 13 height 43
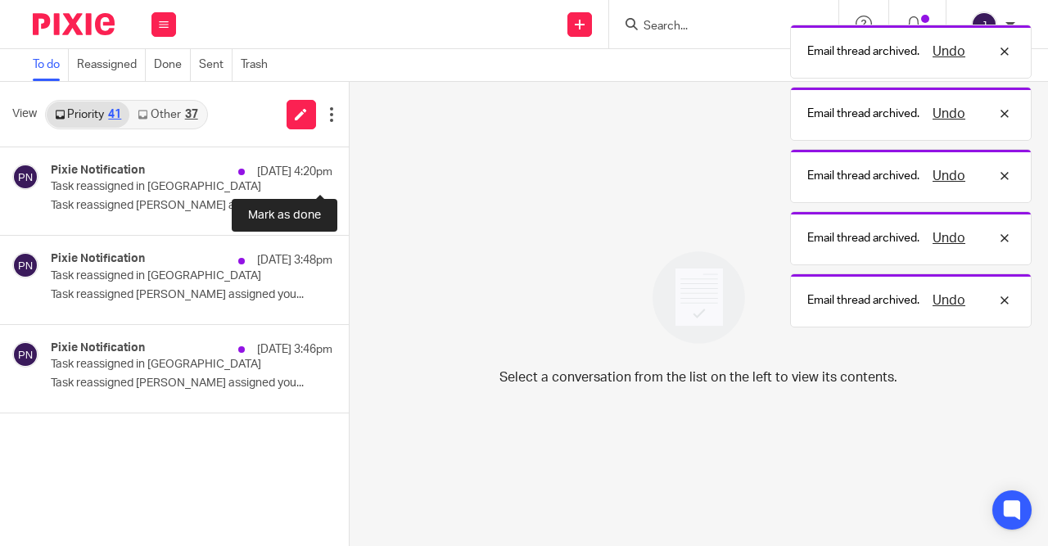
click at [349, 172] on button at bounding box center [355, 168] width 13 height 43
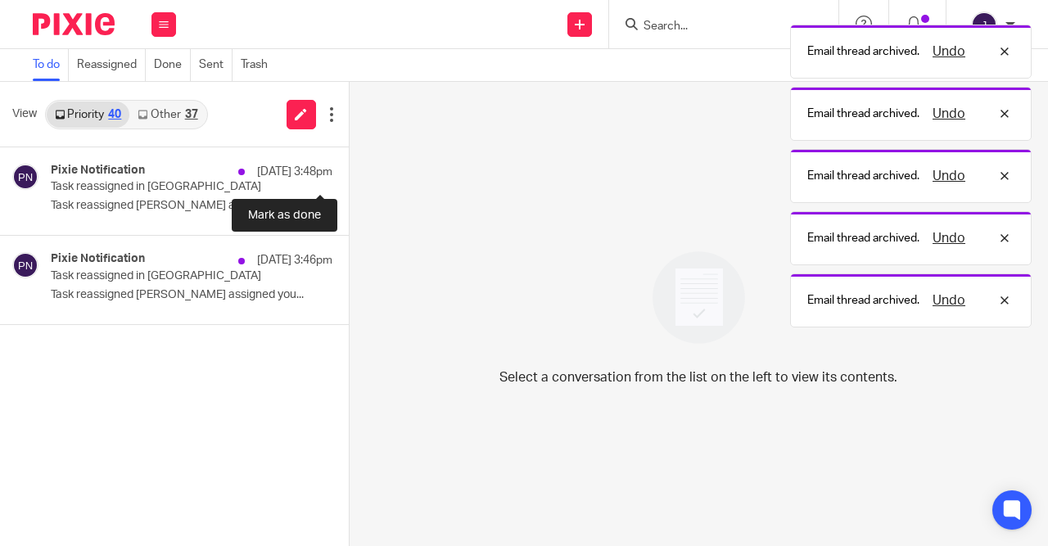
click at [349, 172] on button at bounding box center [355, 168] width 13 height 43
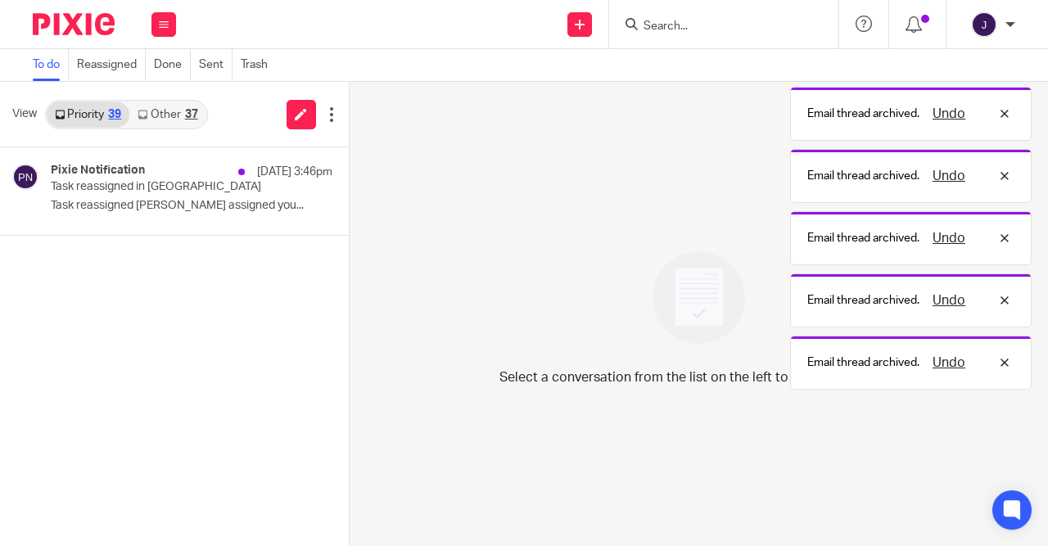
click at [349, 172] on button at bounding box center [355, 168] width 13 height 43
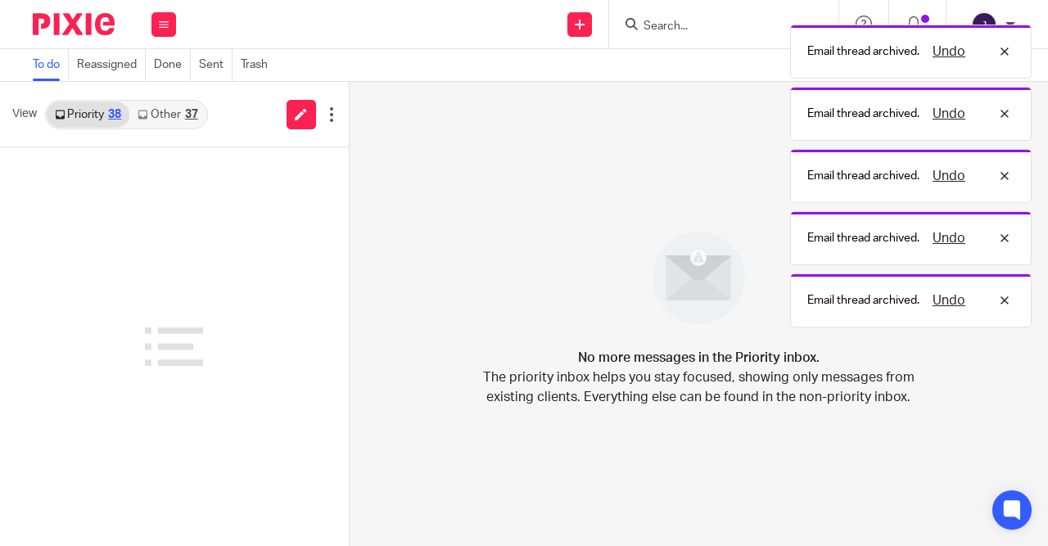
click at [196, 118] on div "37" at bounding box center [191, 114] width 13 height 11
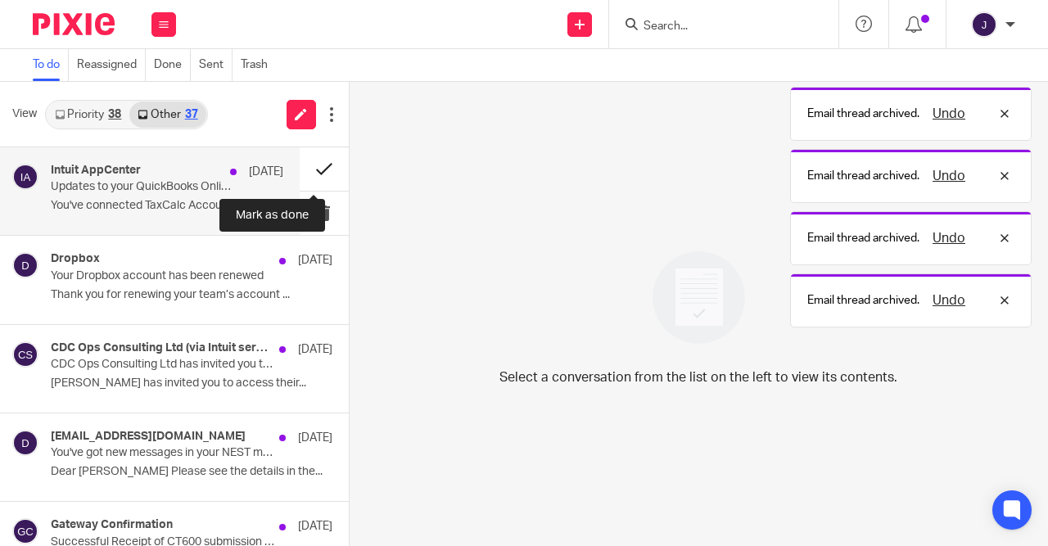
click at [319, 167] on button at bounding box center [324, 168] width 49 height 43
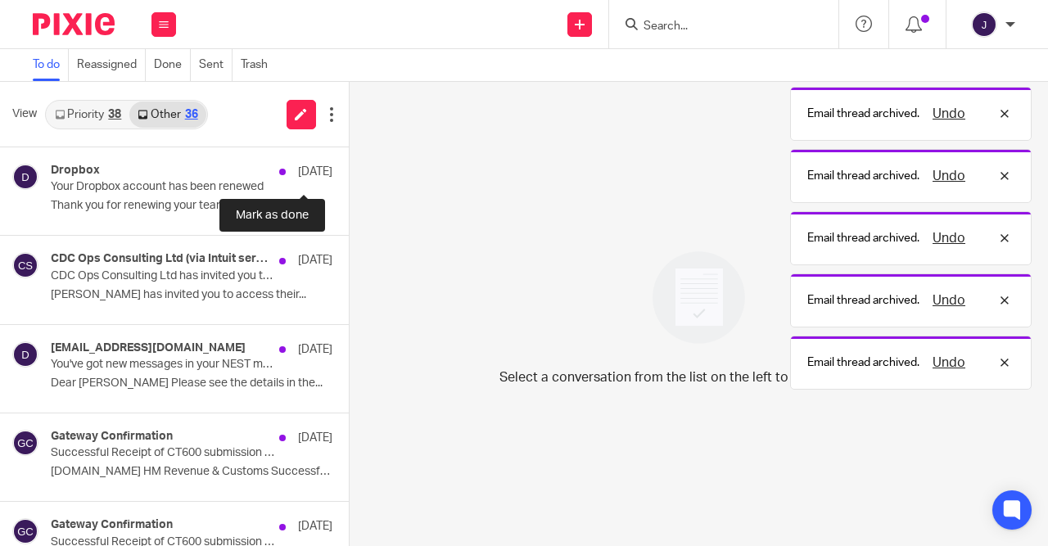
click at [349, 167] on button at bounding box center [355, 168] width 13 height 43
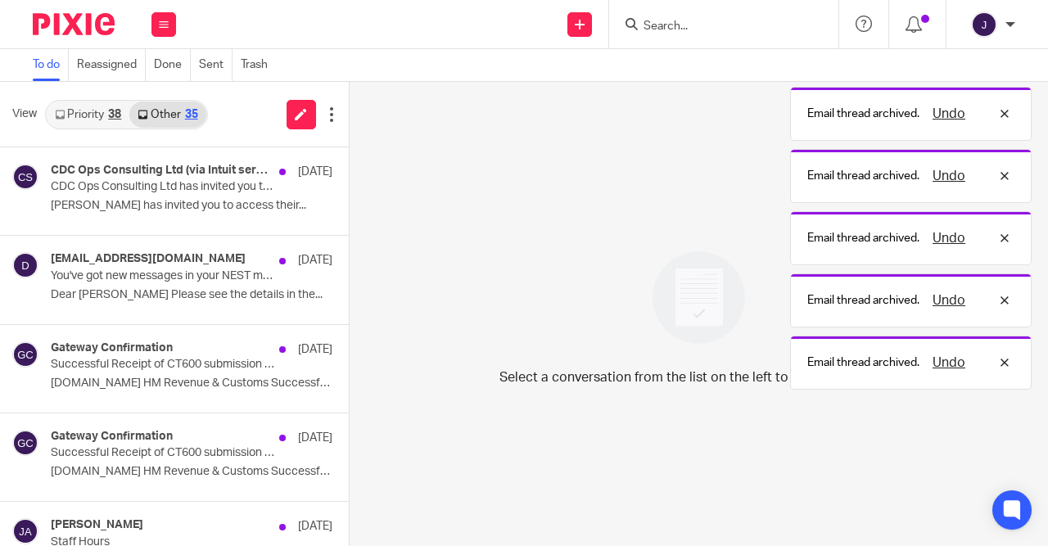
click at [349, 167] on button at bounding box center [355, 168] width 13 height 43
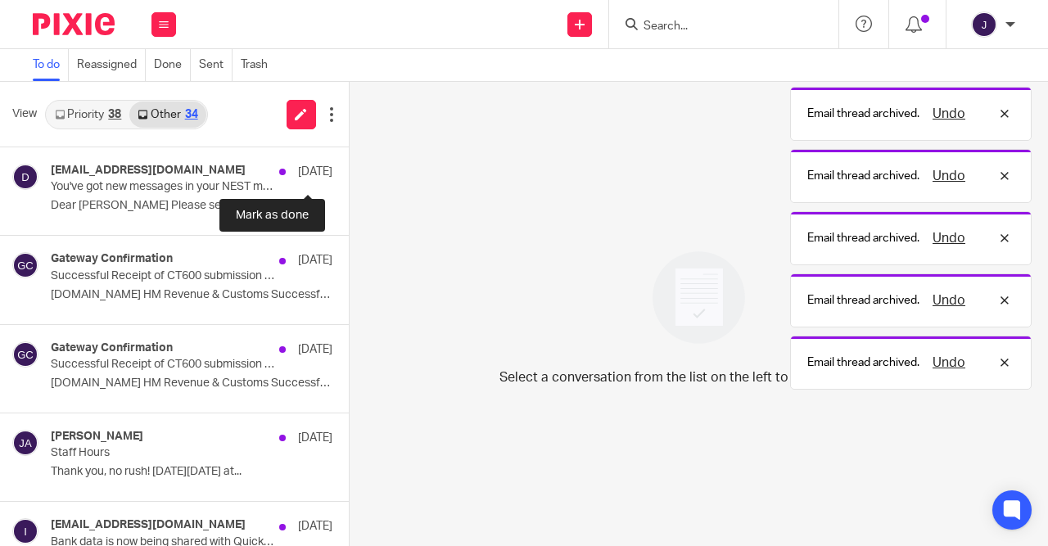
click at [349, 167] on button at bounding box center [355, 168] width 13 height 43
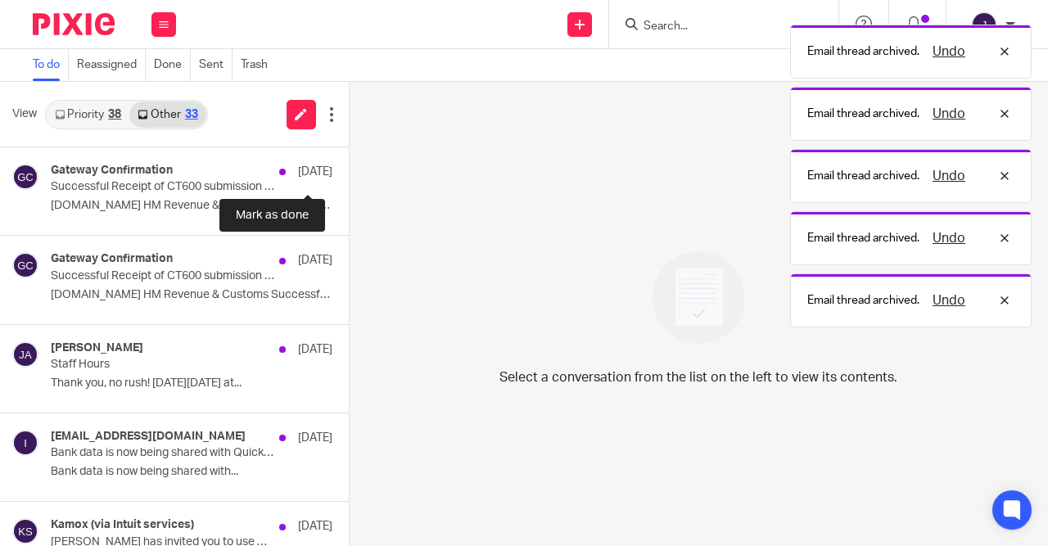
click at [349, 167] on button at bounding box center [355, 168] width 13 height 43
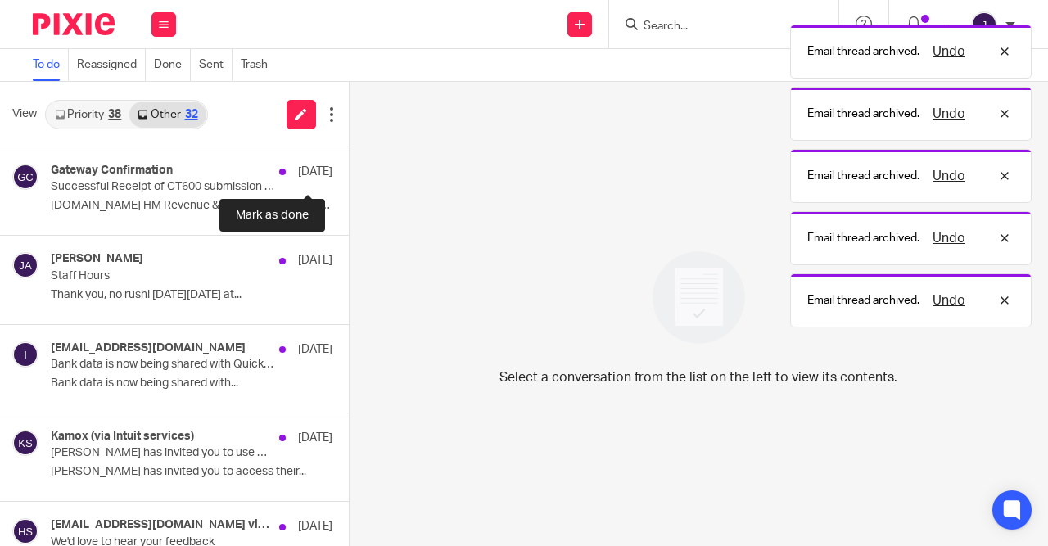
click at [349, 167] on button at bounding box center [355, 168] width 13 height 43
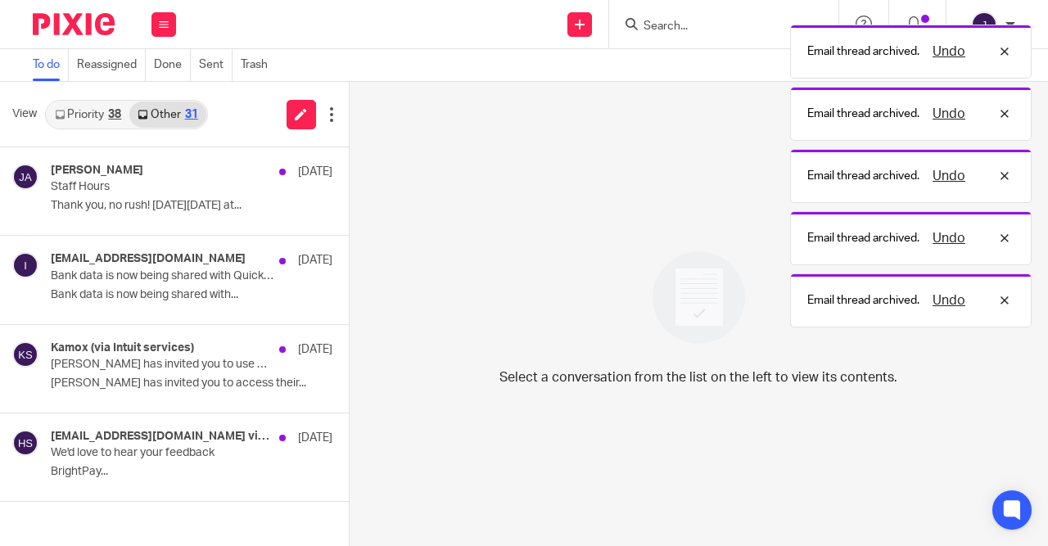
click at [349, 167] on button at bounding box center [355, 168] width 13 height 43
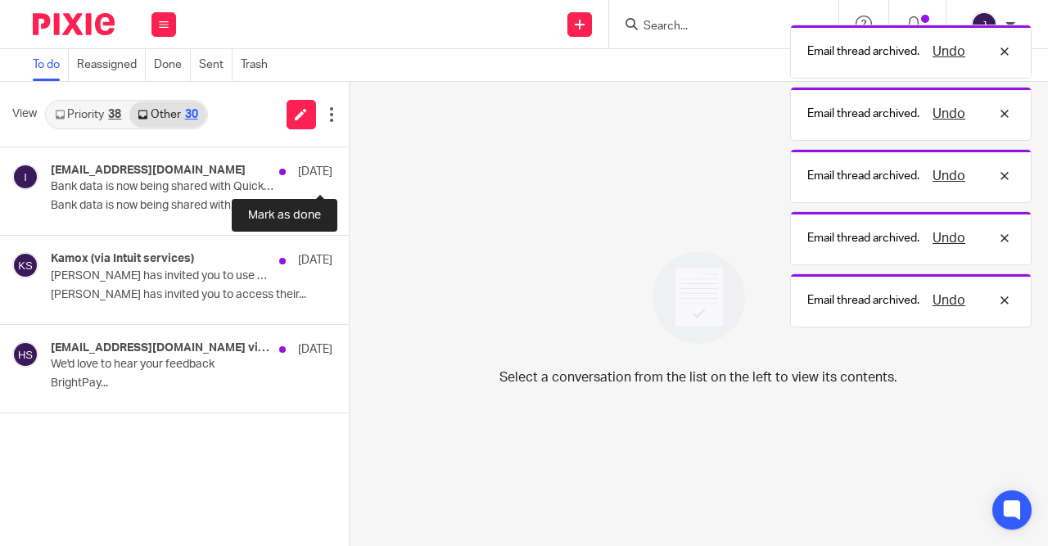
click at [349, 167] on button at bounding box center [355, 168] width 13 height 43
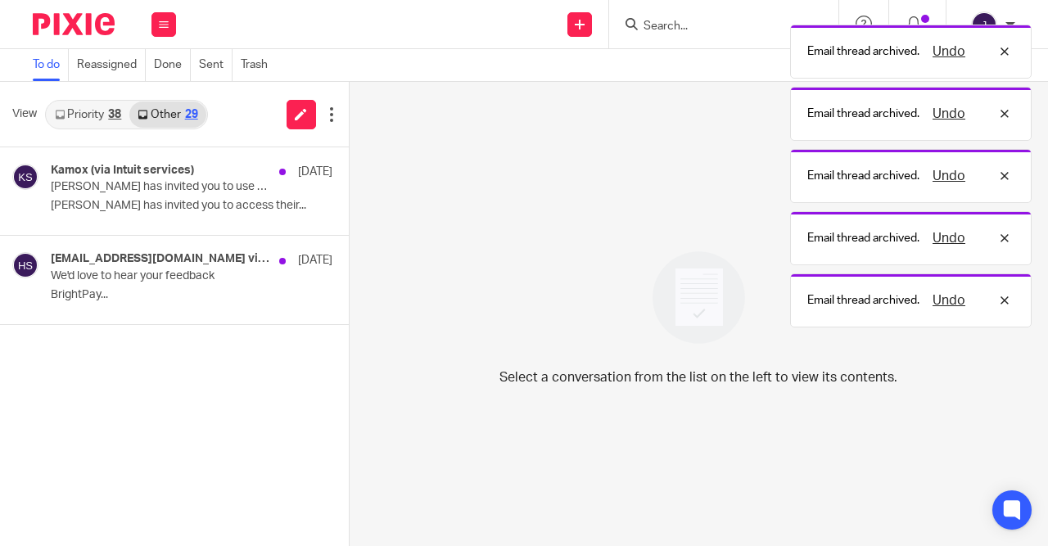
click at [349, 167] on button at bounding box center [355, 168] width 13 height 43
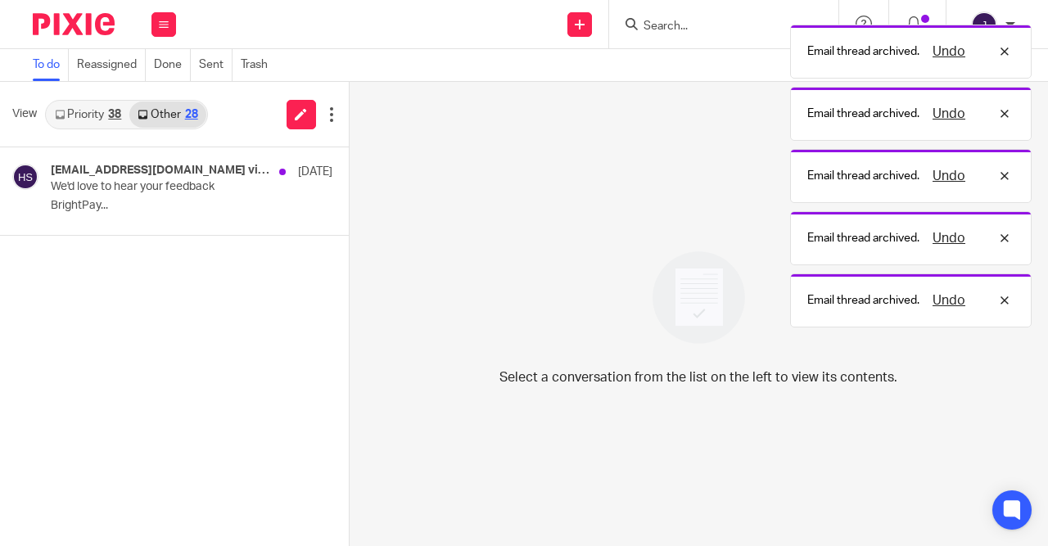
click at [349, 167] on button at bounding box center [355, 168] width 13 height 43
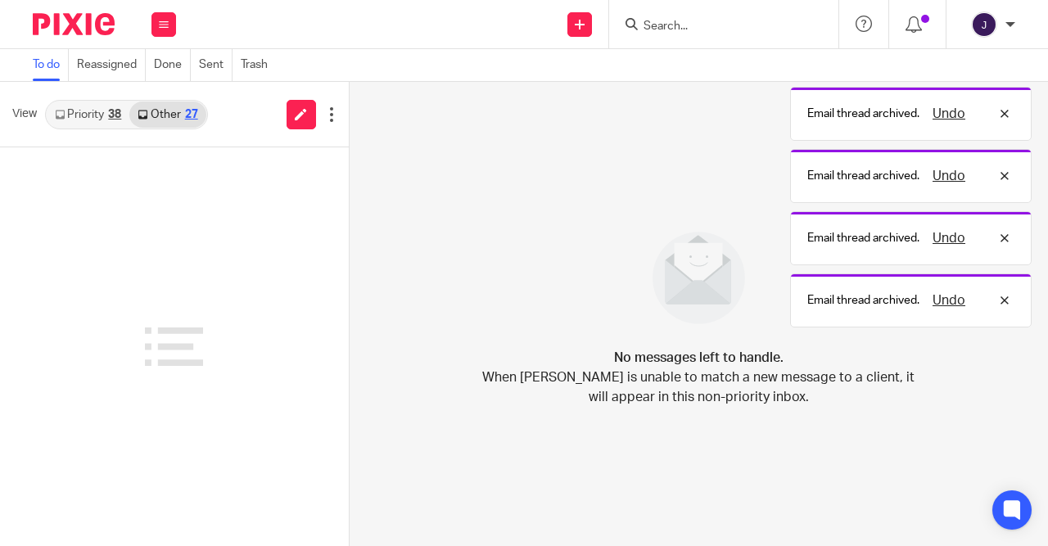
click at [65, 115] on icon at bounding box center [60, 115] width 10 height 10
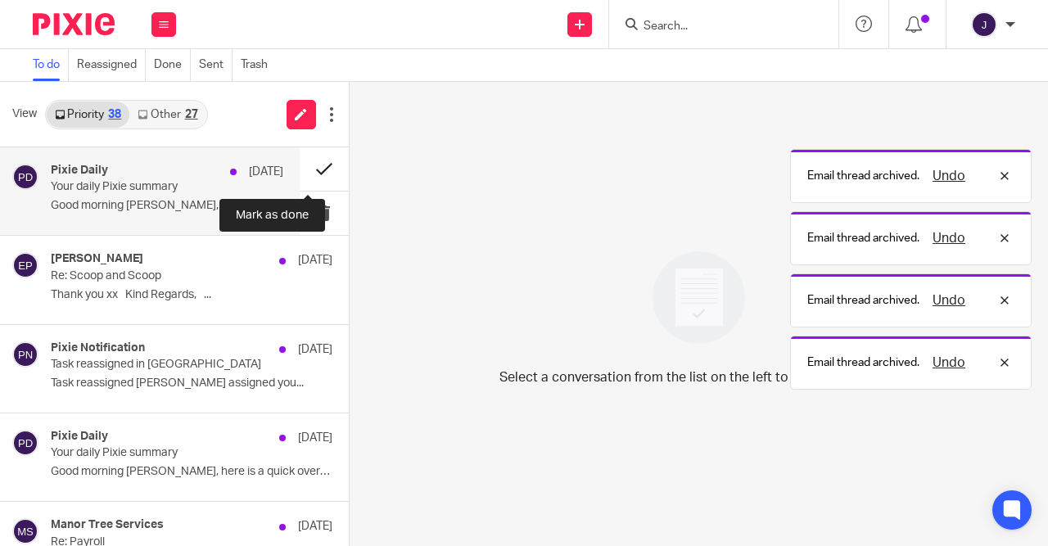
click at [311, 176] on button at bounding box center [324, 168] width 49 height 43
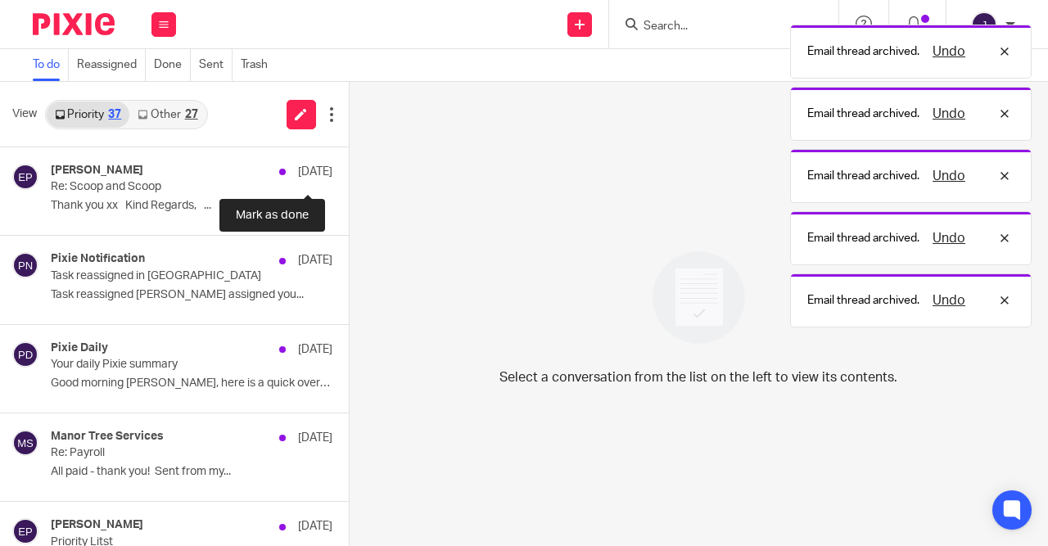
click at [349, 176] on button at bounding box center [355, 168] width 13 height 43
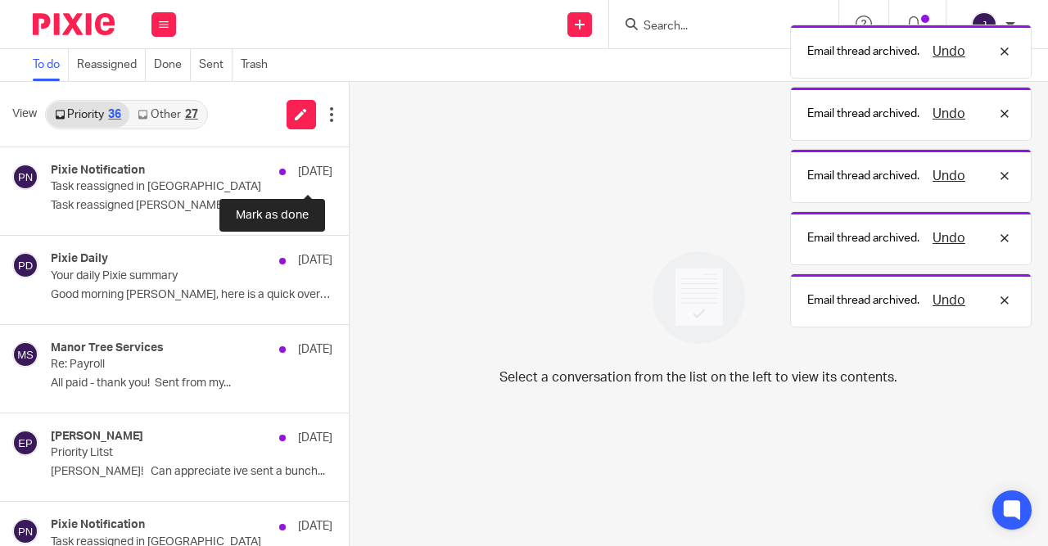
click at [349, 176] on button at bounding box center [355, 168] width 13 height 43
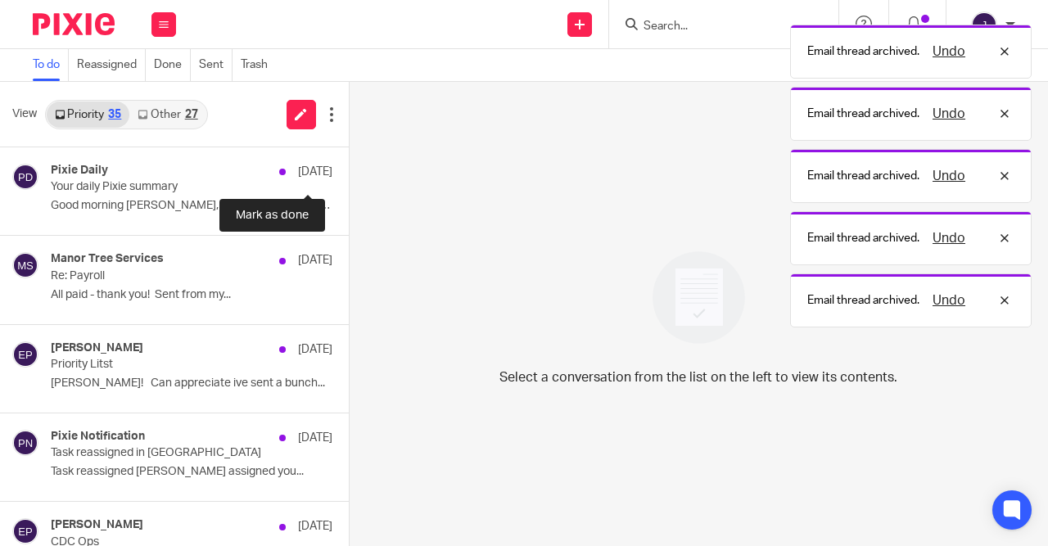
click at [349, 176] on button at bounding box center [355, 168] width 13 height 43
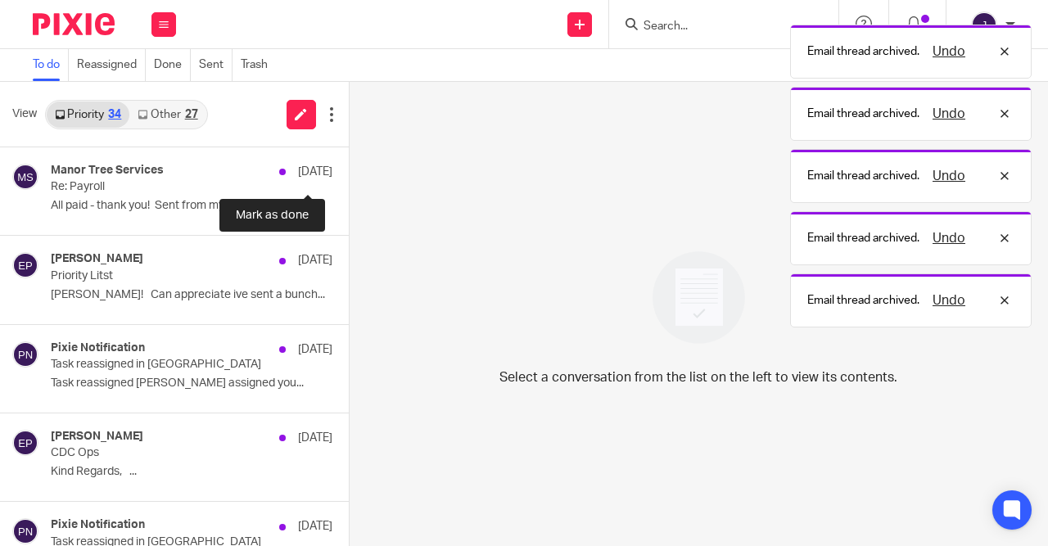
click at [349, 176] on button at bounding box center [355, 168] width 13 height 43
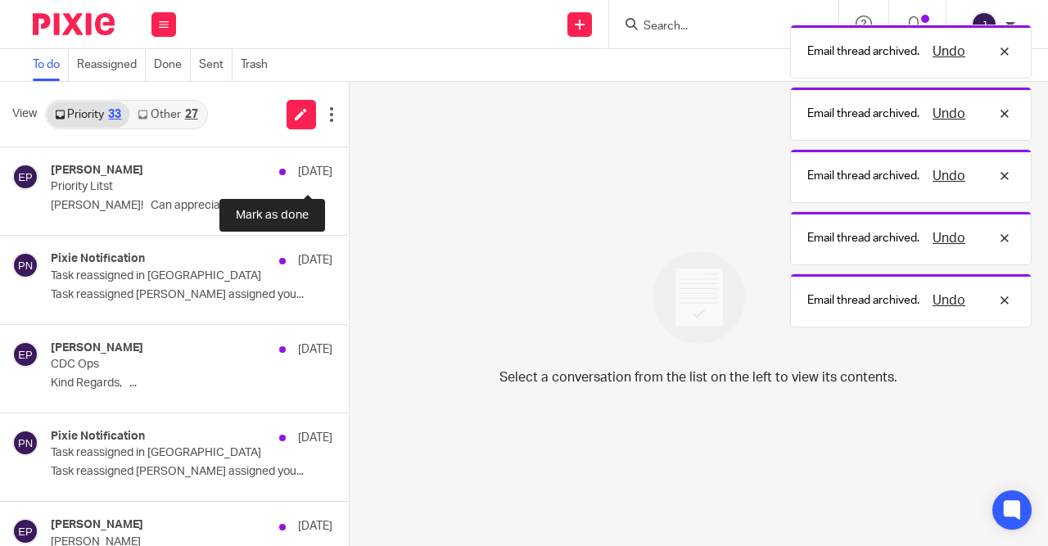
click at [349, 176] on button at bounding box center [355, 168] width 13 height 43
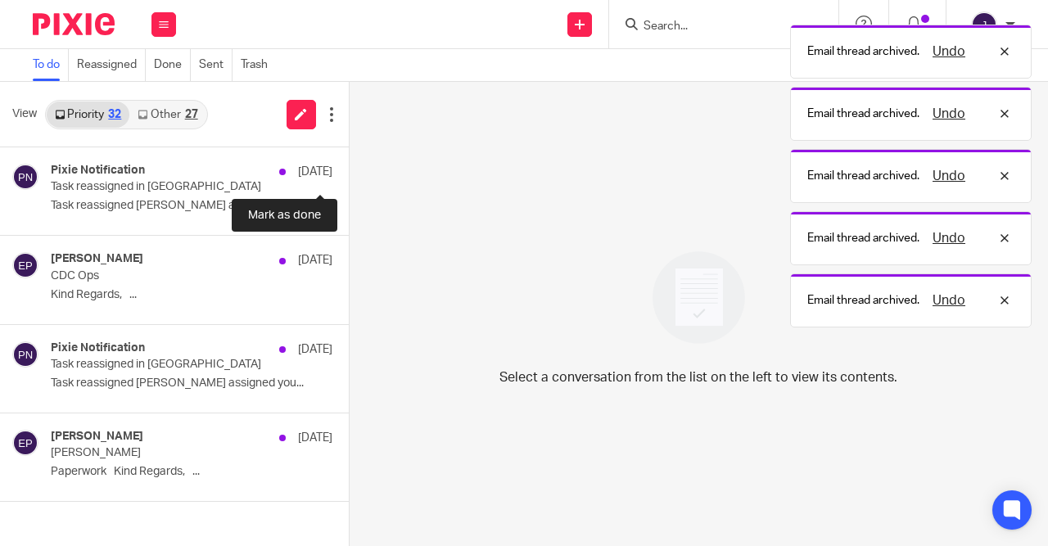
click at [349, 176] on button at bounding box center [355, 168] width 13 height 43
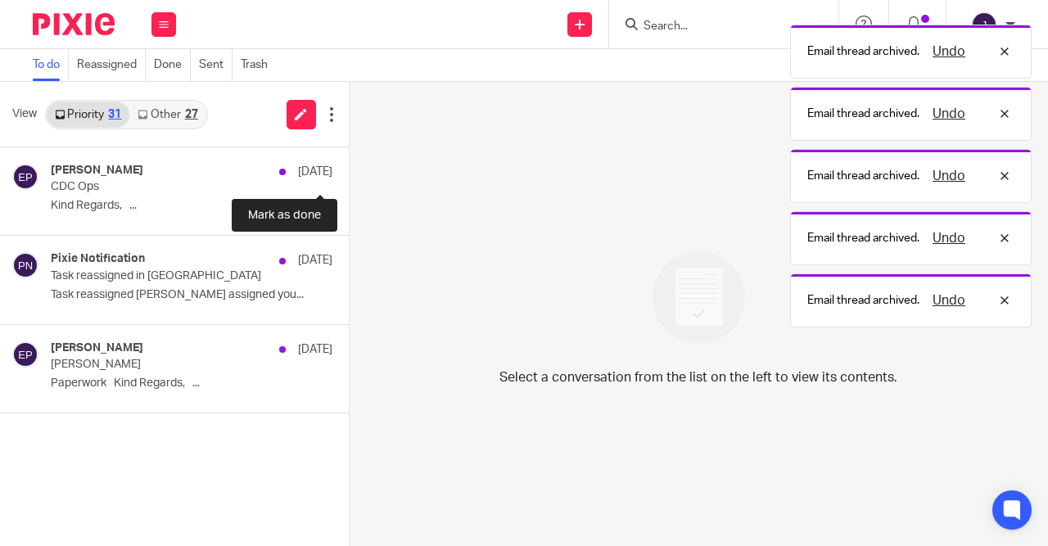
click at [349, 176] on button at bounding box center [355, 168] width 13 height 43
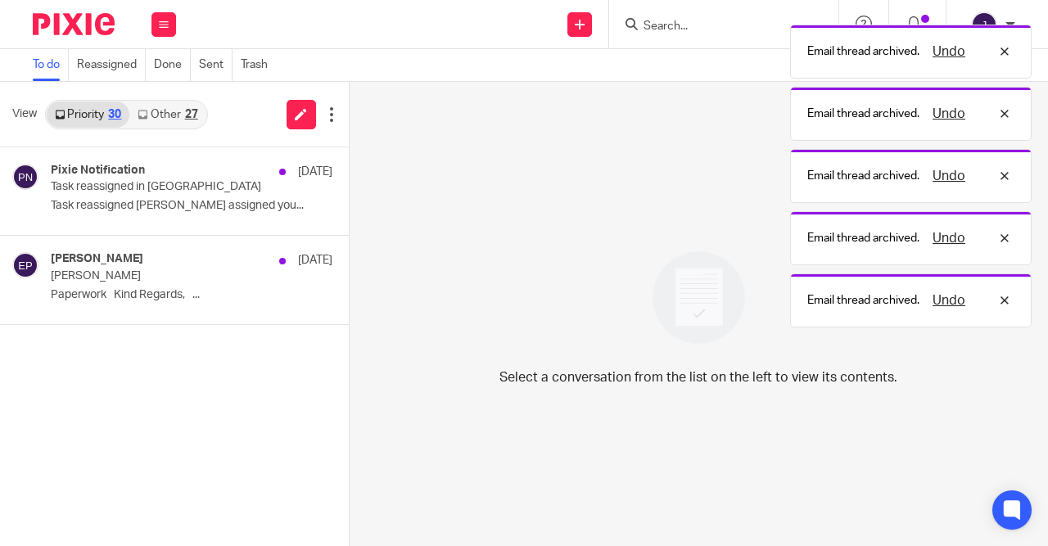
click at [349, 176] on button at bounding box center [355, 168] width 13 height 43
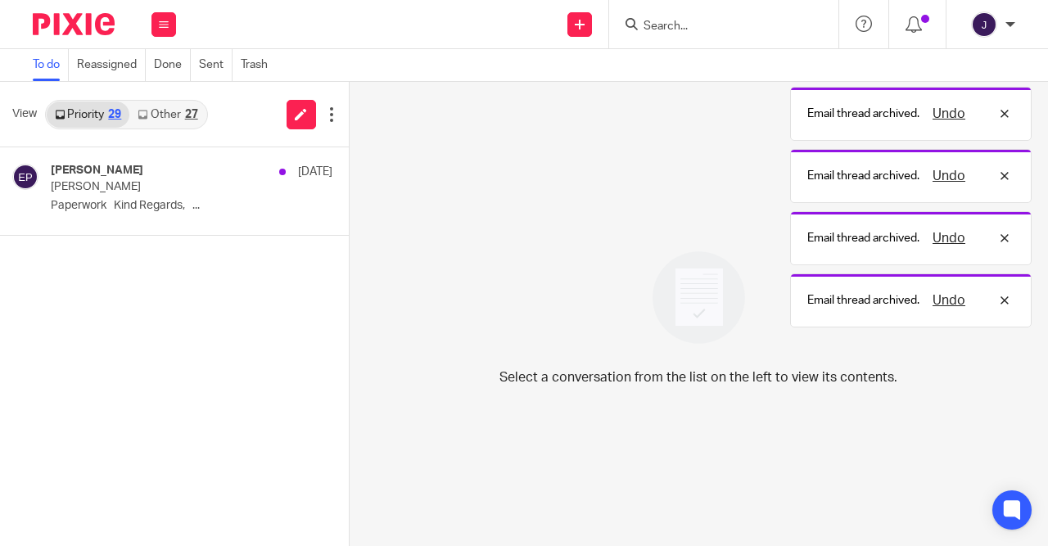
click at [349, 176] on button at bounding box center [355, 168] width 13 height 43
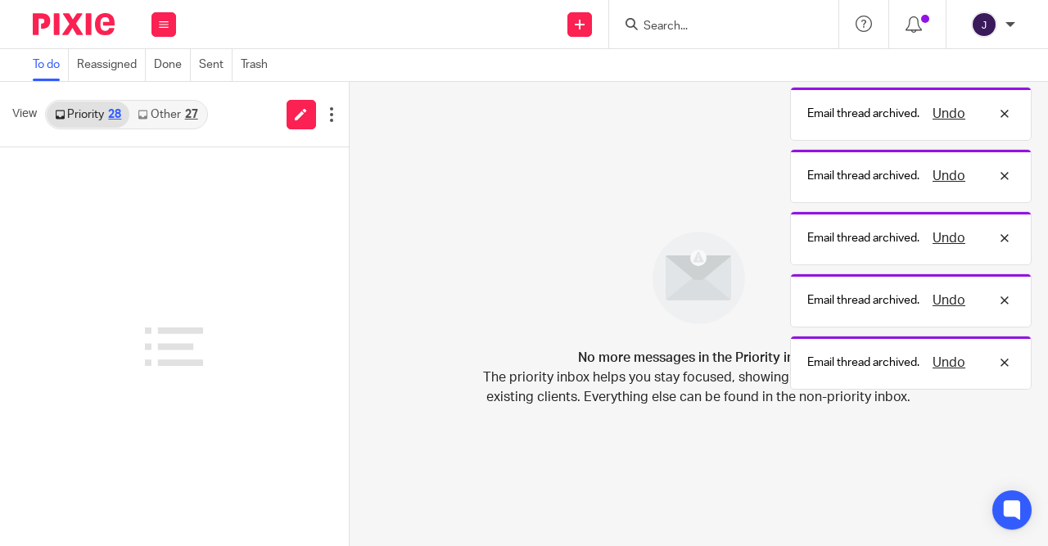
click at [188, 110] on div "27" at bounding box center [191, 114] width 13 height 11
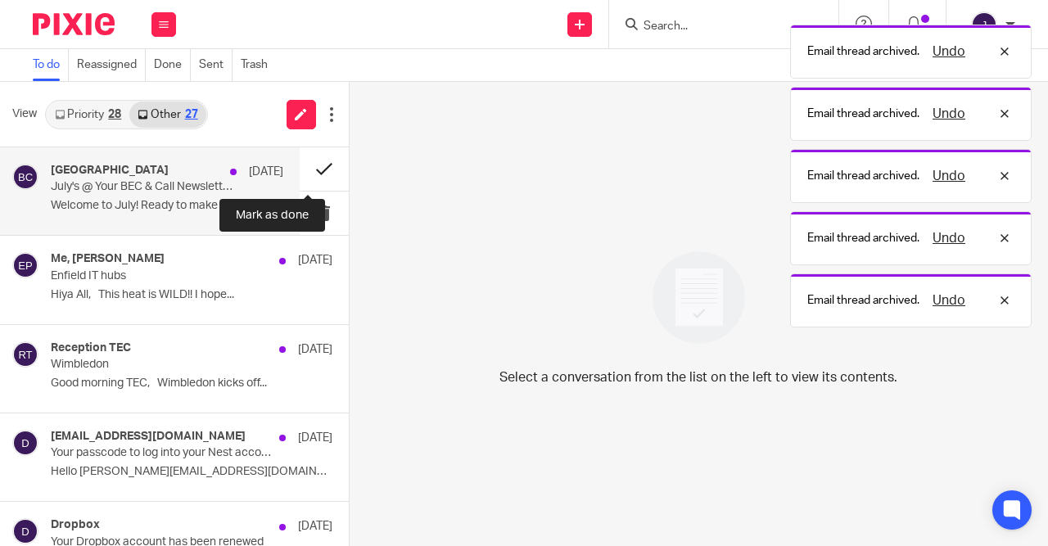
click at [307, 172] on button at bounding box center [324, 168] width 49 height 43
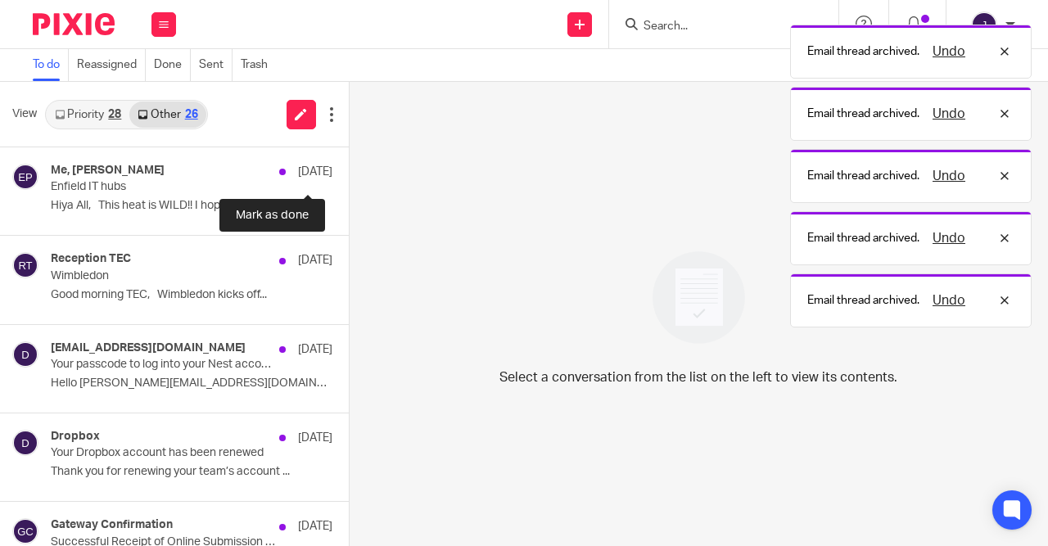
click at [349, 172] on button at bounding box center [355, 168] width 13 height 43
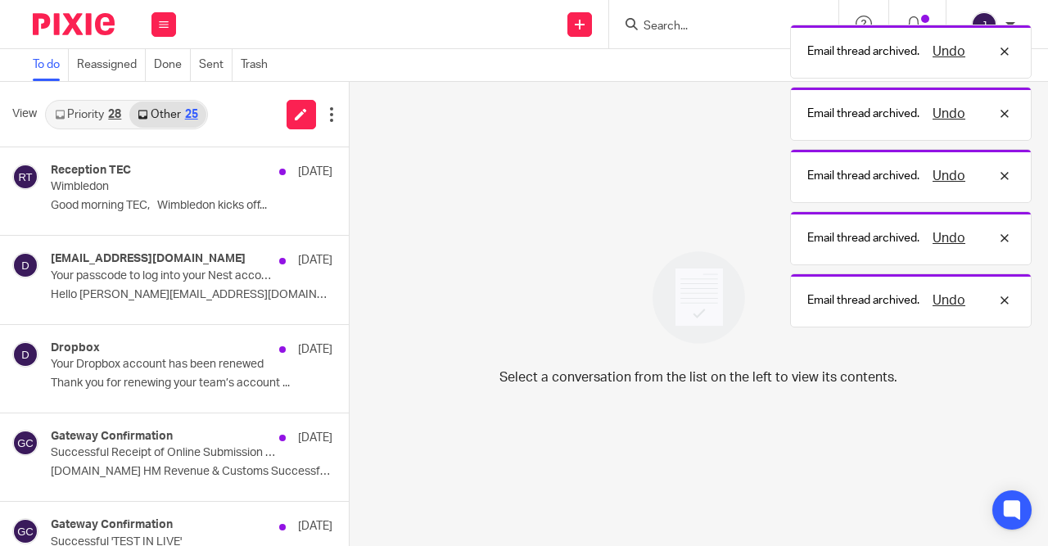
click at [349, 172] on button at bounding box center [355, 168] width 13 height 43
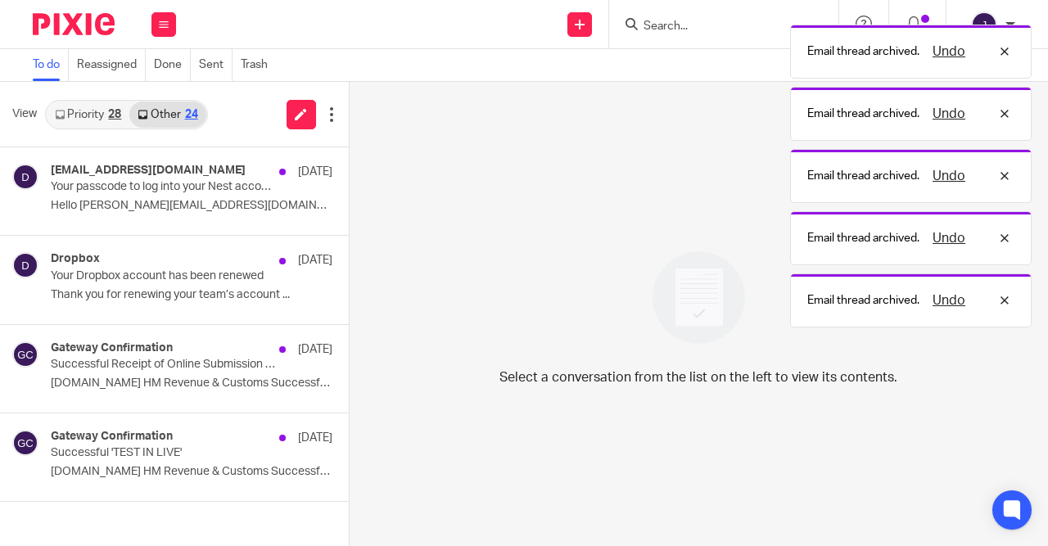
click at [349, 172] on button at bounding box center [355, 168] width 13 height 43
click at [307, 236] on div "Dropbox 27 Jun Your Dropbox account has been renewed Thank you for renewing you…" at bounding box center [174, 280] width 349 height 88
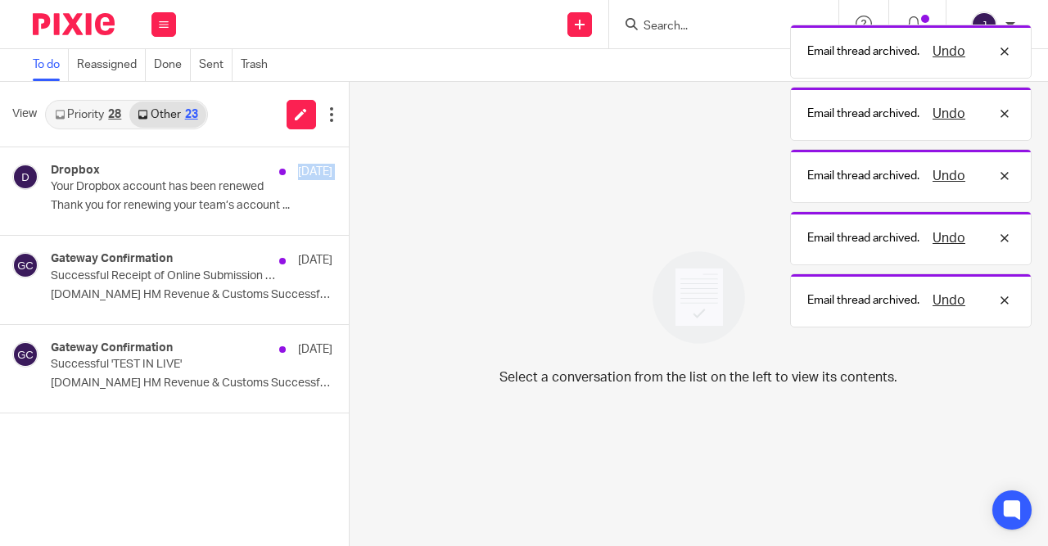
click at [349, 172] on button at bounding box center [355, 168] width 13 height 43
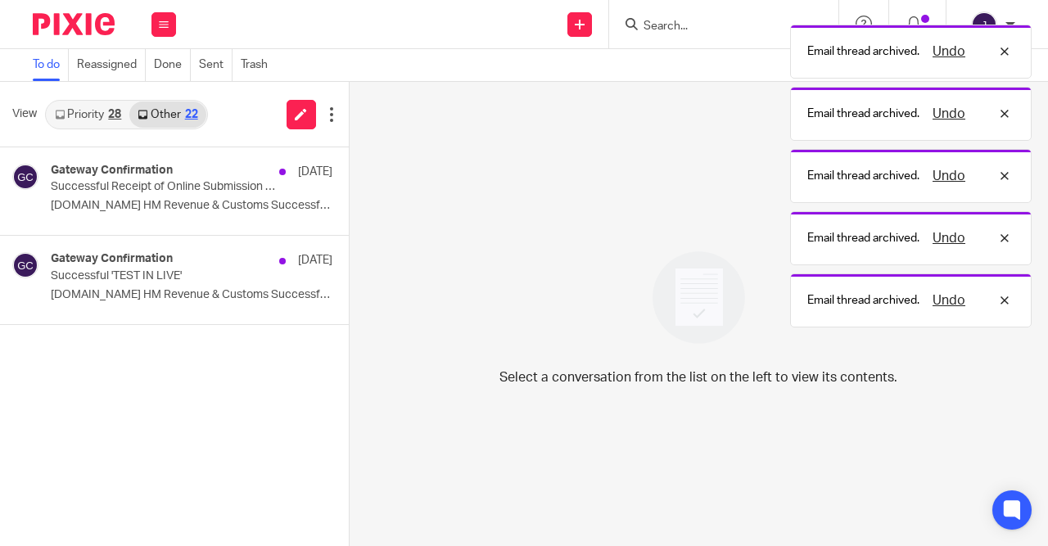
click at [349, 172] on button at bounding box center [355, 168] width 13 height 43
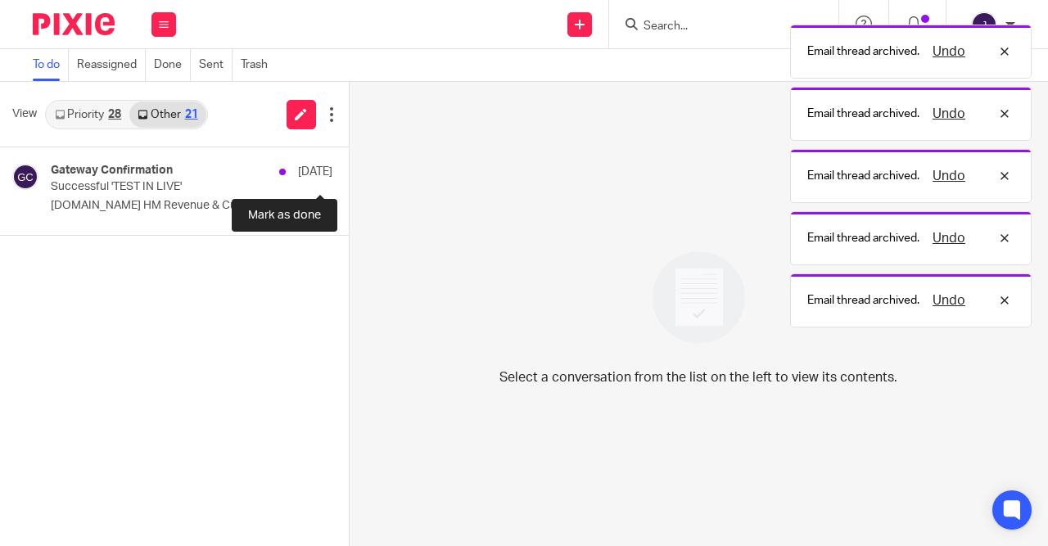
click at [349, 172] on button at bounding box center [355, 168] width 13 height 43
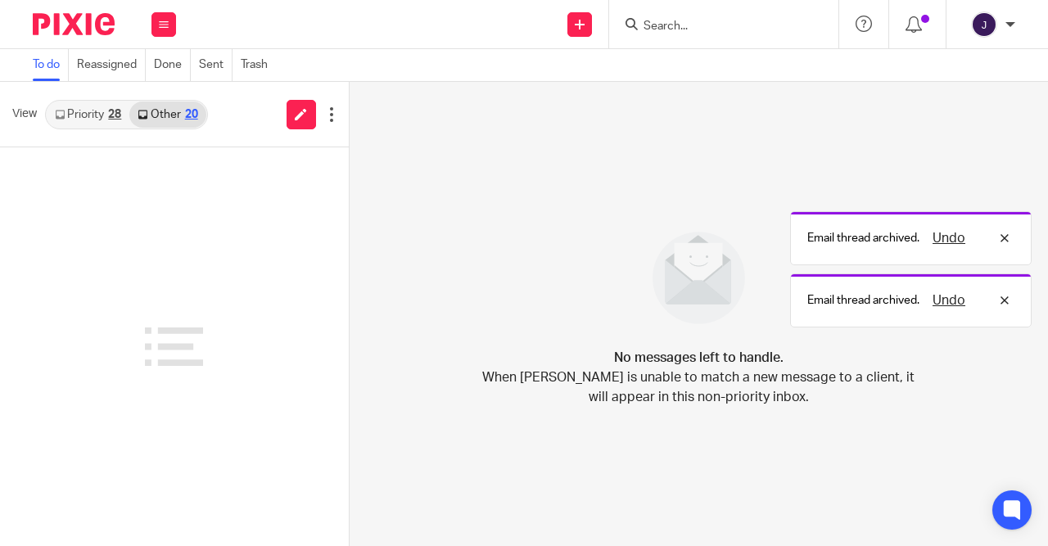
click at [102, 115] on link "Priority 28" at bounding box center [88, 115] width 83 height 26
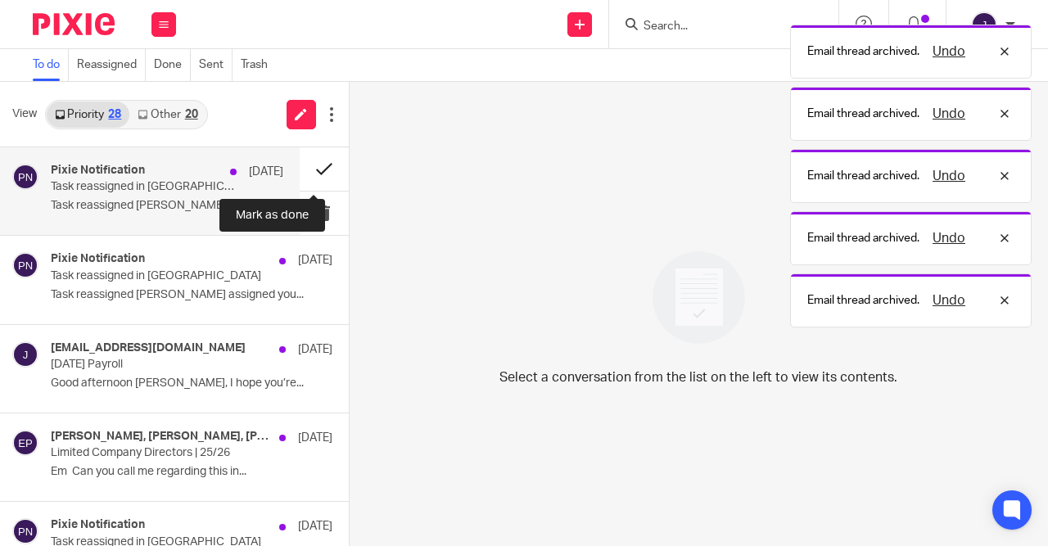
click at [312, 169] on button at bounding box center [324, 168] width 49 height 43
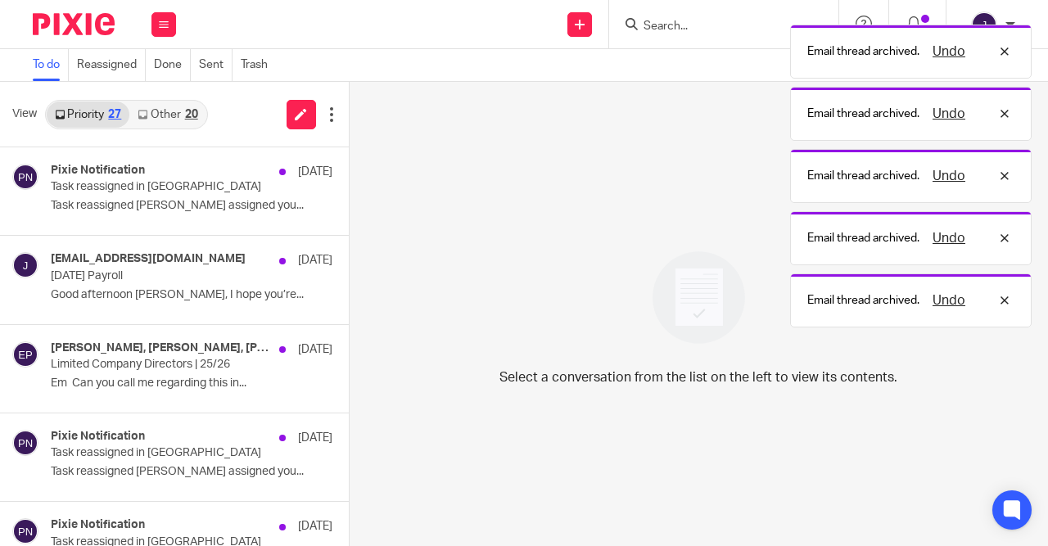
click at [349, 169] on button at bounding box center [355, 168] width 13 height 43
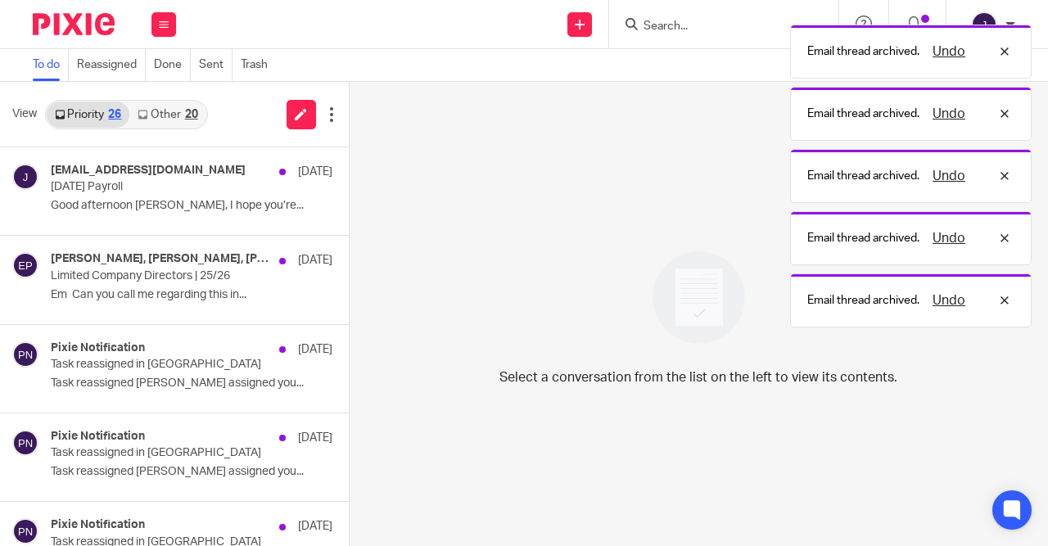
click at [349, 169] on button at bounding box center [355, 168] width 13 height 43
click at [349, 236] on button at bounding box center [355, 257] width 13 height 43
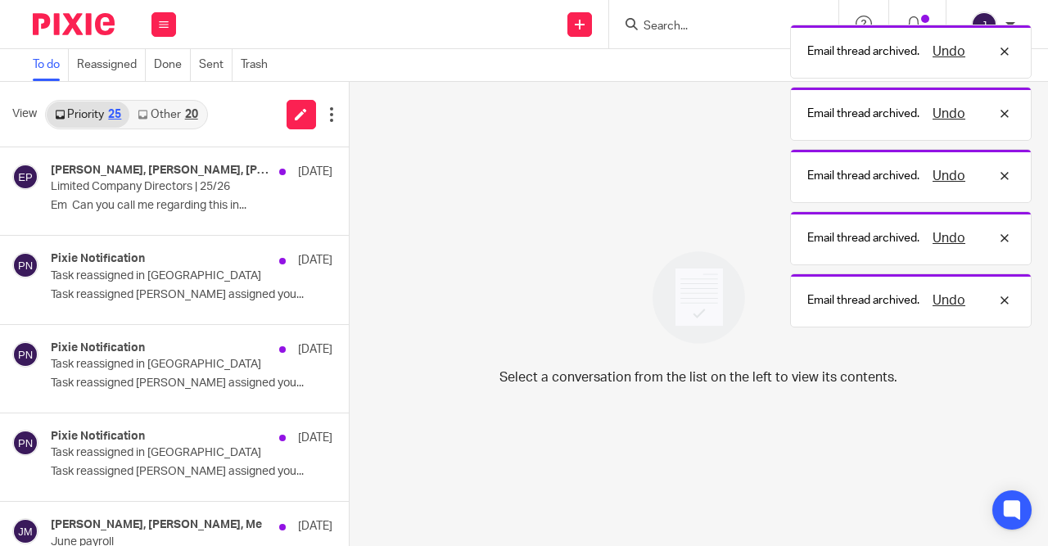
click at [349, 169] on button at bounding box center [355, 168] width 13 height 43
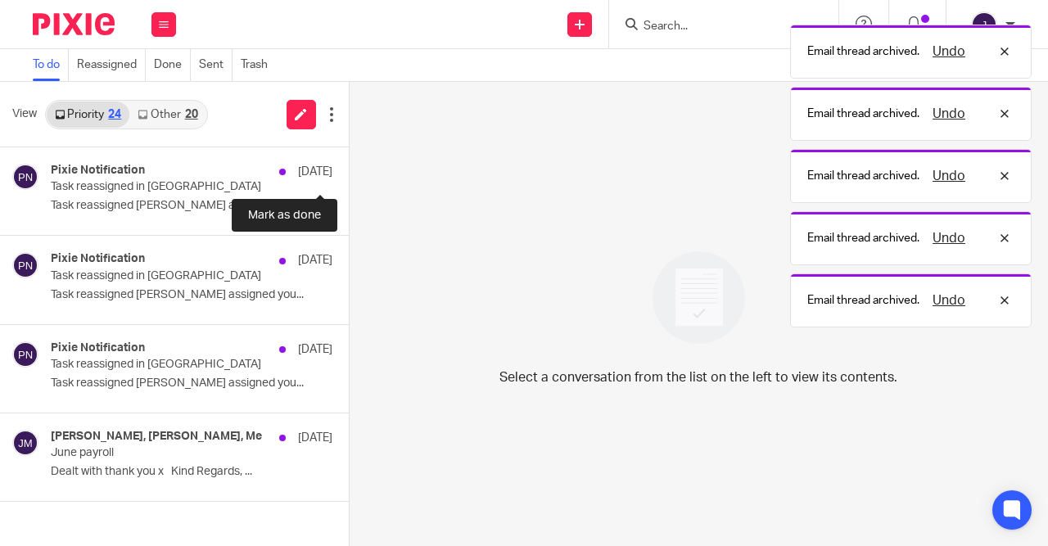
click at [349, 169] on button at bounding box center [355, 168] width 13 height 43
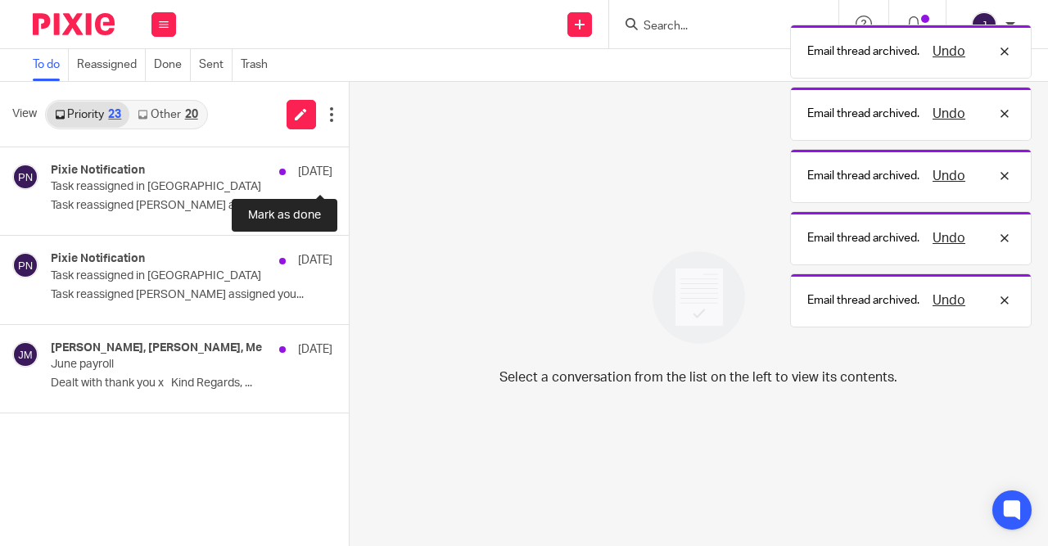
click at [349, 169] on button at bounding box center [355, 168] width 13 height 43
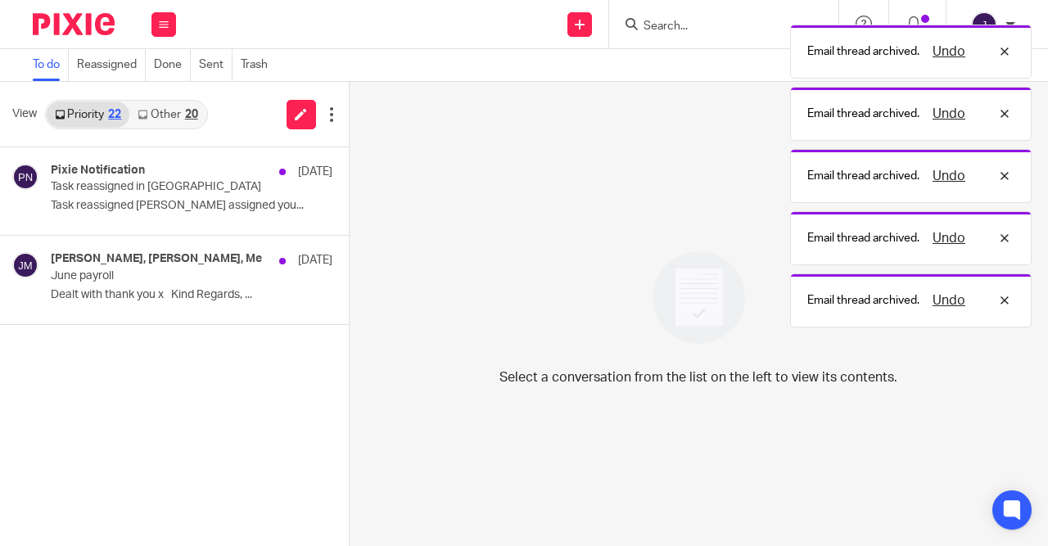
click at [349, 169] on button at bounding box center [355, 168] width 13 height 43
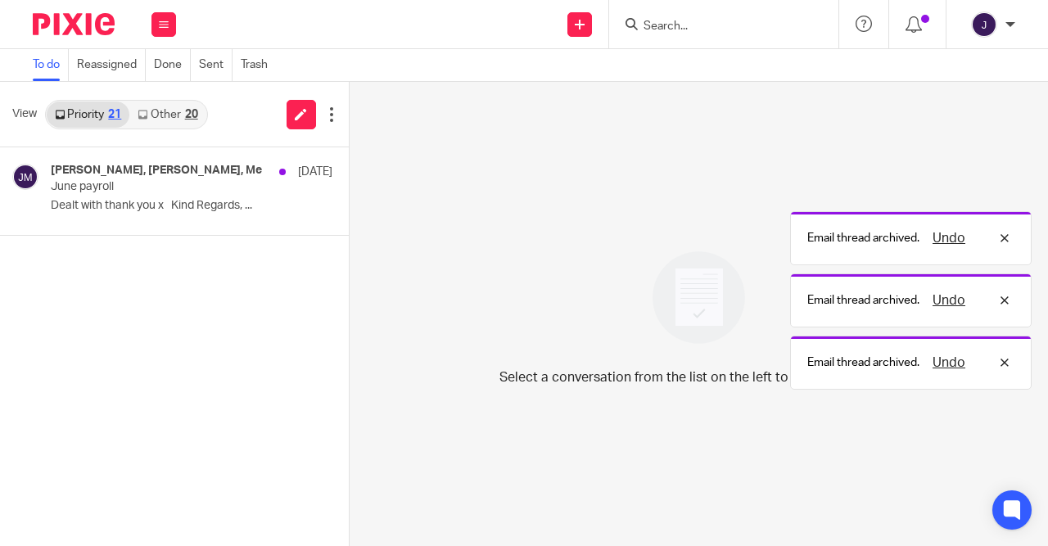
click at [349, 169] on button at bounding box center [355, 168] width 13 height 43
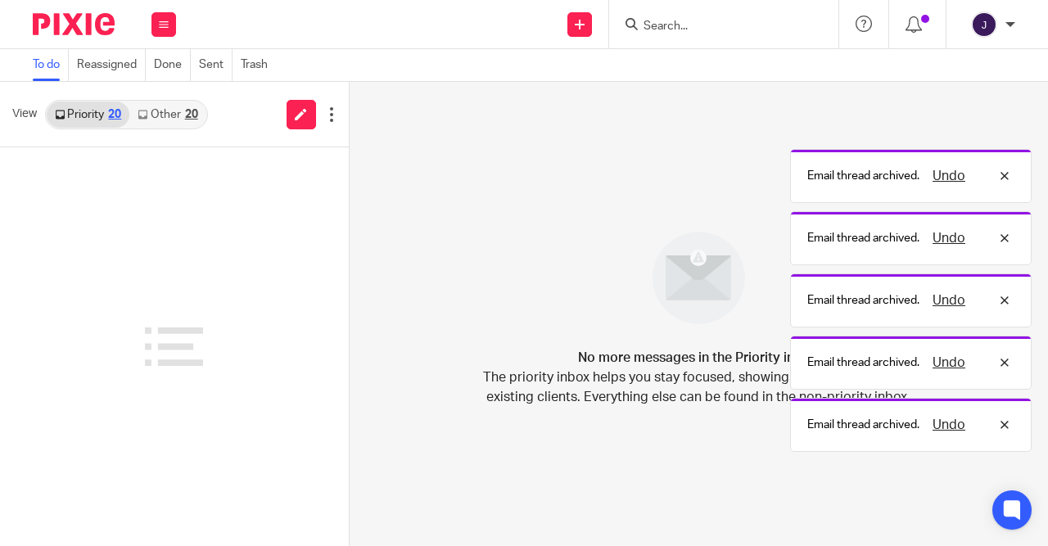
click at [179, 110] on link "Other 20" at bounding box center [167, 115] width 76 height 26
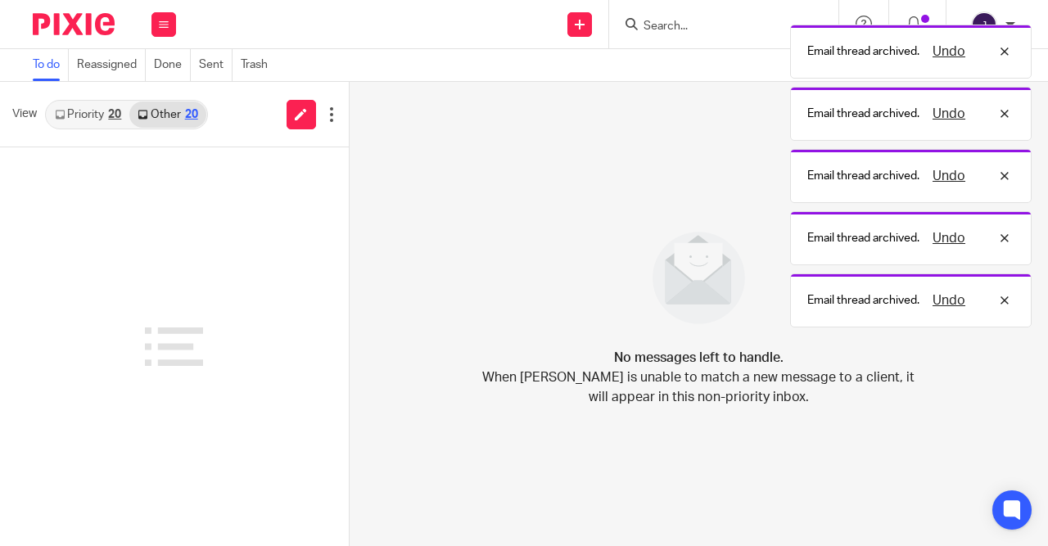
click at [117, 109] on div "20" at bounding box center [114, 114] width 13 height 11
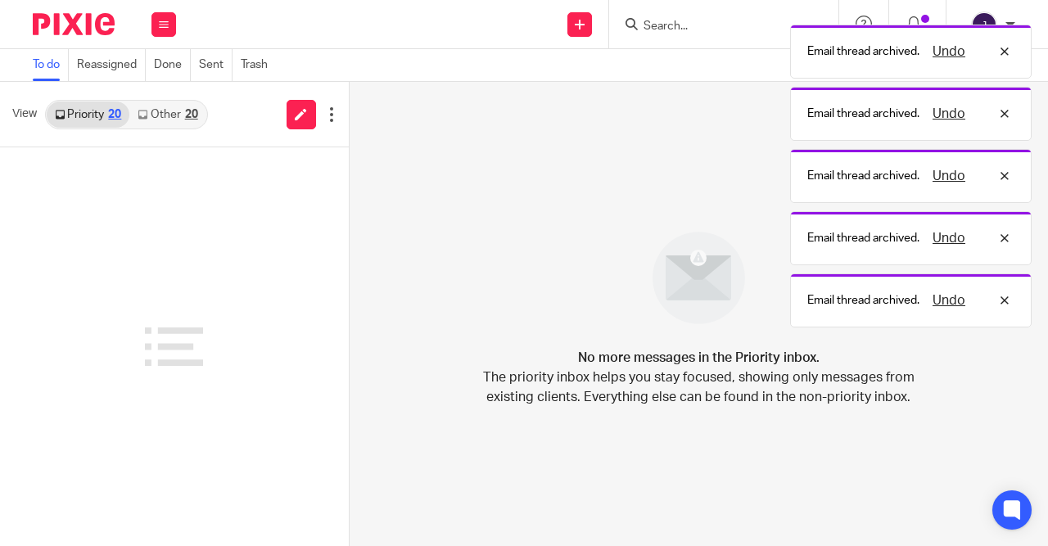
click at [178, 123] on link "Other 20" at bounding box center [167, 115] width 76 height 26
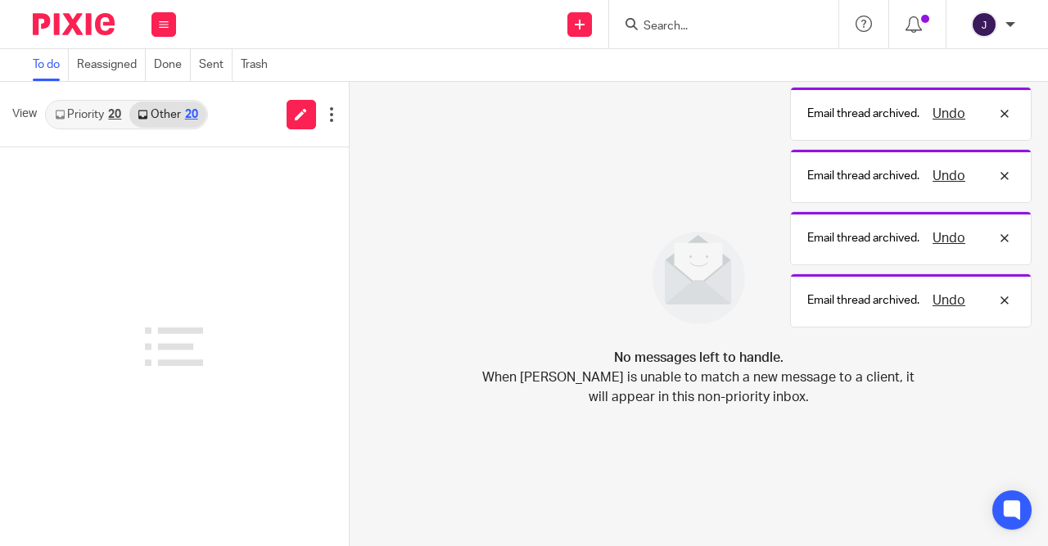
click at [177, 121] on link "Other 20" at bounding box center [167, 115] width 76 height 26
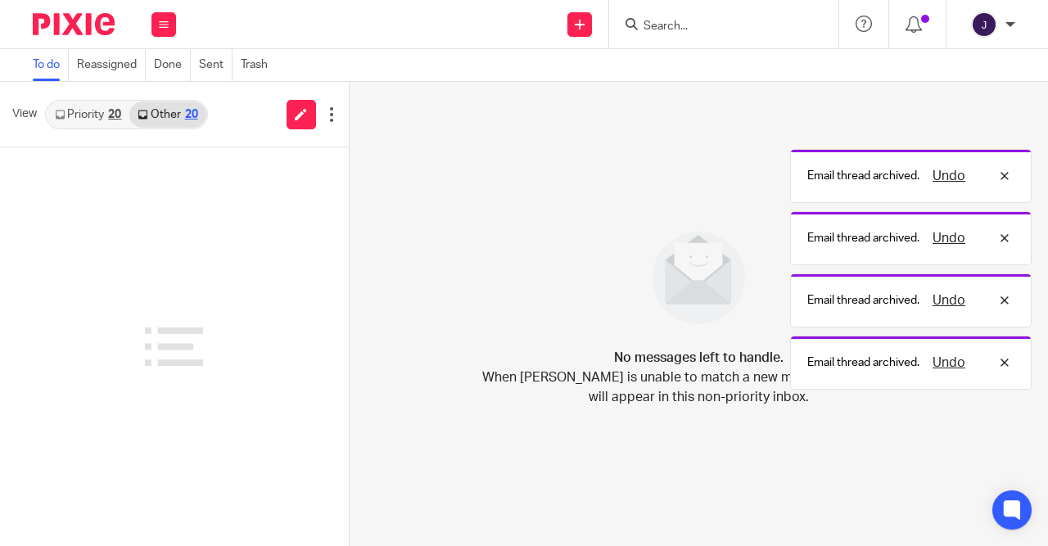
click at [106, 115] on link "Priority 20" at bounding box center [88, 115] width 83 height 26
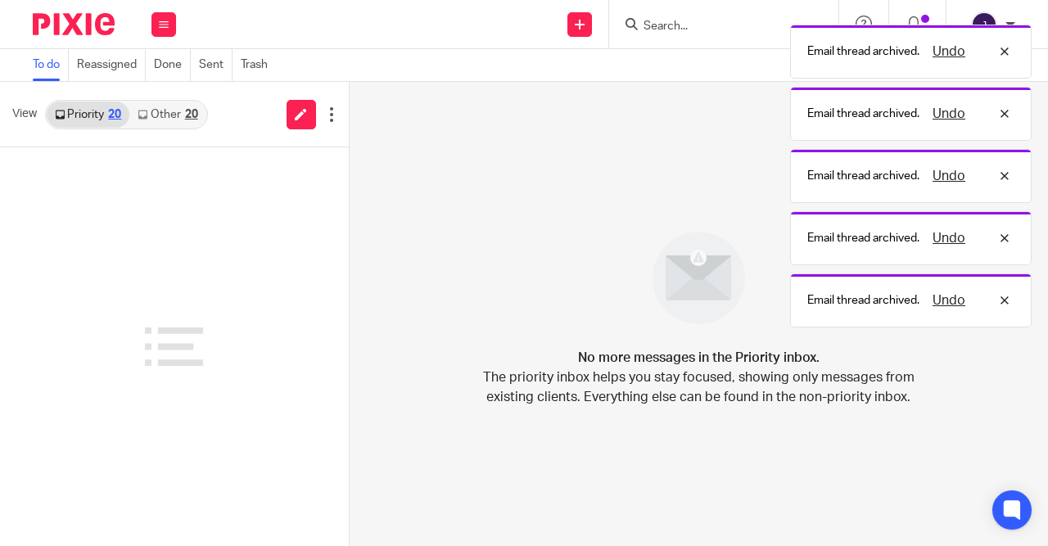
click at [174, 115] on link "Other 20" at bounding box center [167, 115] width 76 height 26
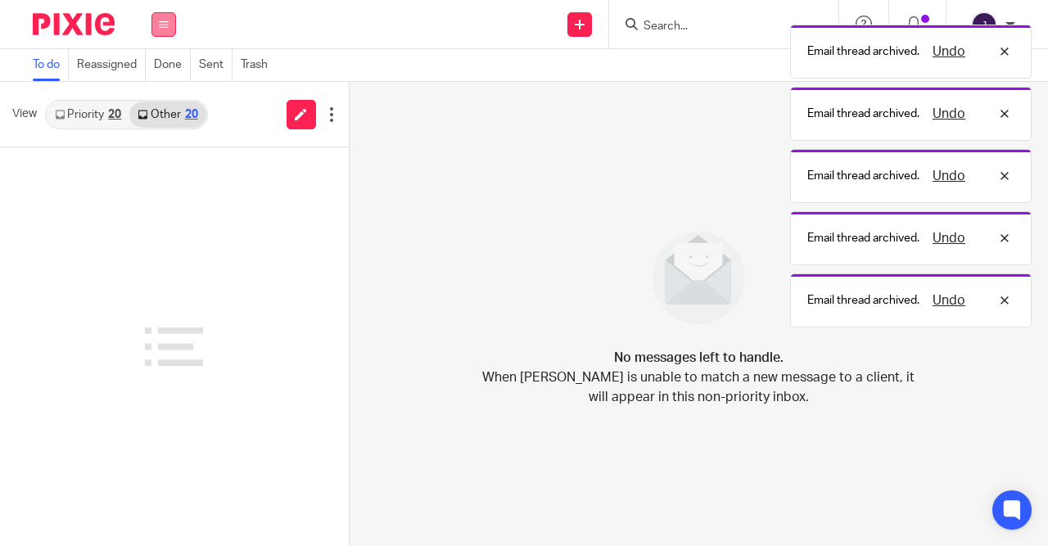
click at [165, 29] on button at bounding box center [163, 24] width 25 height 25
click at [154, 99] on link "Email" at bounding box center [156, 99] width 29 height 11
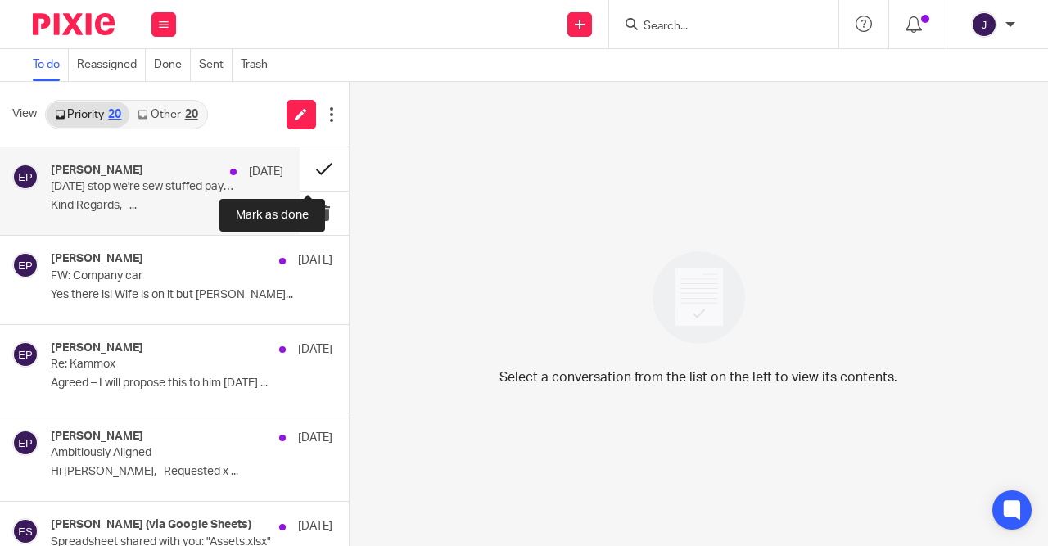
click at [310, 166] on button at bounding box center [324, 168] width 49 height 43
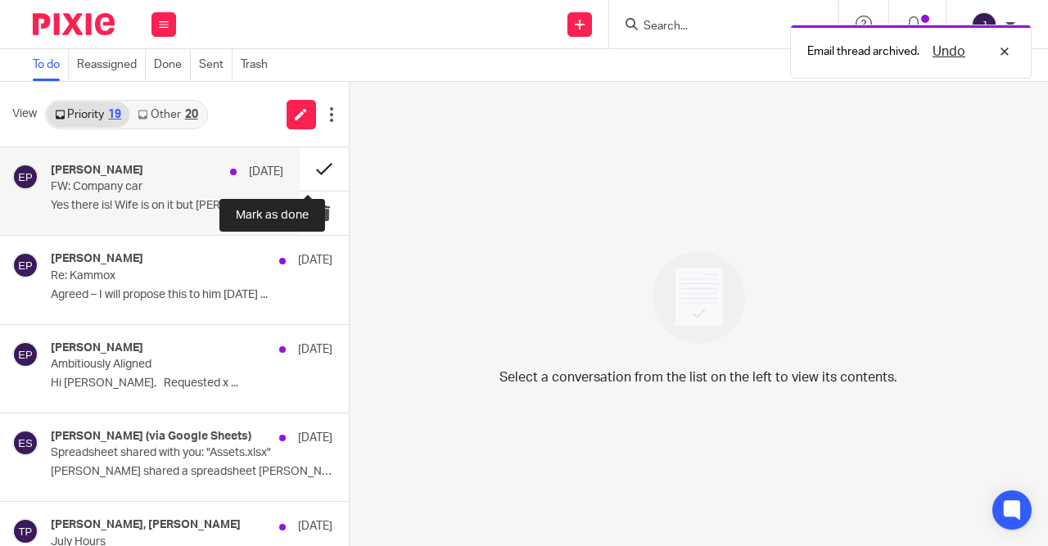
click at [310, 166] on button at bounding box center [324, 168] width 49 height 43
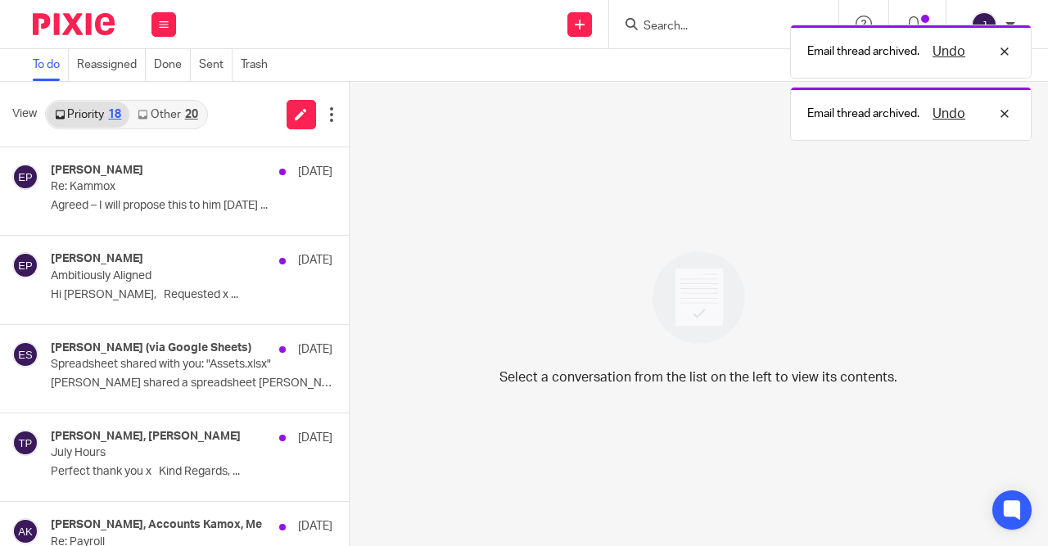
click at [349, 166] on button at bounding box center [355, 168] width 13 height 43
click at [349, 236] on button at bounding box center [355, 257] width 13 height 43
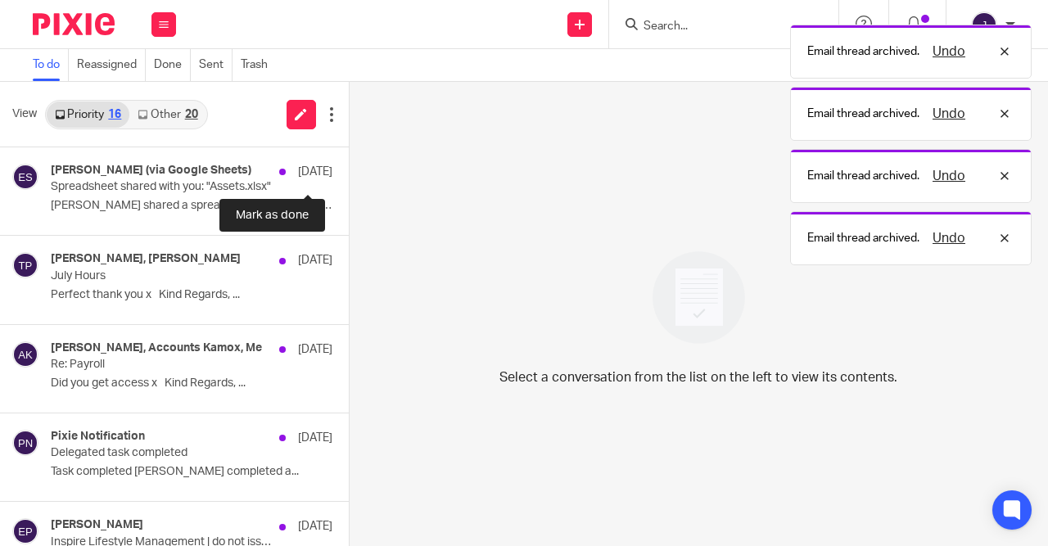
click at [349, 166] on button at bounding box center [355, 168] width 13 height 43
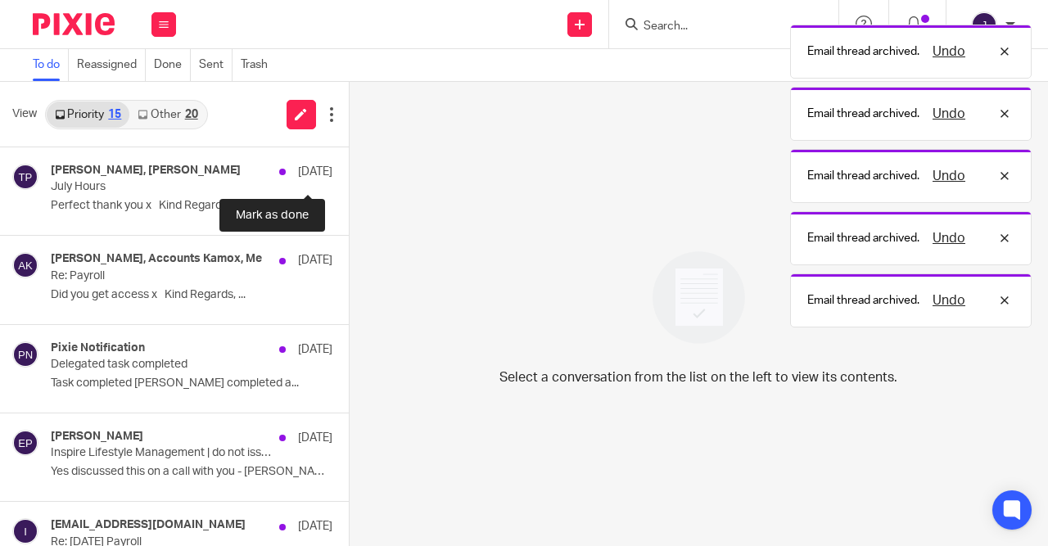
click at [349, 166] on button at bounding box center [355, 168] width 13 height 43
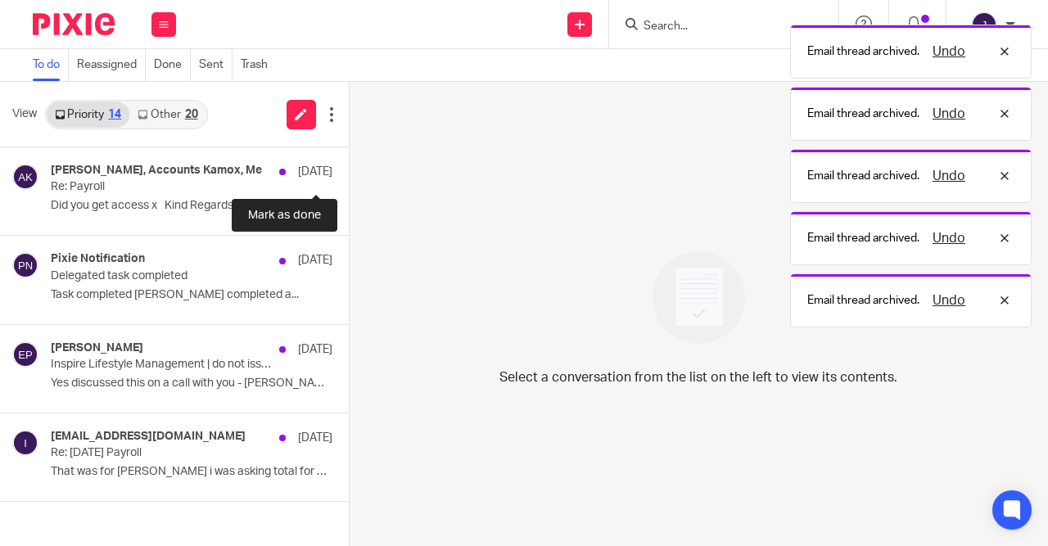
click at [349, 166] on button at bounding box center [355, 168] width 13 height 43
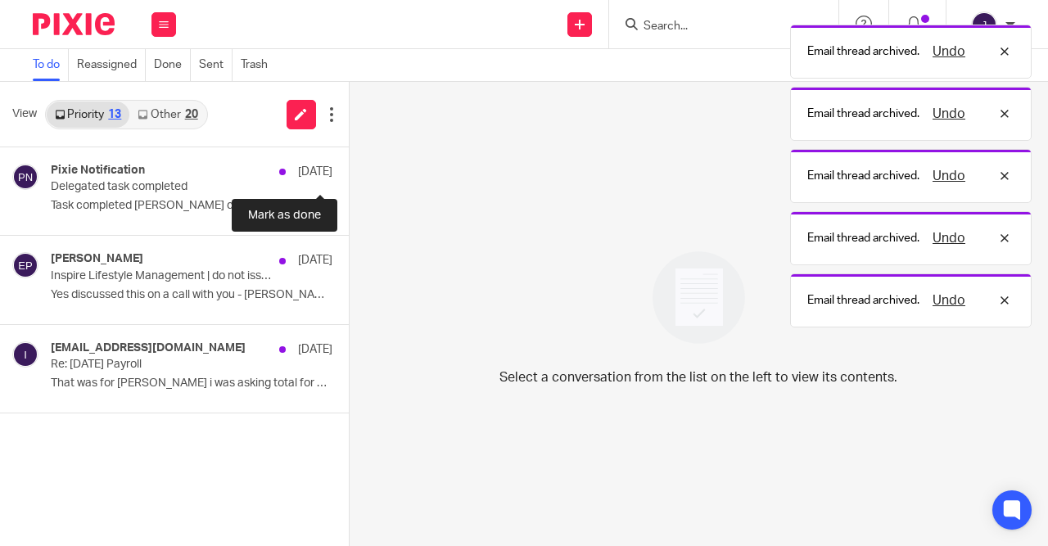
click at [349, 166] on button at bounding box center [355, 168] width 13 height 43
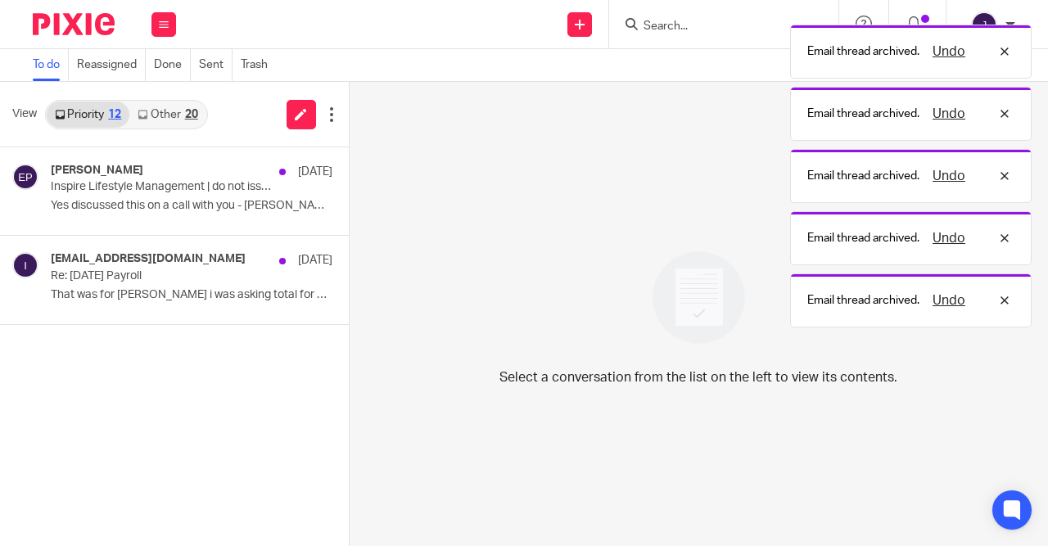
click at [349, 166] on button at bounding box center [355, 168] width 13 height 43
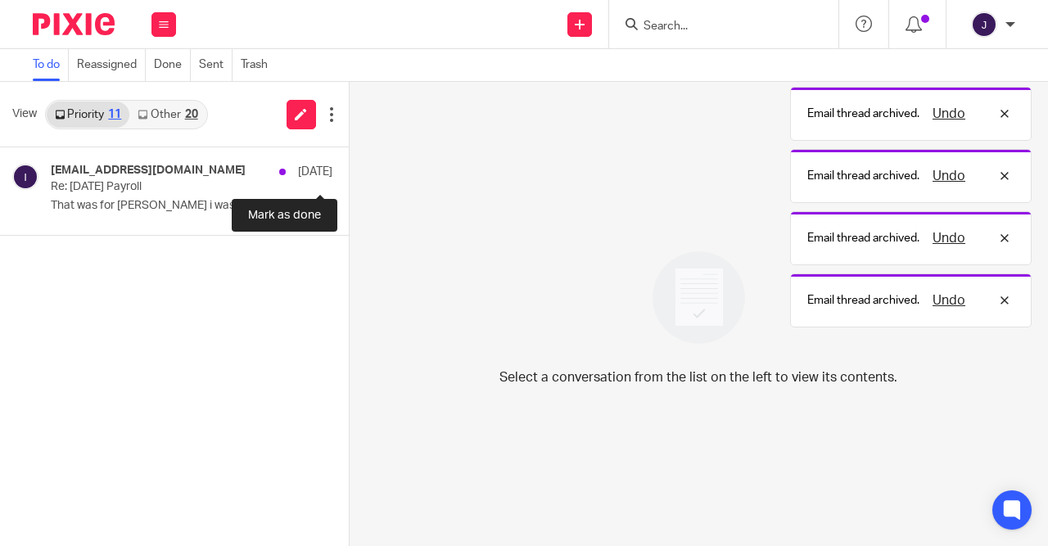
click at [349, 166] on button at bounding box center [355, 168] width 13 height 43
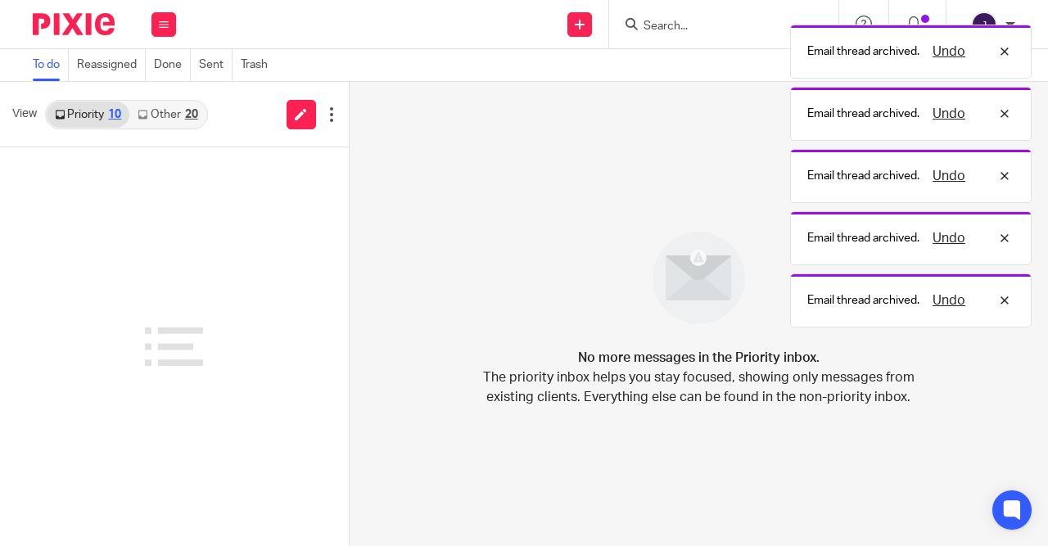
click at [188, 115] on div "20" at bounding box center [191, 114] width 13 height 11
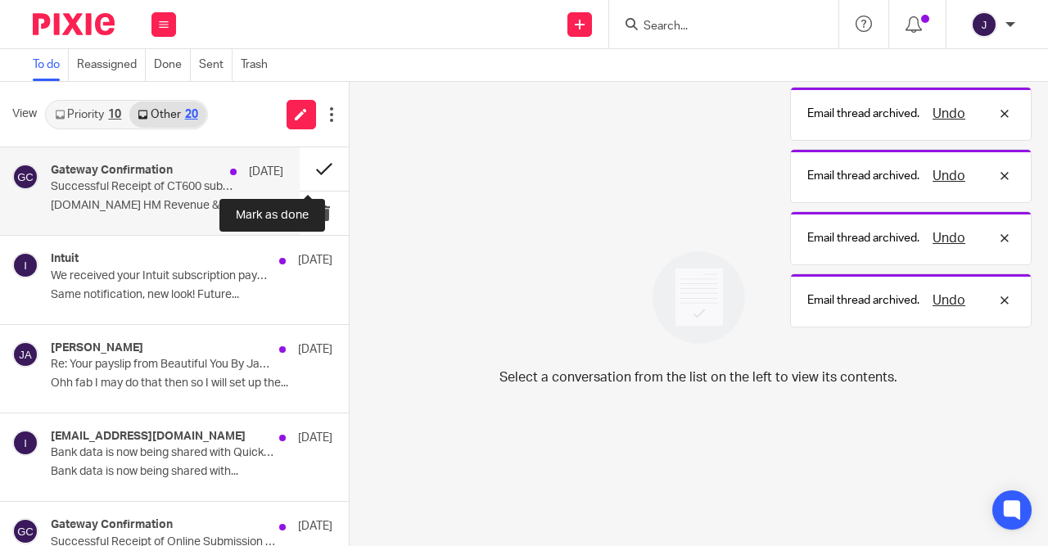
click at [305, 174] on button at bounding box center [324, 168] width 49 height 43
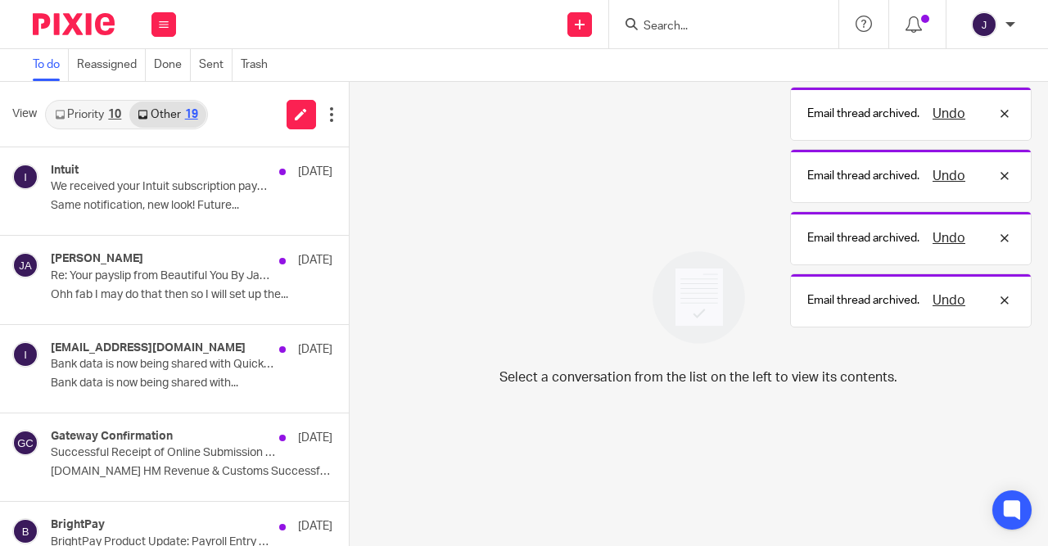
click at [349, 174] on button at bounding box center [355, 168] width 13 height 43
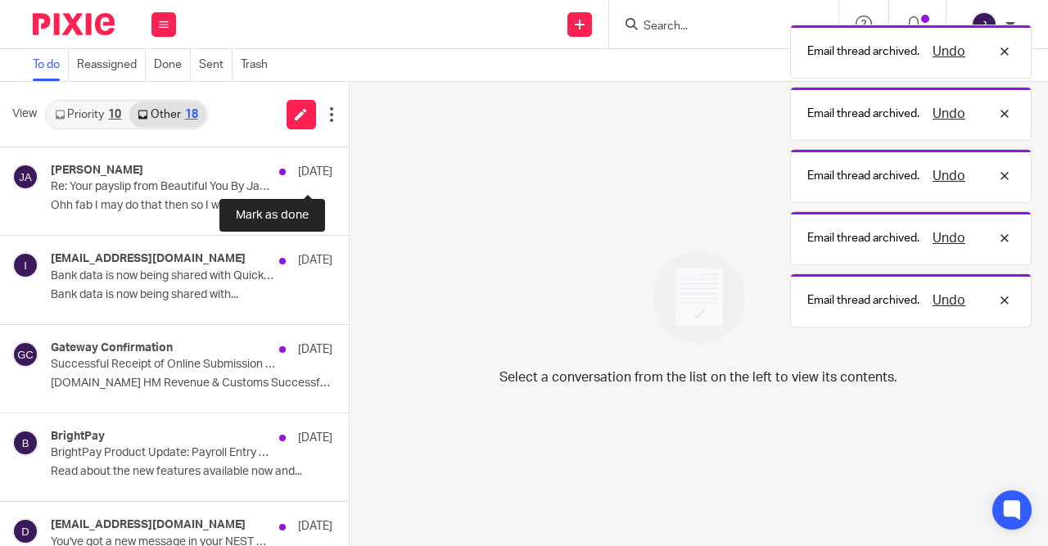
click at [349, 174] on button at bounding box center [355, 168] width 13 height 43
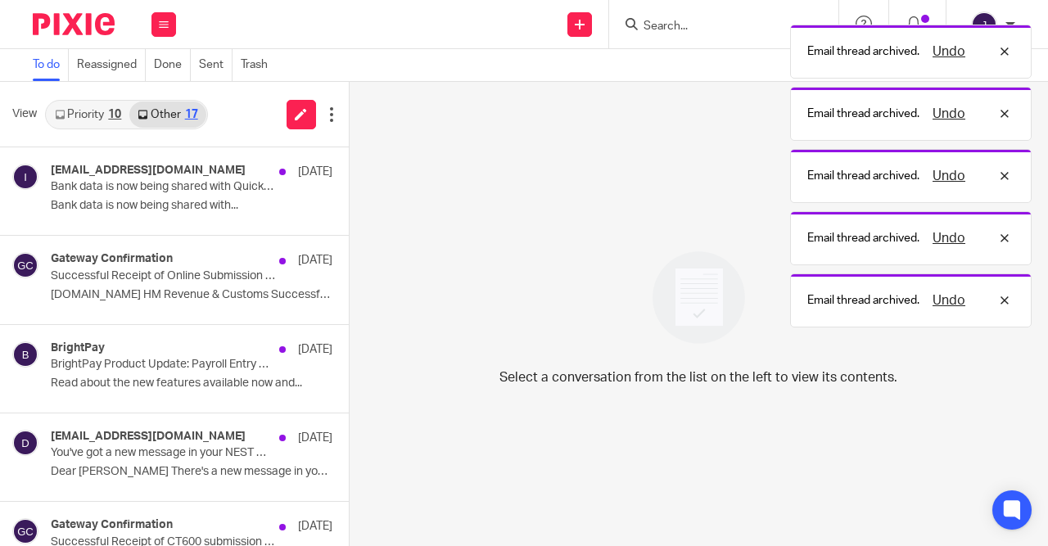
click at [349, 174] on button at bounding box center [355, 168] width 13 height 43
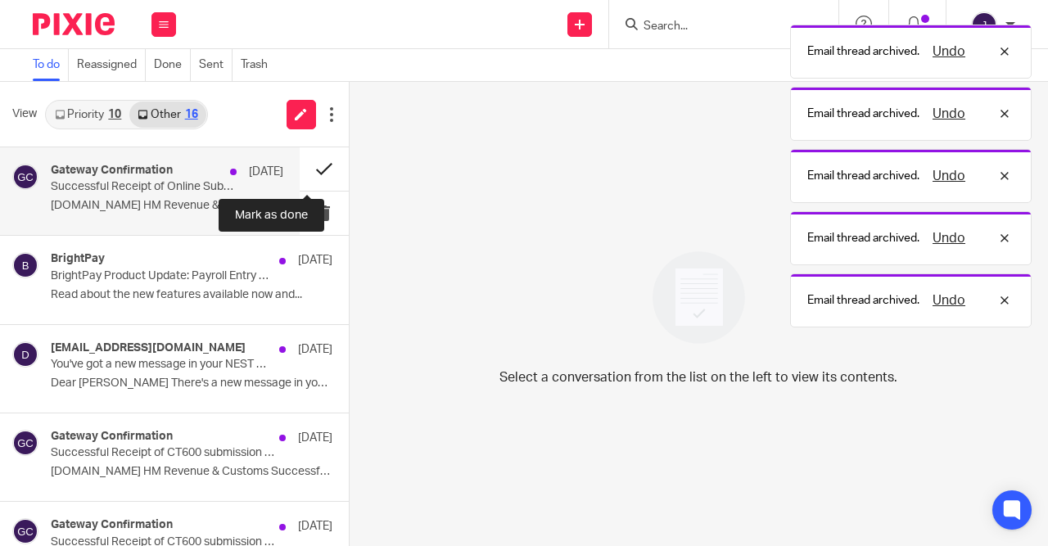
click at [306, 173] on button at bounding box center [324, 168] width 49 height 43
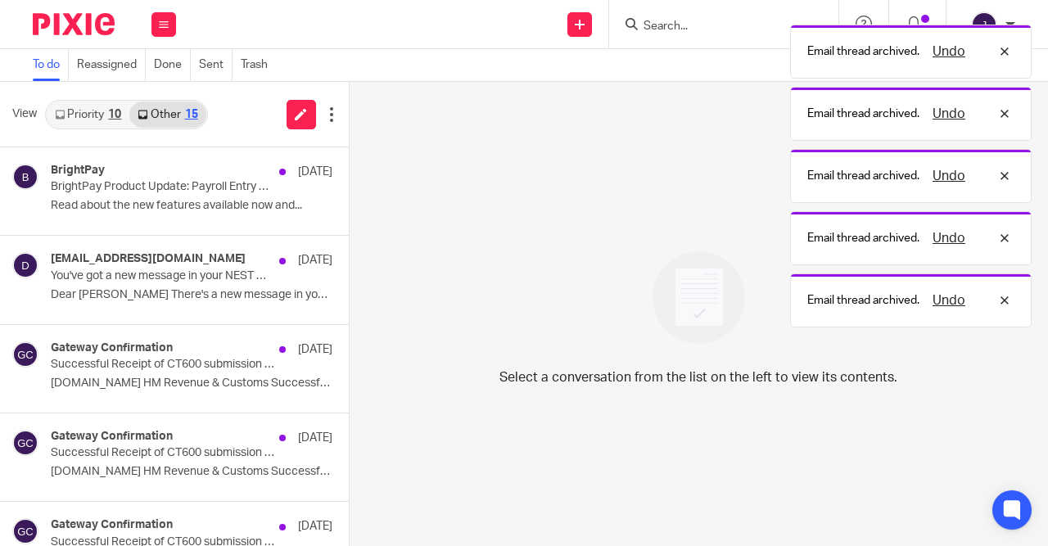
click at [349, 173] on button at bounding box center [355, 168] width 13 height 43
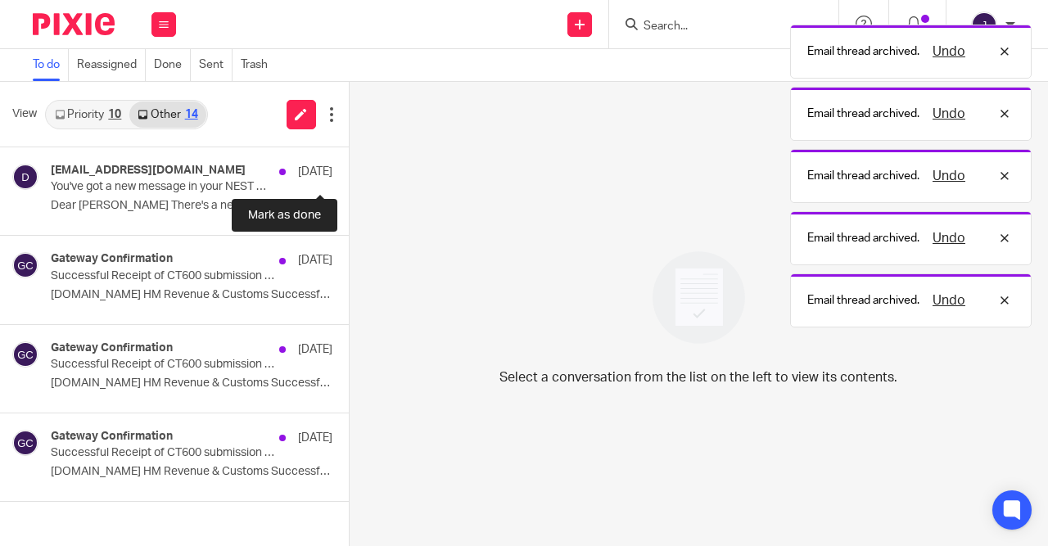
click at [349, 173] on button at bounding box center [355, 168] width 13 height 43
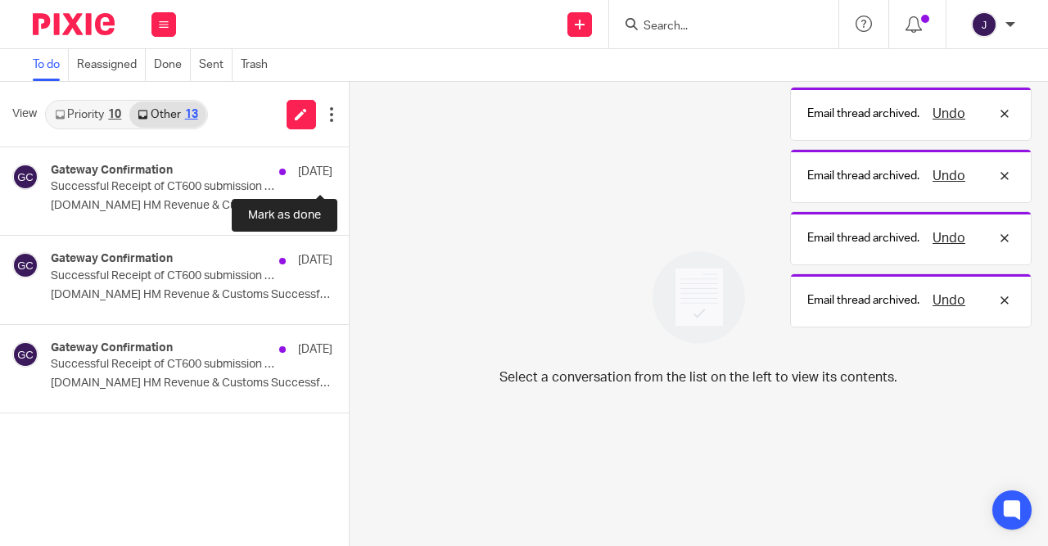
click at [349, 173] on button at bounding box center [355, 168] width 13 height 43
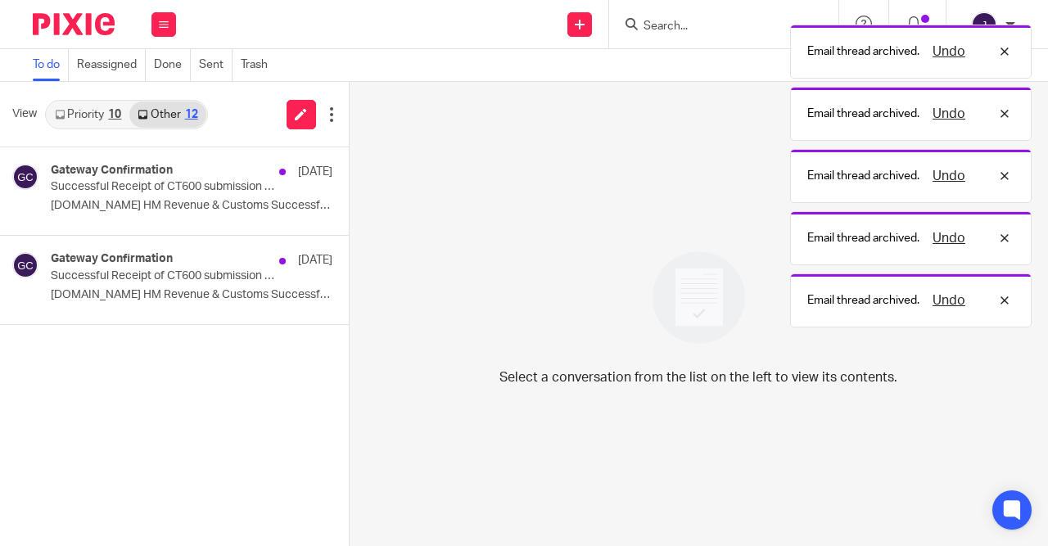
click at [349, 173] on button at bounding box center [355, 168] width 13 height 43
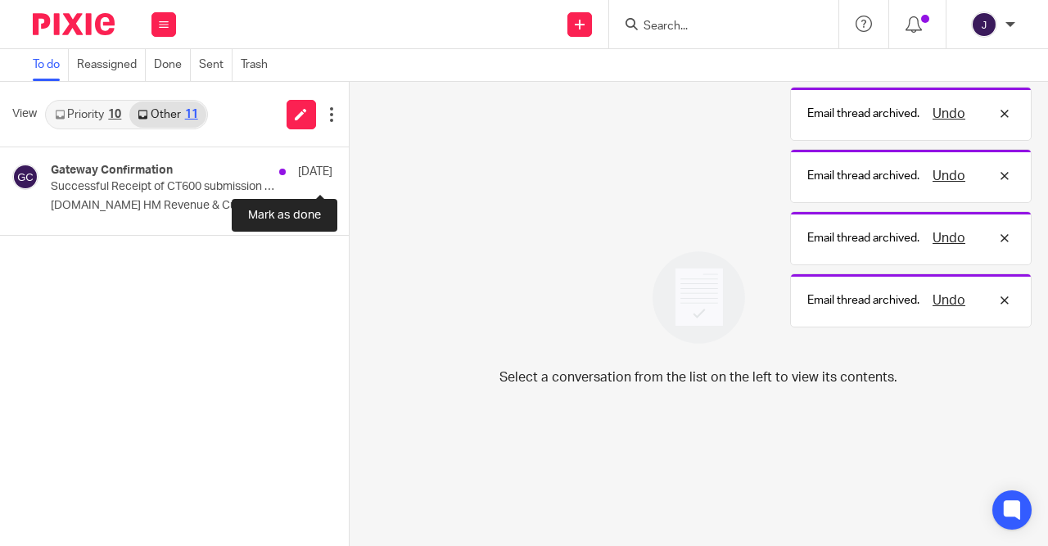
click at [349, 173] on button at bounding box center [355, 168] width 13 height 43
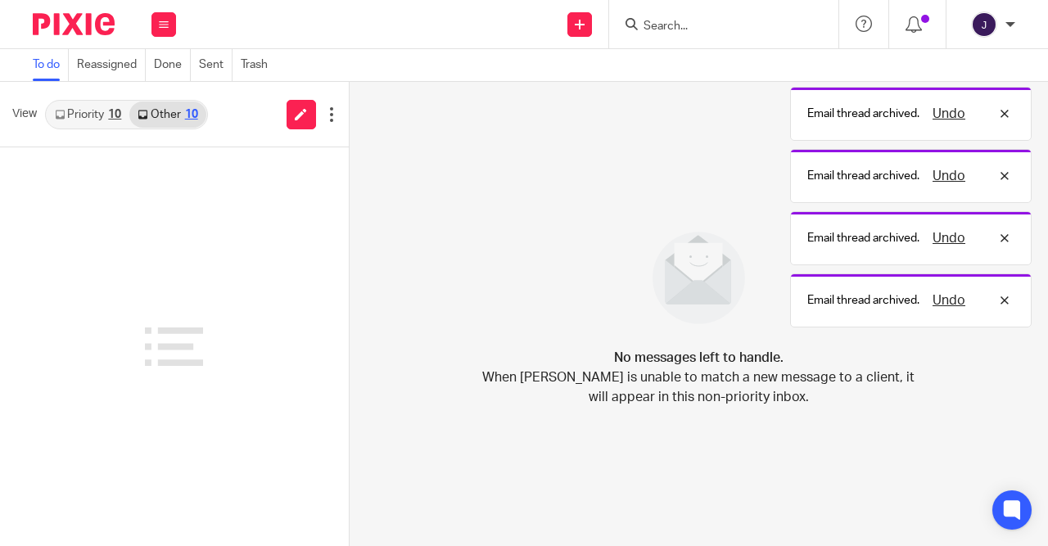
click at [130, 120] on link "Other 10" at bounding box center [167, 115] width 76 height 26
click at [115, 119] on div "10" at bounding box center [114, 114] width 13 height 11
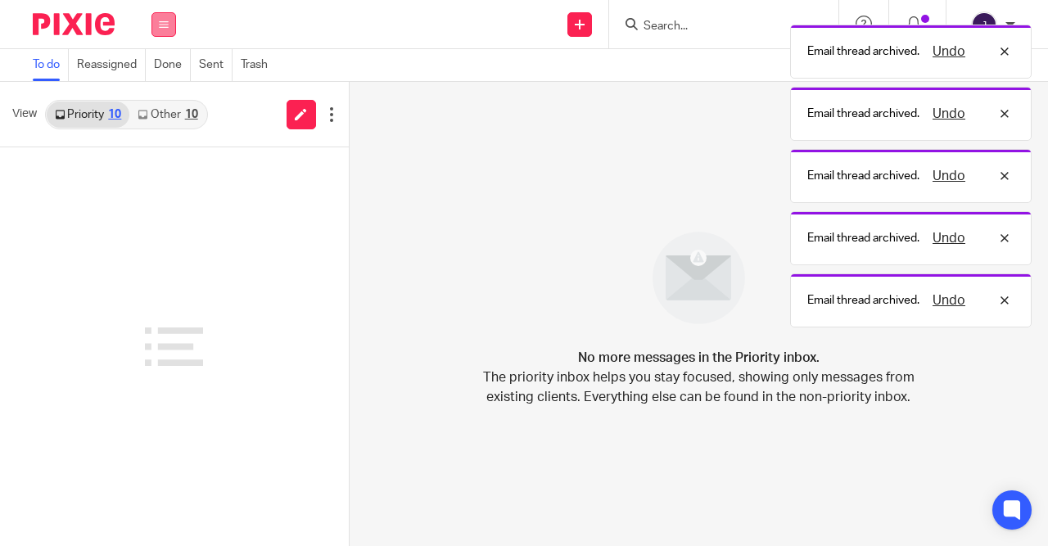
click at [159, 26] on icon at bounding box center [164, 25] width 10 height 10
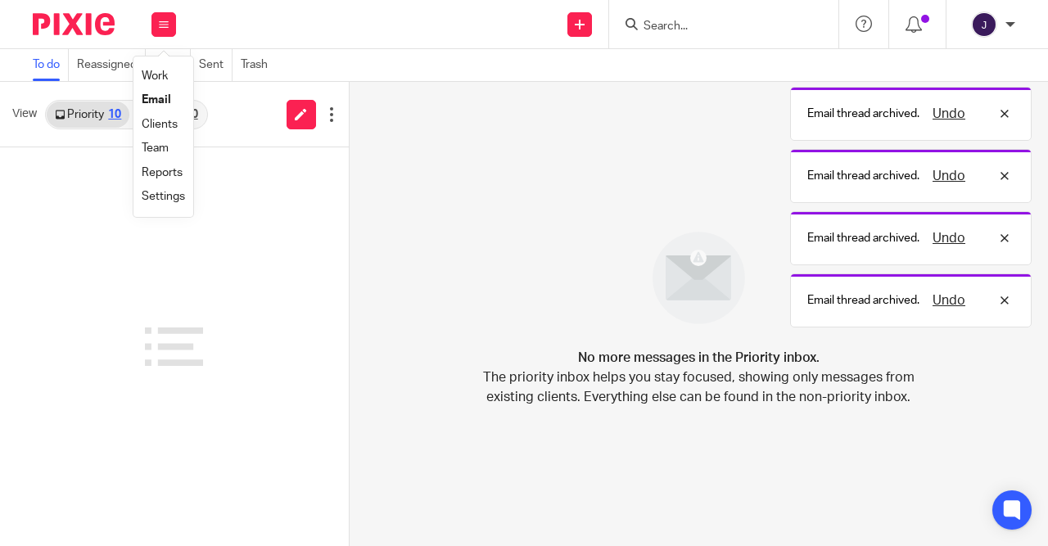
click at [151, 97] on link "Email" at bounding box center [156, 99] width 29 height 11
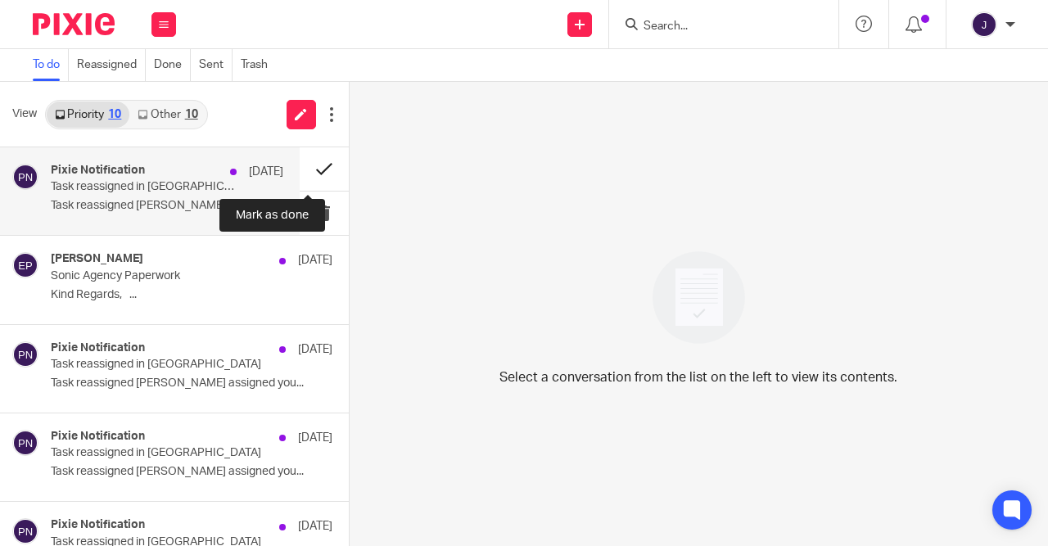
click at [319, 174] on button at bounding box center [324, 168] width 49 height 43
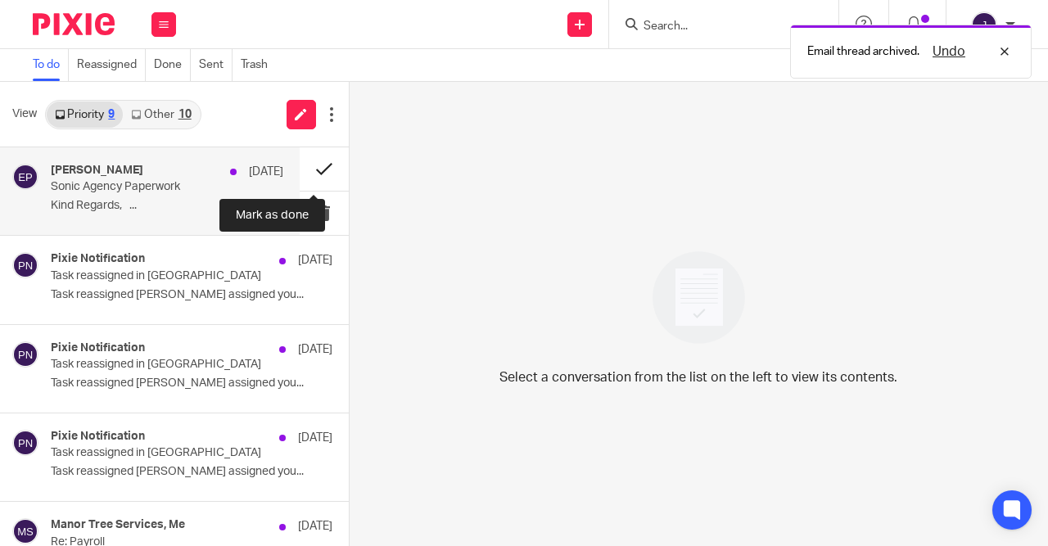
click at [317, 173] on button at bounding box center [324, 168] width 49 height 43
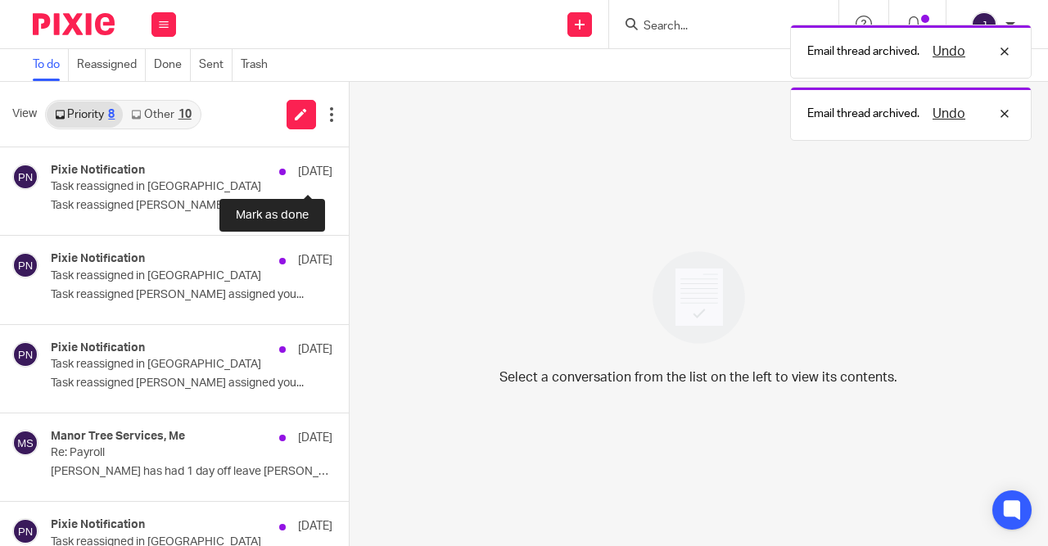
click at [349, 173] on button at bounding box center [355, 168] width 13 height 43
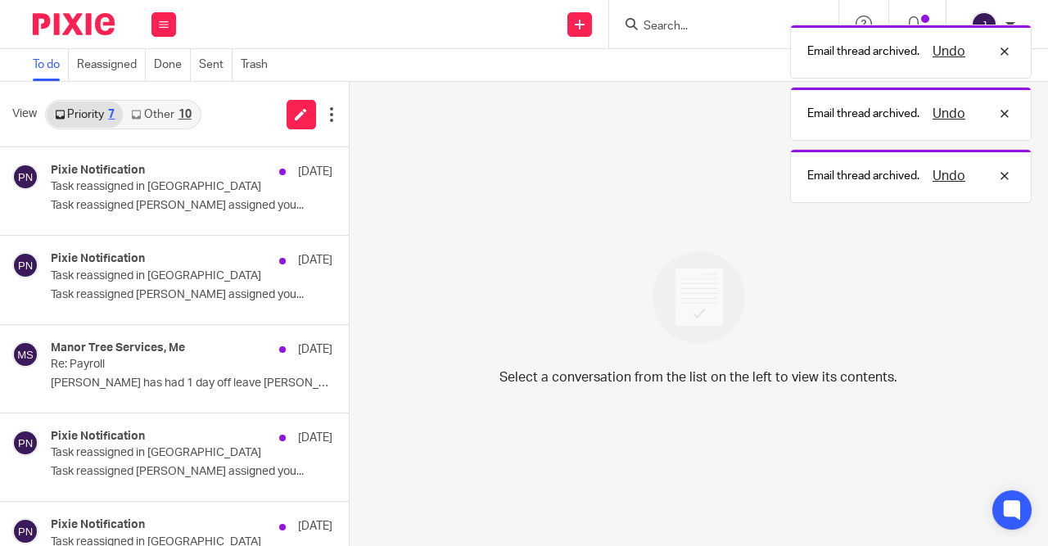
click at [349, 173] on button at bounding box center [355, 168] width 13 height 43
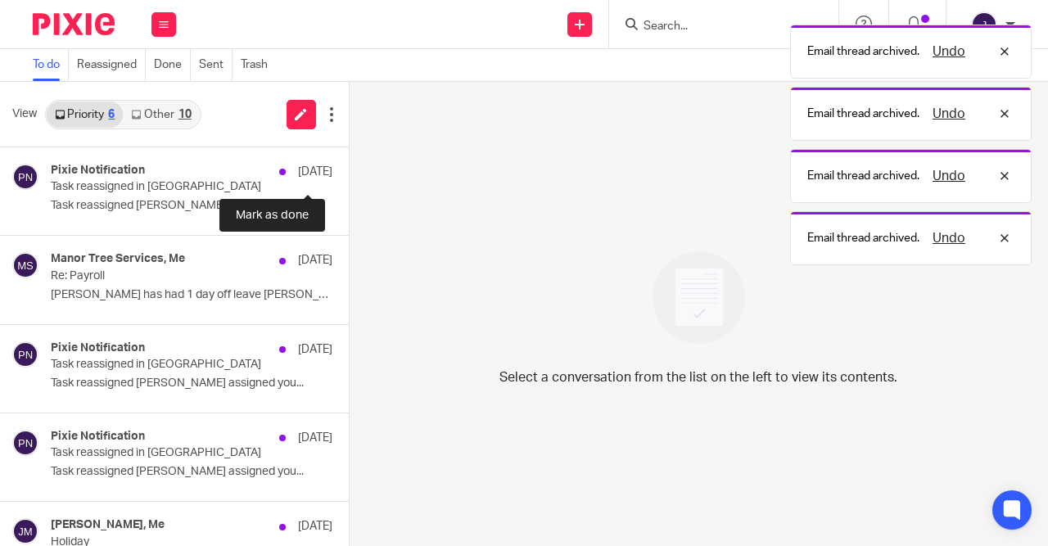
click at [349, 173] on button at bounding box center [355, 168] width 13 height 43
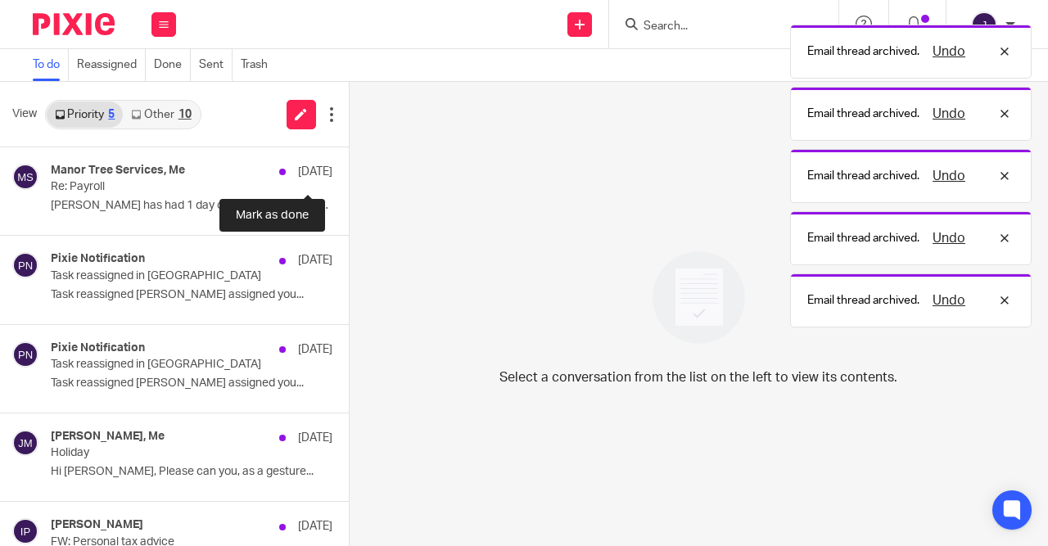
click at [349, 173] on button at bounding box center [355, 168] width 13 height 43
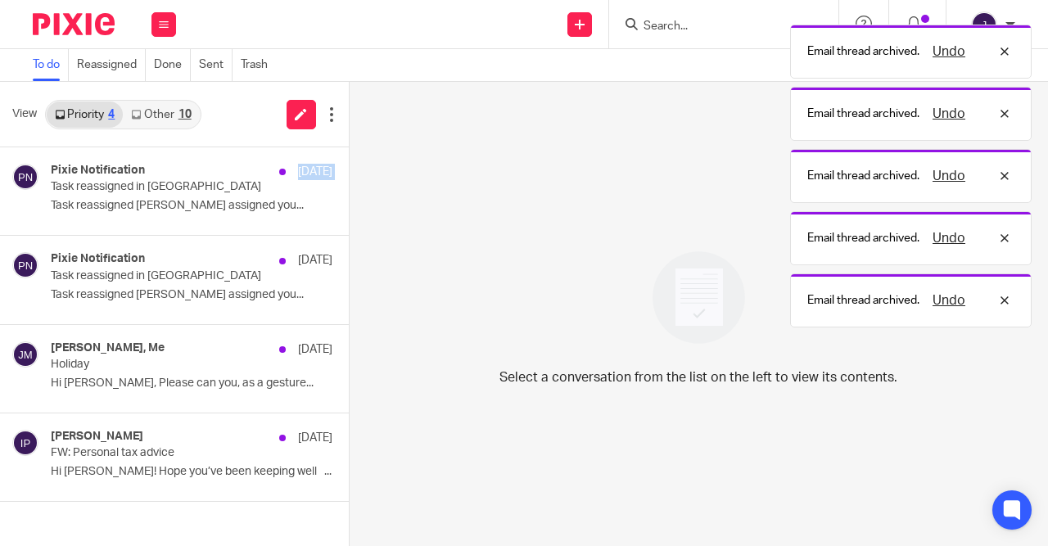
click at [317, 173] on div "Pixie Notification [DATE] Task reassigned in Pixie Task reassigned [PERSON_NAME…" at bounding box center [174, 191] width 349 height 88
click at [349, 173] on button at bounding box center [355, 168] width 13 height 43
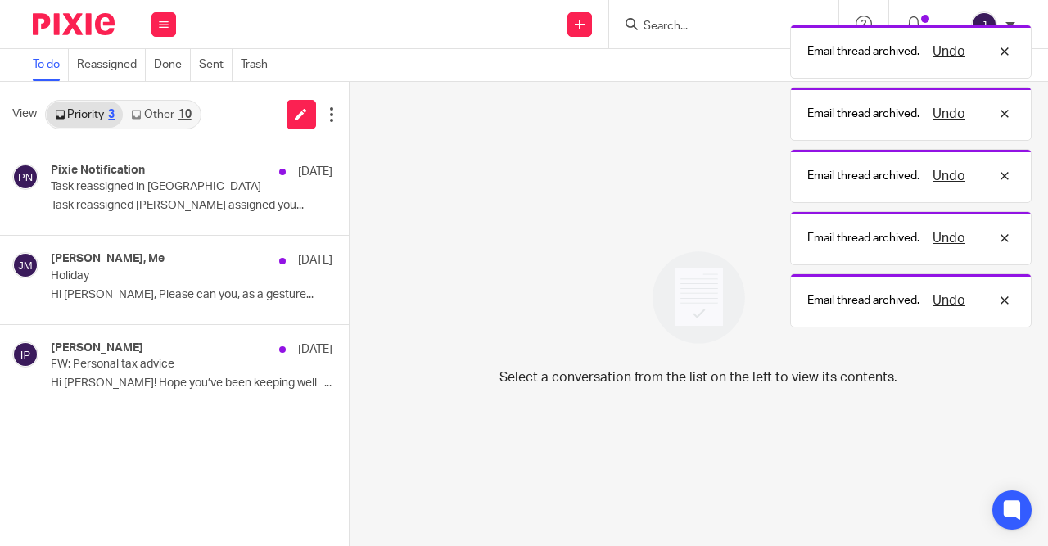
click at [317, 173] on div "Pixie Notification [DATE] Task reassigned in Pixie Task reassigned [PERSON_NAME…" at bounding box center [174, 191] width 349 height 88
click at [349, 173] on button at bounding box center [355, 168] width 13 height 43
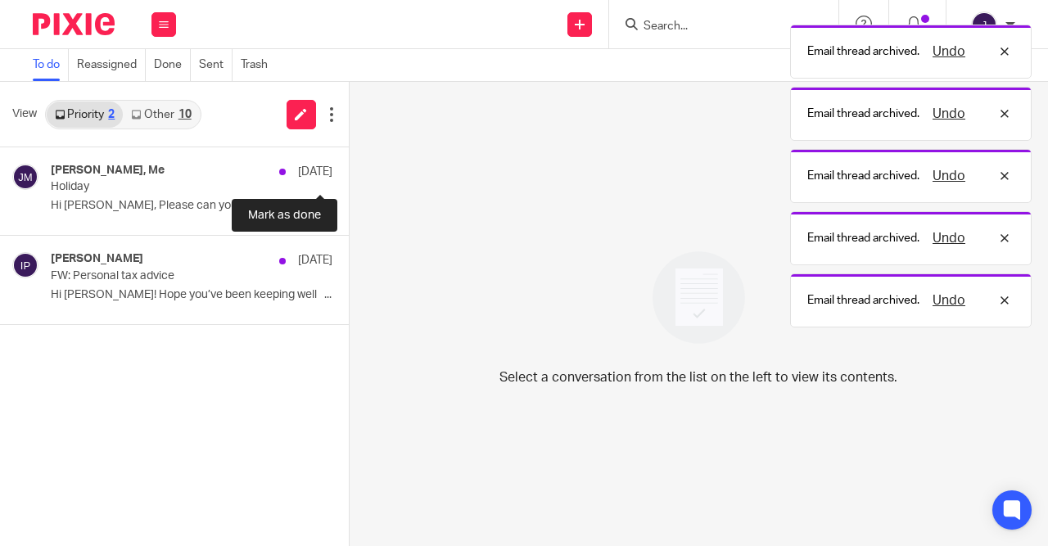
click at [349, 173] on button at bounding box center [355, 168] width 13 height 43
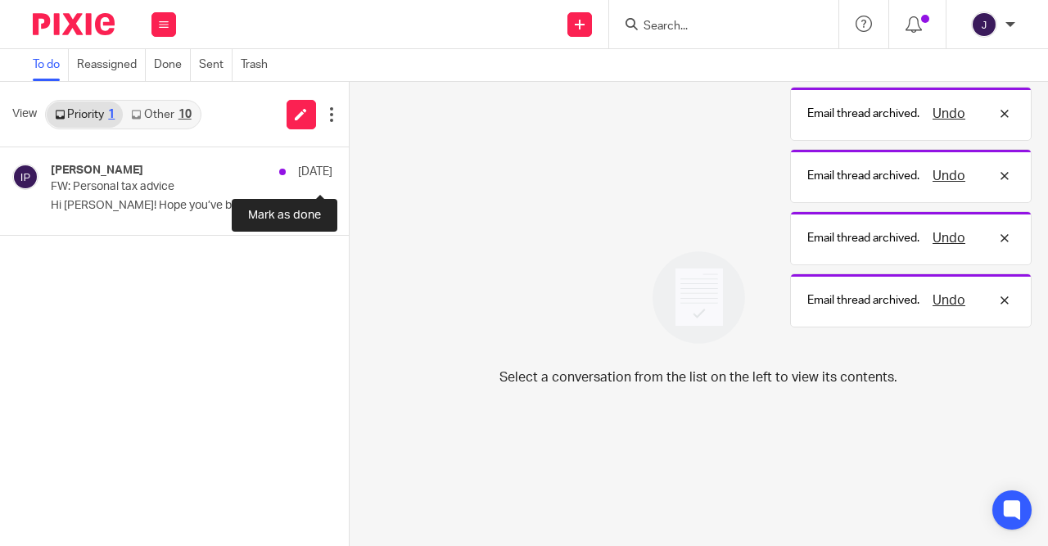
click at [349, 173] on button at bounding box center [355, 168] width 13 height 43
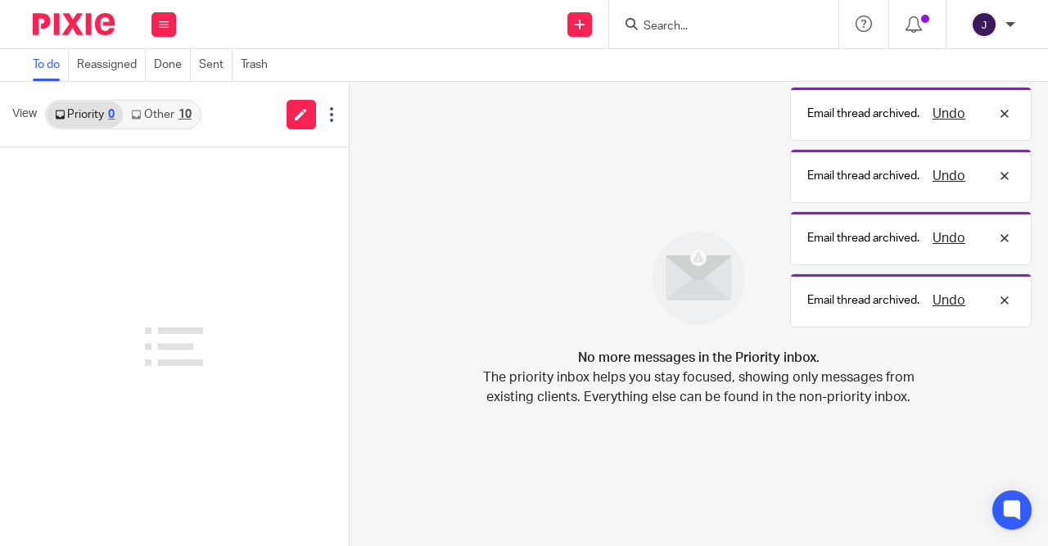
click at [187, 113] on div "10" at bounding box center [184, 114] width 13 height 11
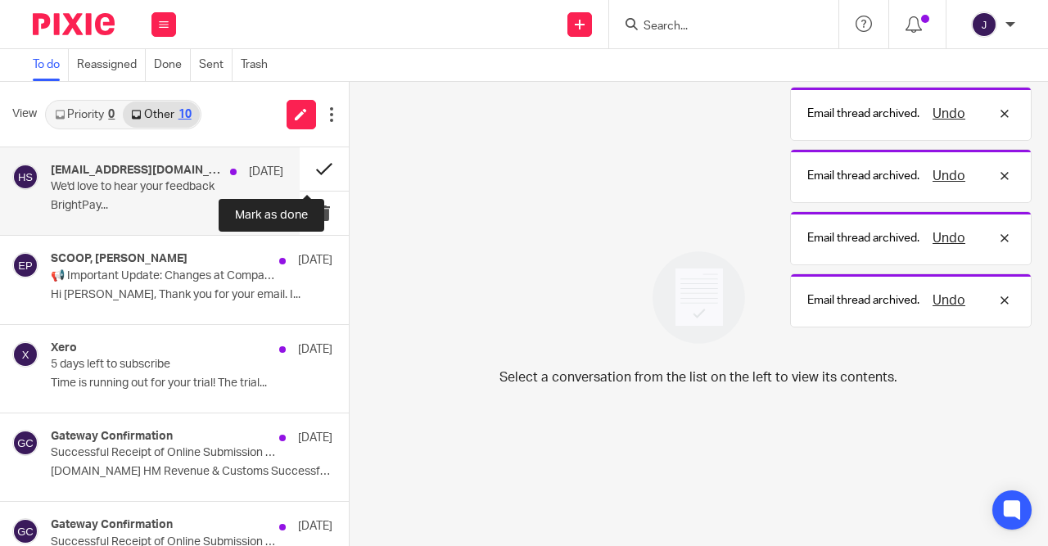
click at [319, 174] on button at bounding box center [324, 168] width 49 height 43
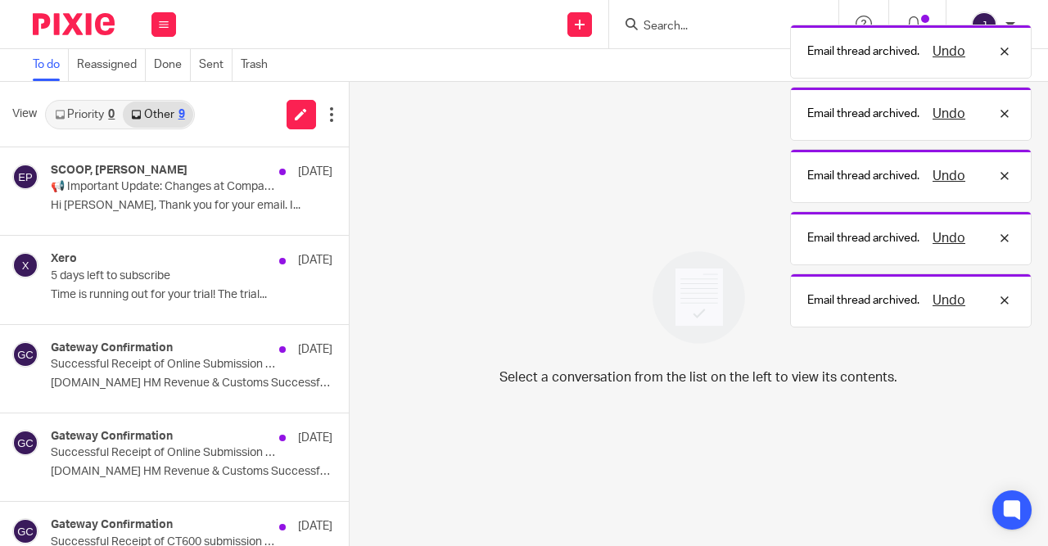
click at [349, 174] on button at bounding box center [355, 168] width 13 height 43
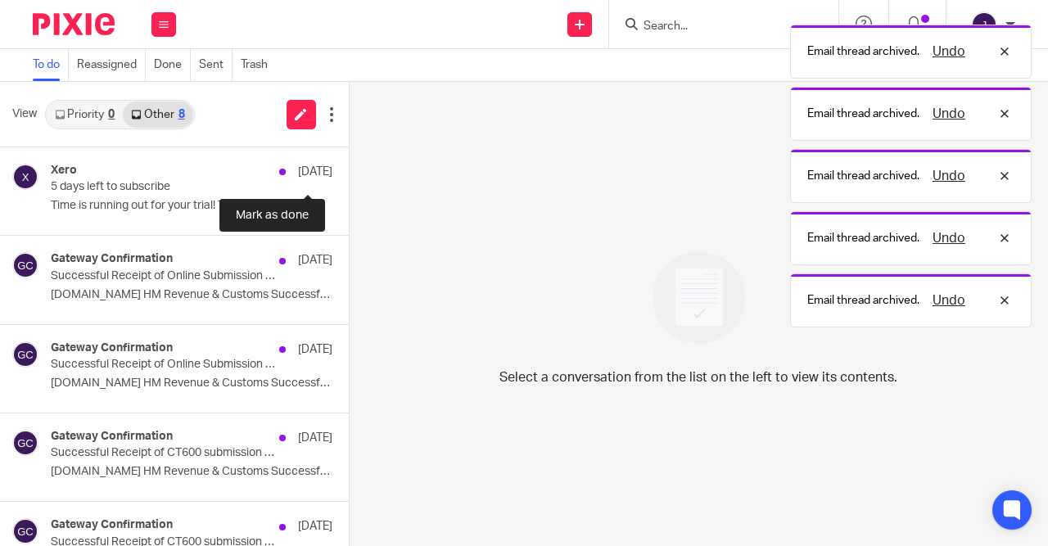
click at [349, 174] on button at bounding box center [355, 168] width 13 height 43
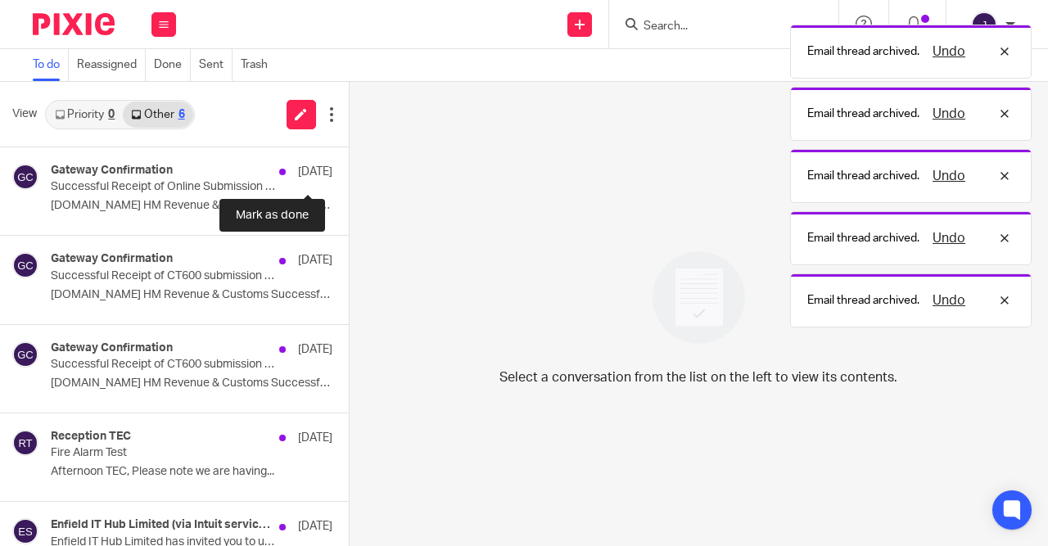
click at [349, 174] on button at bounding box center [355, 168] width 13 height 43
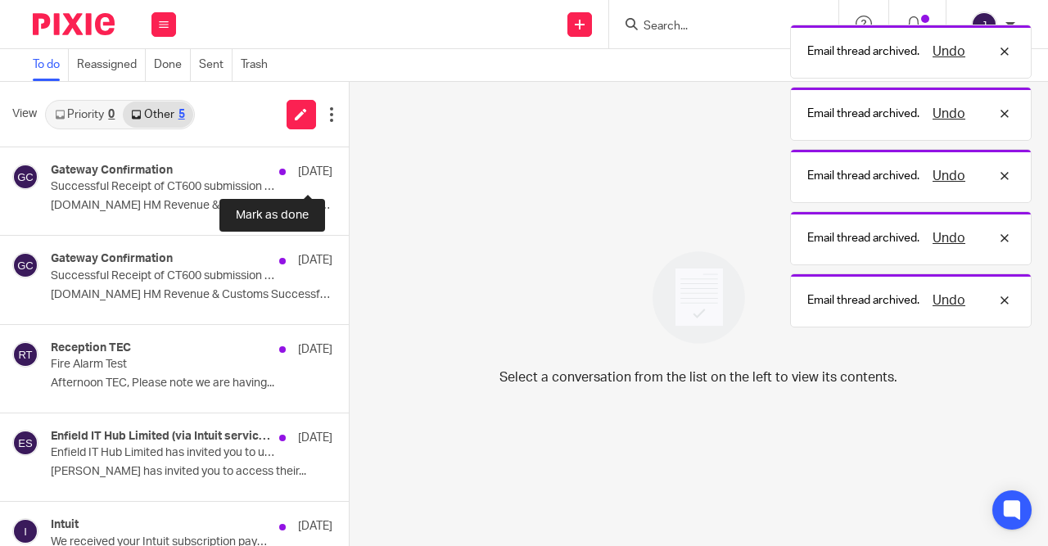
click at [349, 174] on button at bounding box center [355, 168] width 13 height 43
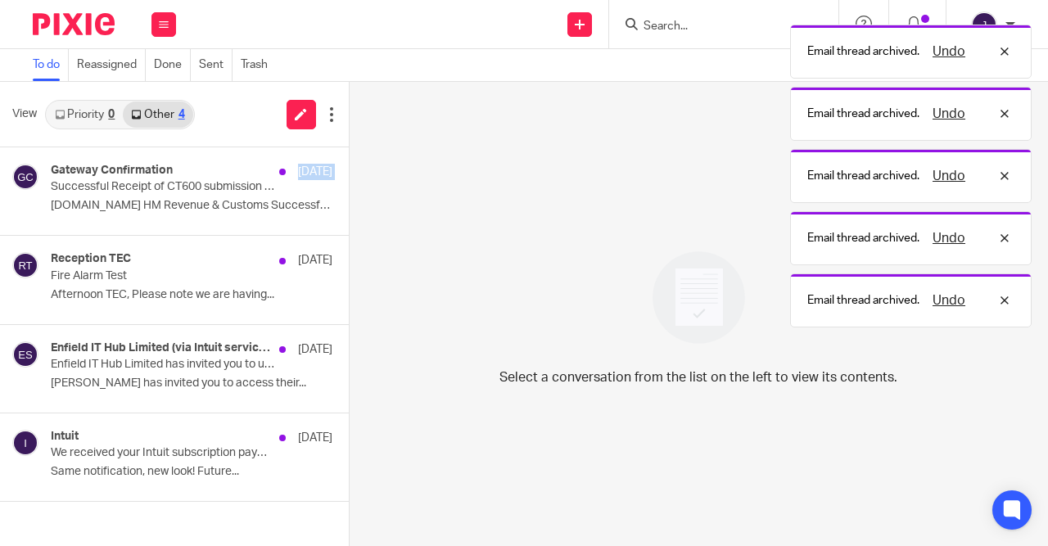
click at [319, 174] on div "Gateway Confirmation 13 Jul Successful Receipt of CT600 submission online for R…" at bounding box center [174, 191] width 349 height 88
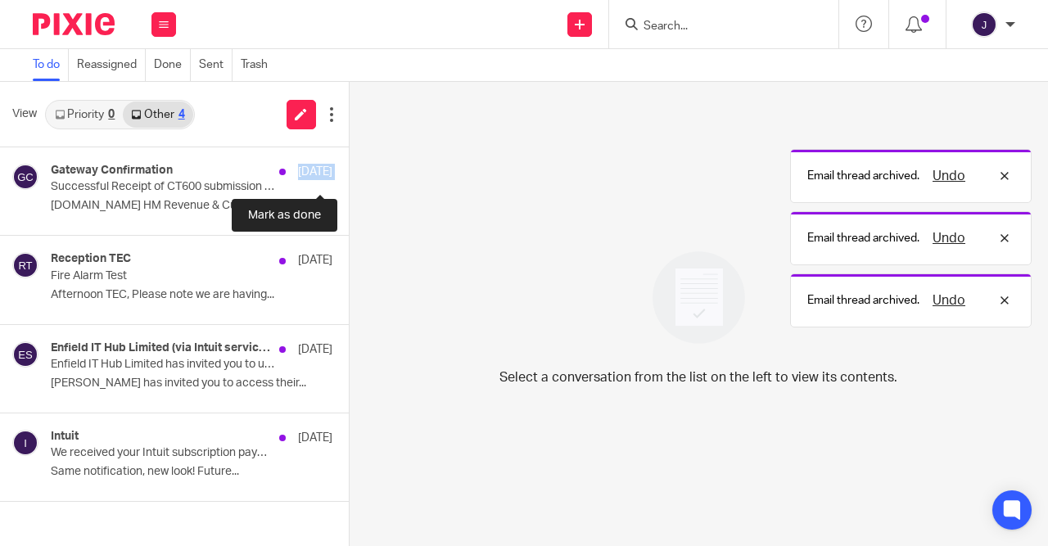
click at [349, 174] on button at bounding box center [355, 168] width 13 height 43
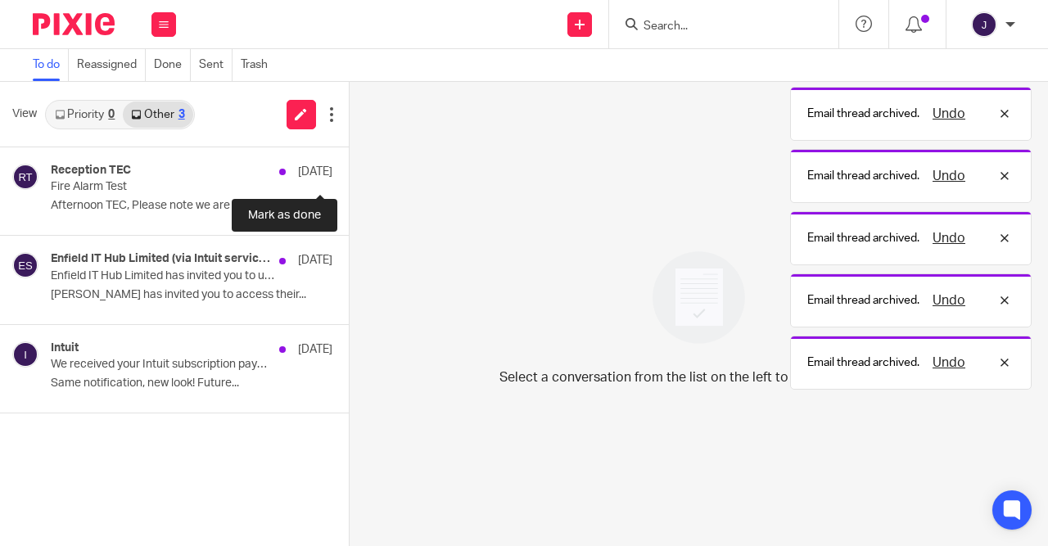
click at [349, 174] on button at bounding box center [355, 168] width 13 height 43
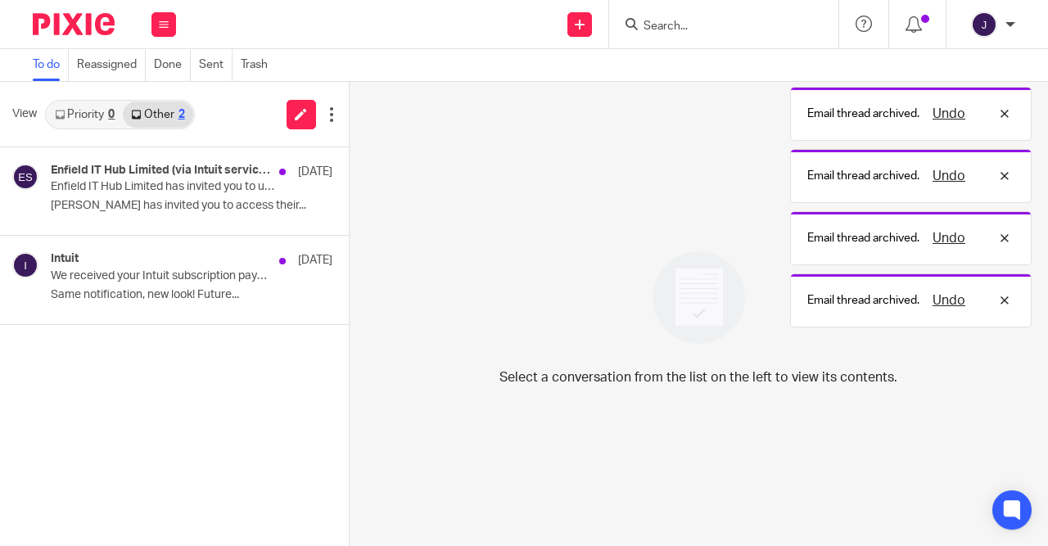
click at [349, 174] on button at bounding box center [355, 168] width 13 height 43
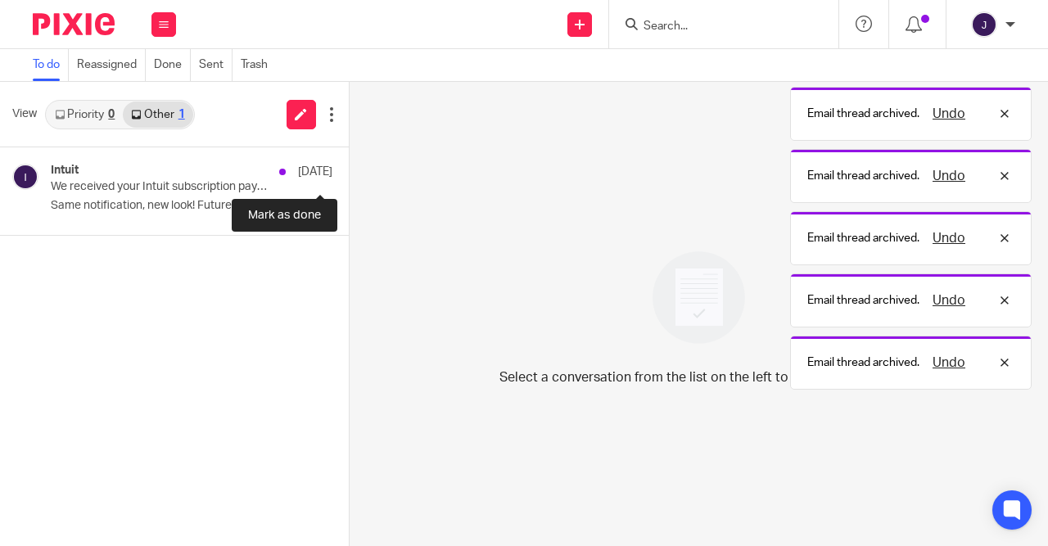
click at [349, 174] on button at bounding box center [355, 168] width 13 height 43
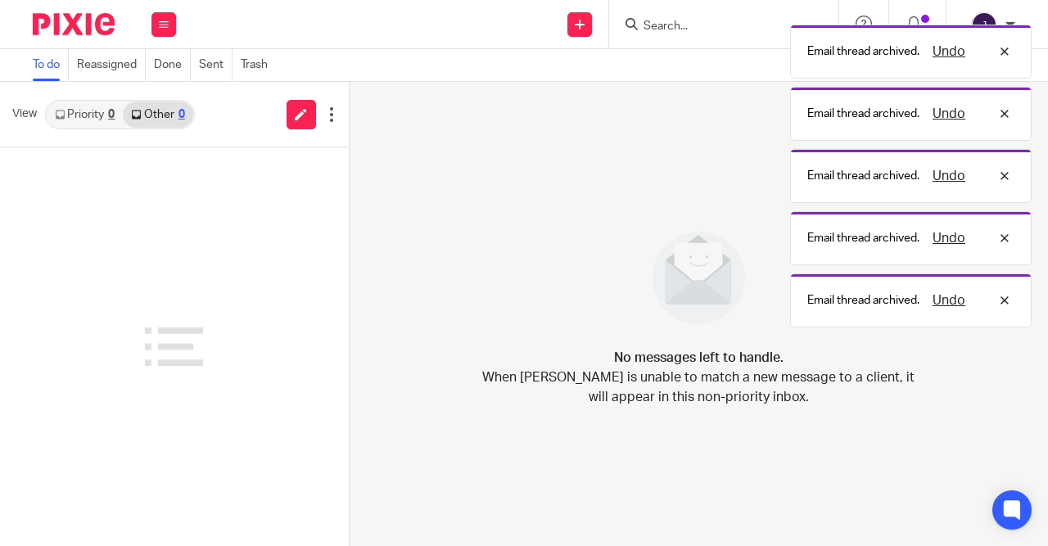
click at [111, 116] on div "0" at bounding box center [111, 114] width 7 height 11
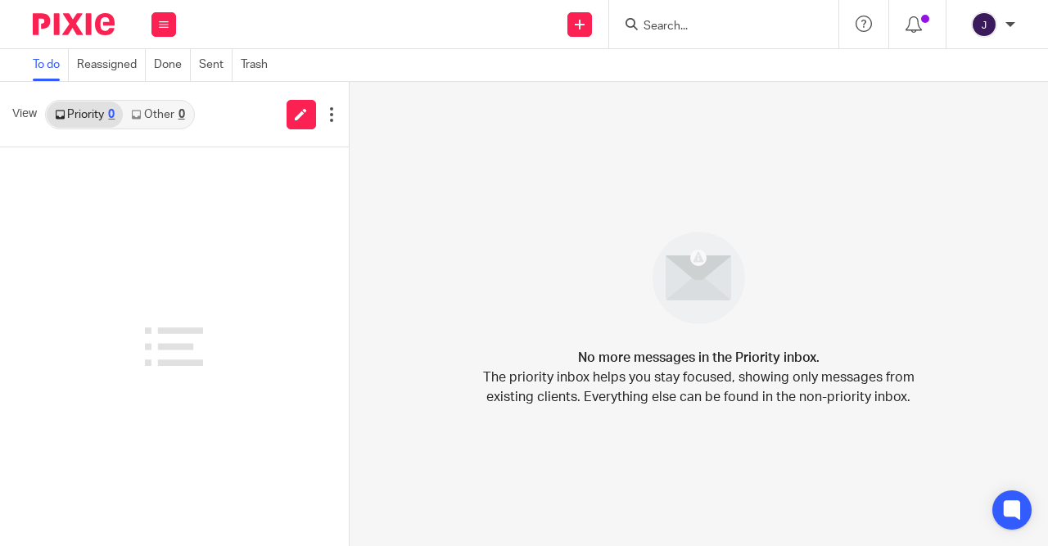
click at [173, 119] on link "Other 0" at bounding box center [158, 115] width 70 height 26
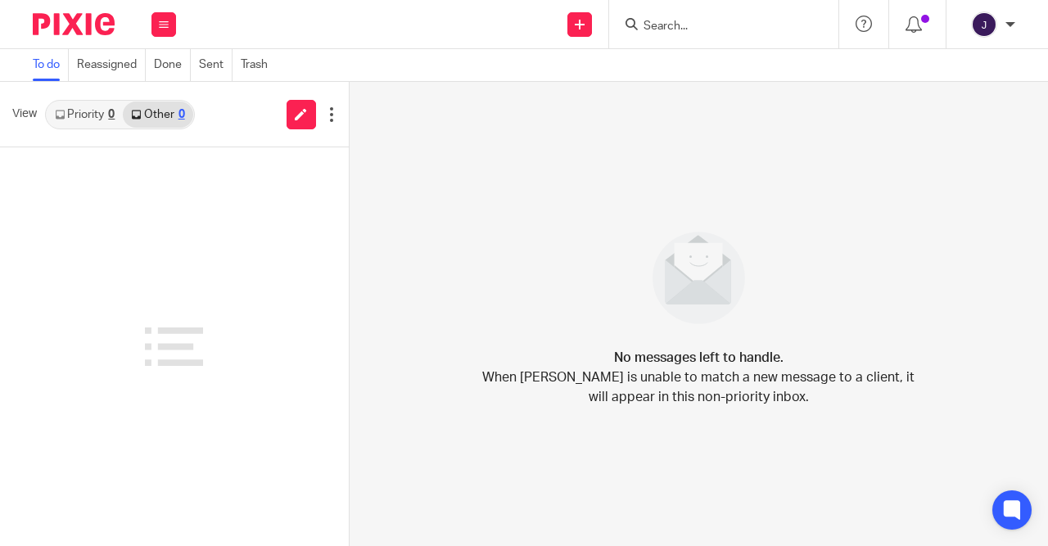
click at [90, 117] on link "Priority 0" at bounding box center [85, 115] width 76 height 26
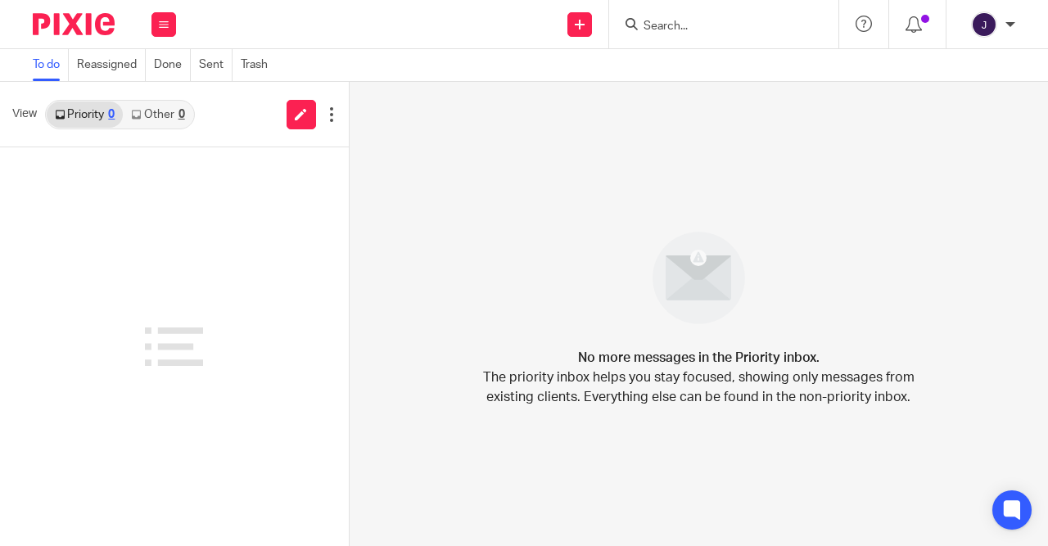
click at [155, 120] on link "Other 0" at bounding box center [158, 115] width 70 height 26
click at [918, 25] on icon at bounding box center [914, 24] width 16 height 16
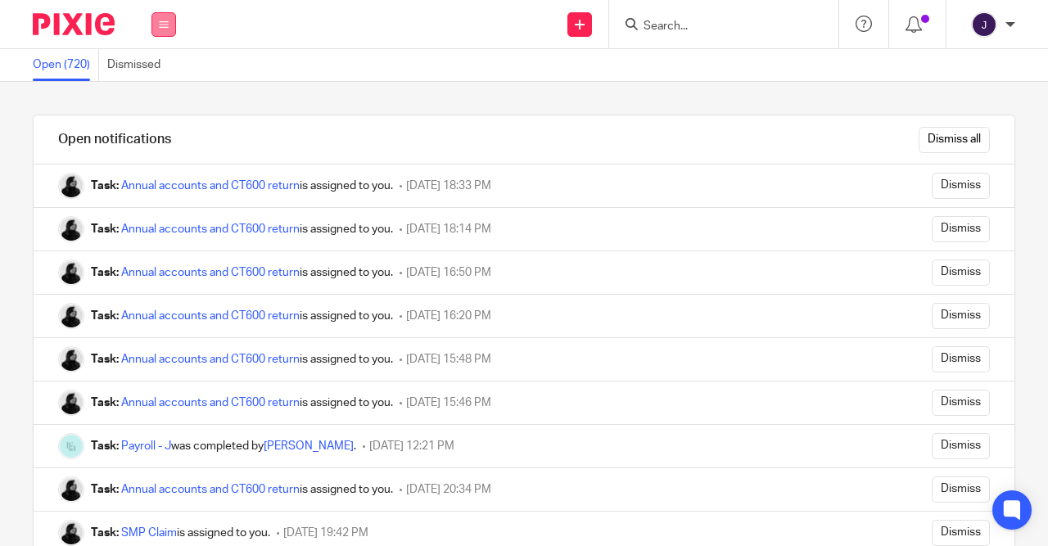
click at [170, 24] on button at bounding box center [163, 24] width 25 height 25
click at [147, 108] on li "Email" at bounding box center [163, 100] width 43 height 24
click at [155, 102] on link "Email" at bounding box center [155, 99] width 27 height 11
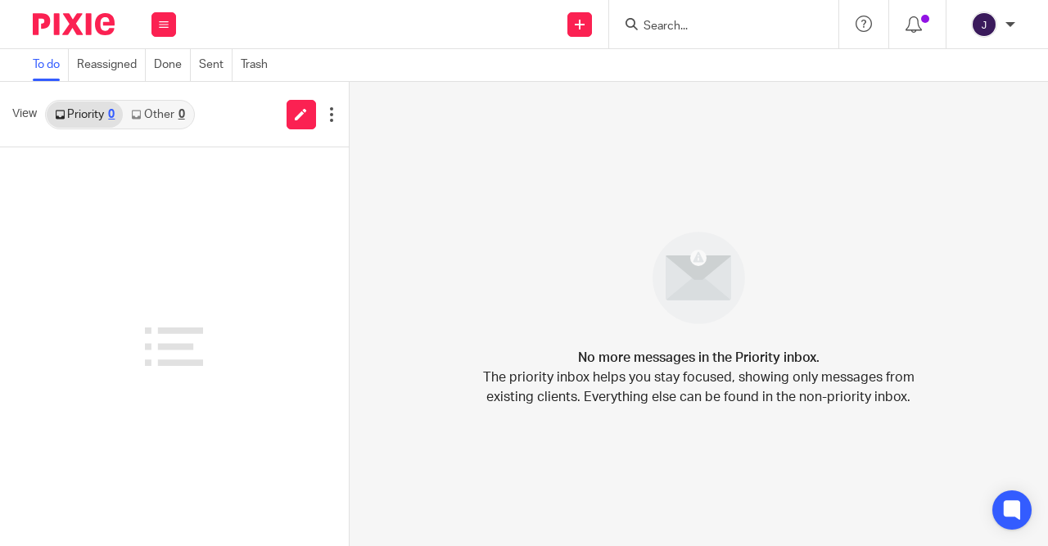
click at [175, 112] on link "Other 0" at bounding box center [158, 115] width 70 height 26
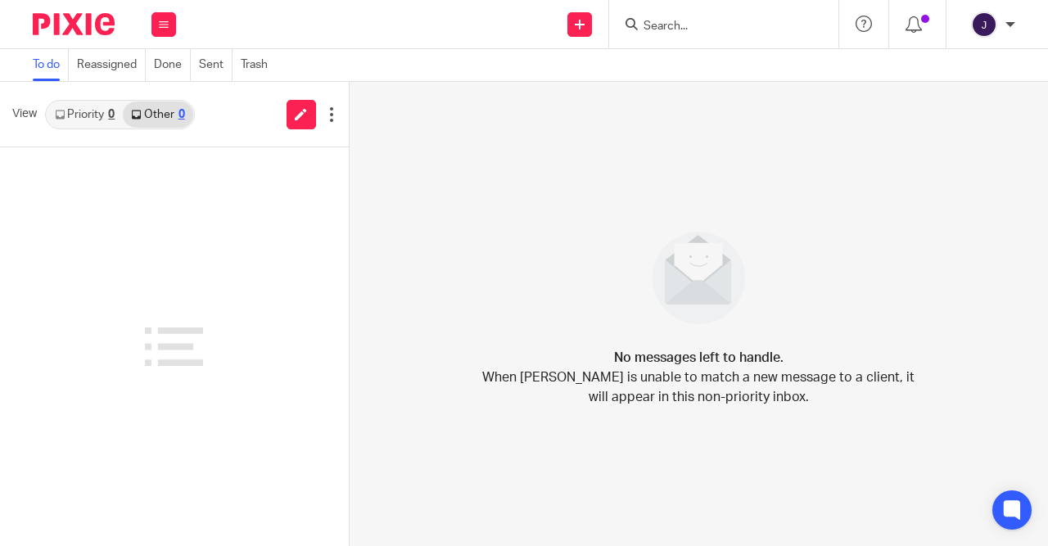
click at [112, 115] on div "0" at bounding box center [111, 114] width 7 height 11
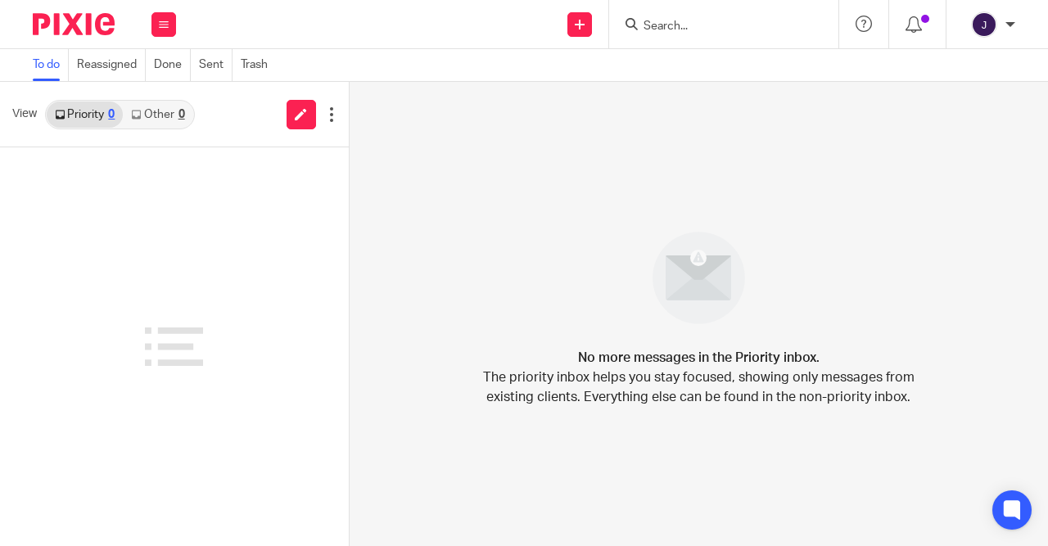
click at [169, 116] on link "Other 0" at bounding box center [158, 115] width 70 height 26
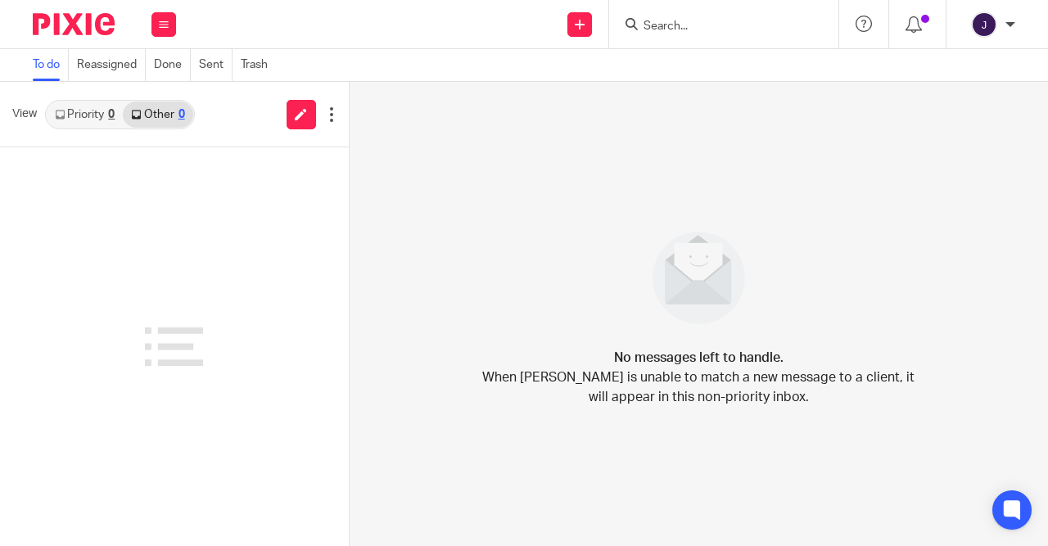
click at [80, 116] on link "Priority 0" at bounding box center [85, 115] width 76 height 26
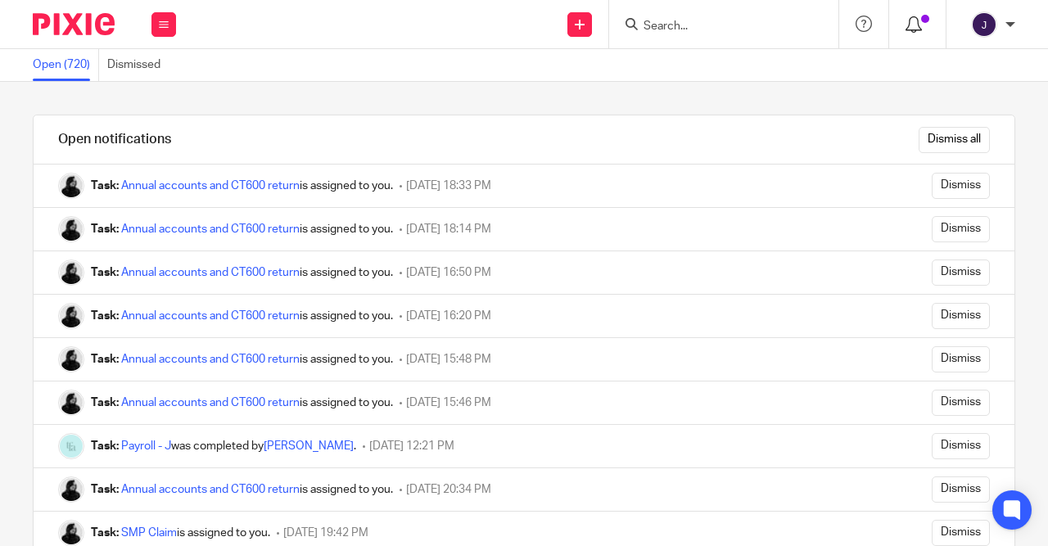
click at [908, 19] on icon at bounding box center [914, 24] width 16 height 16
click at [168, 29] on button at bounding box center [163, 24] width 25 height 25
